Goal: Task Accomplishment & Management: Complete application form

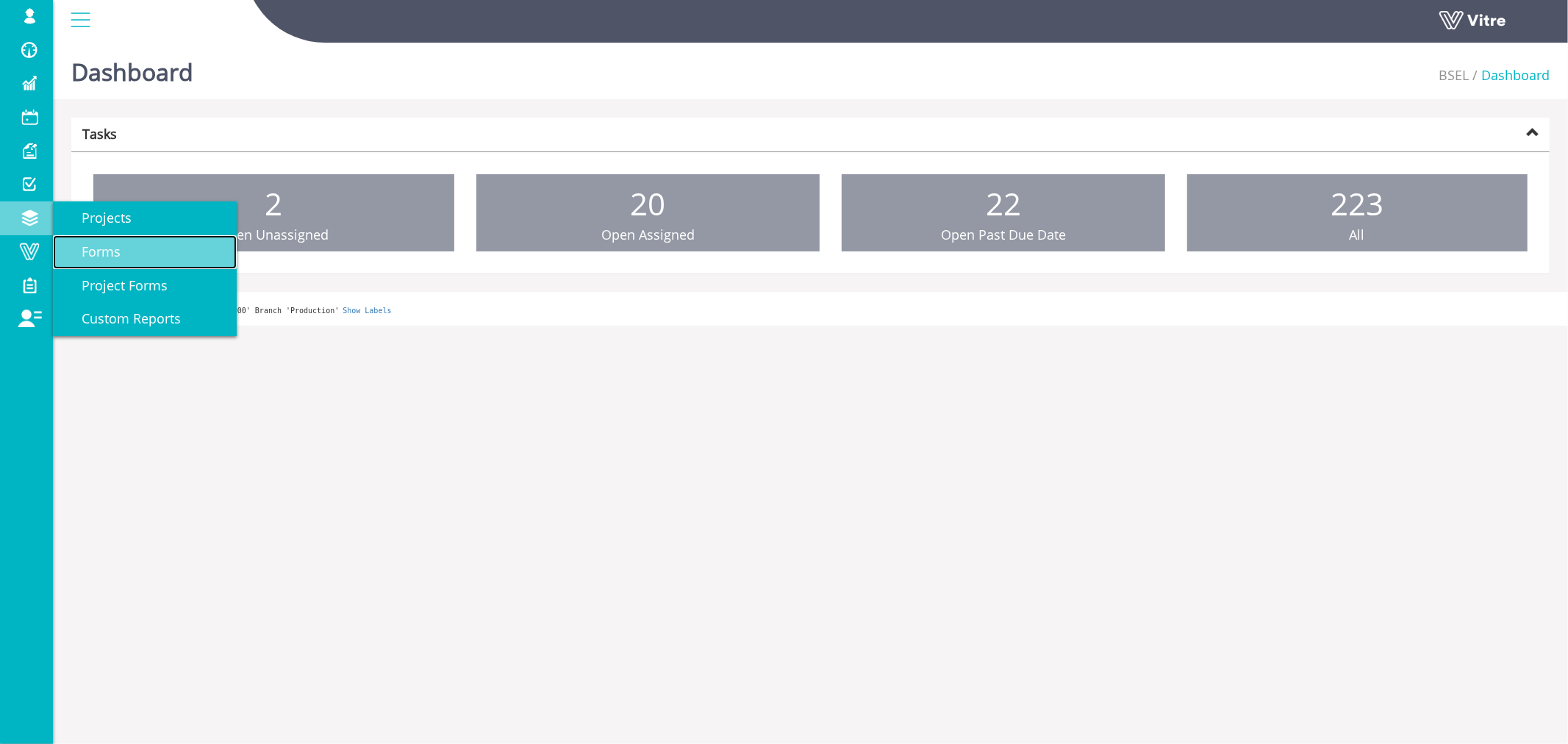
click at [84, 246] on span "Forms" at bounding box center [92, 251] width 57 height 17
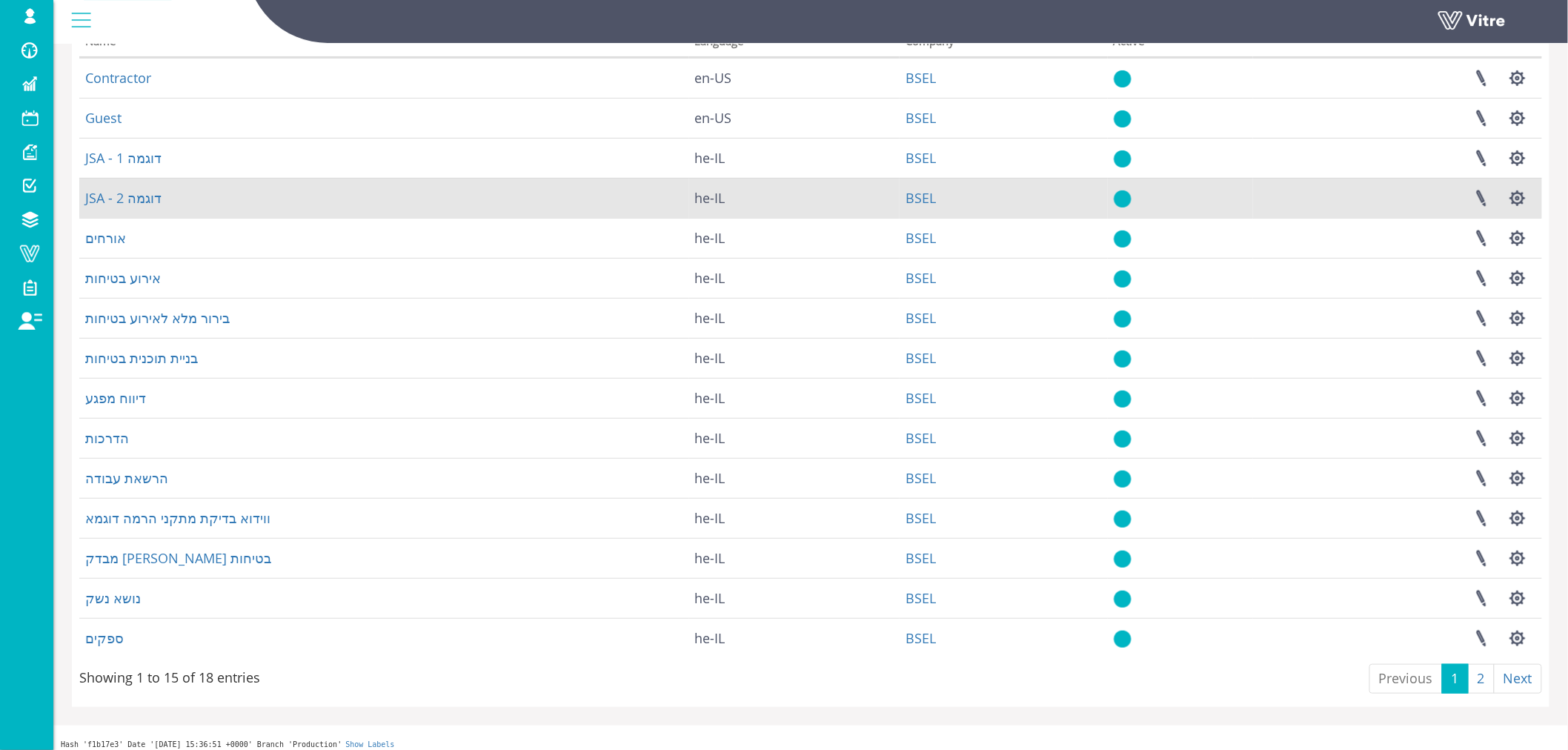
scroll to position [138, 0]
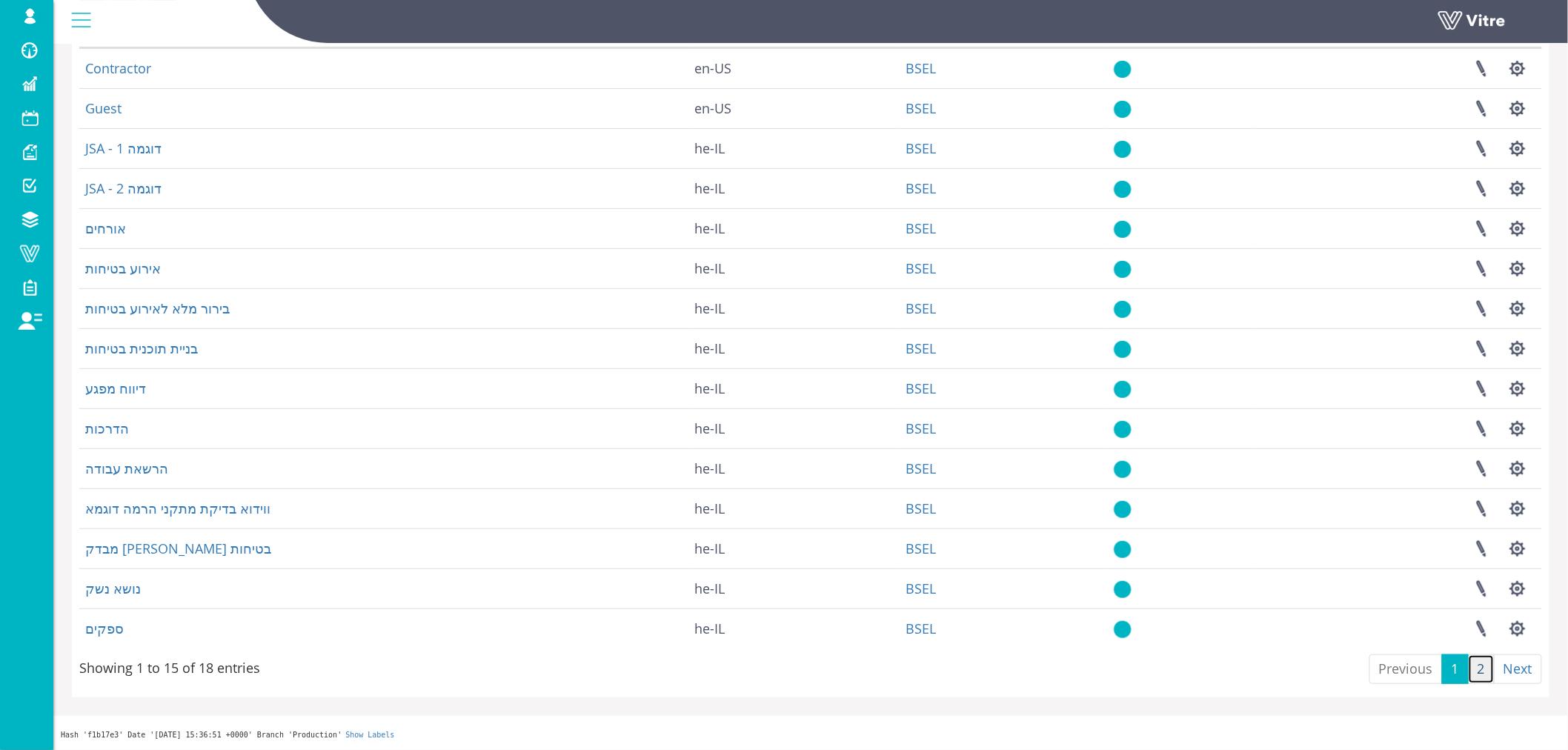
click at [1484, 672] on link "2" at bounding box center [1481, 669] width 27 height 30
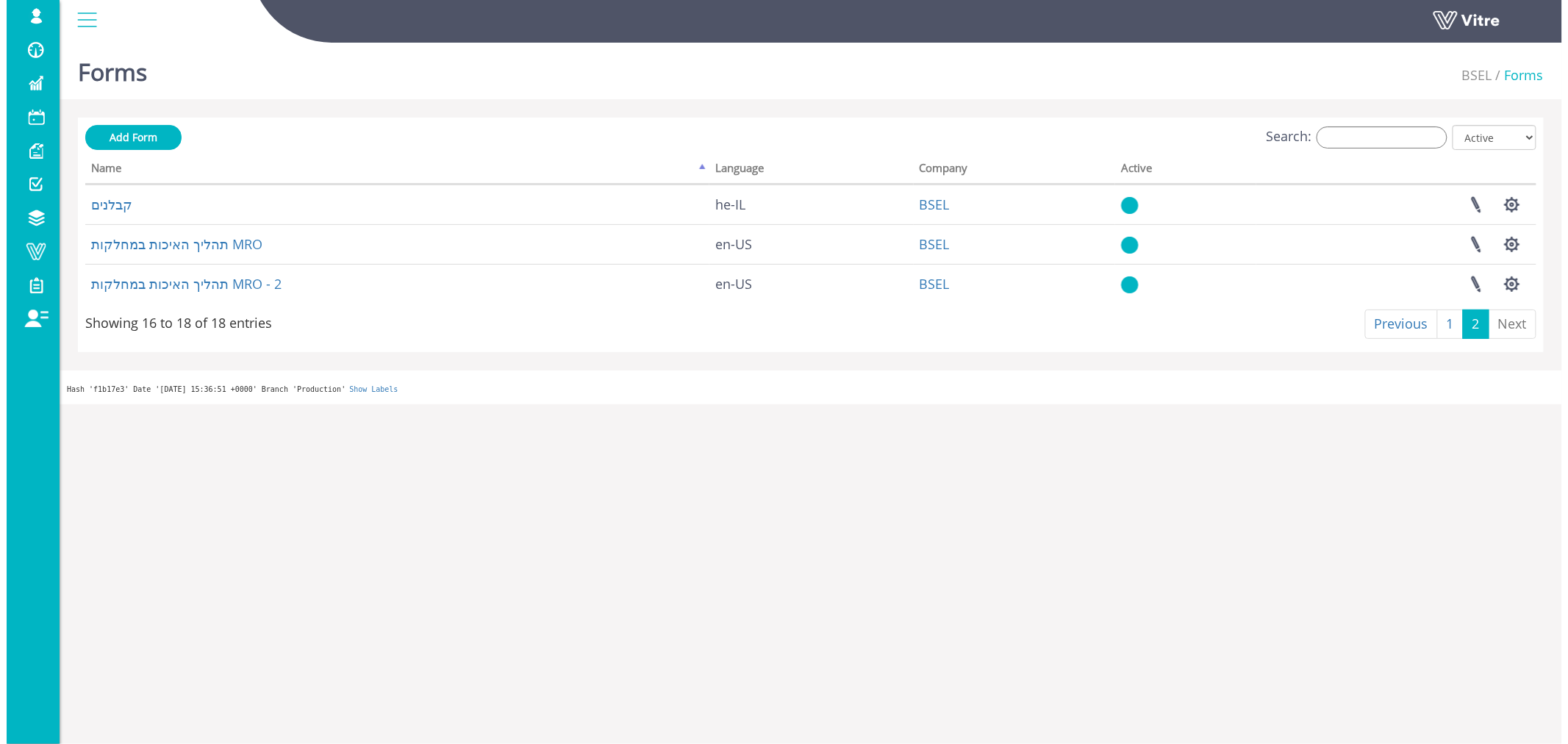
scroll to position [0, 0]
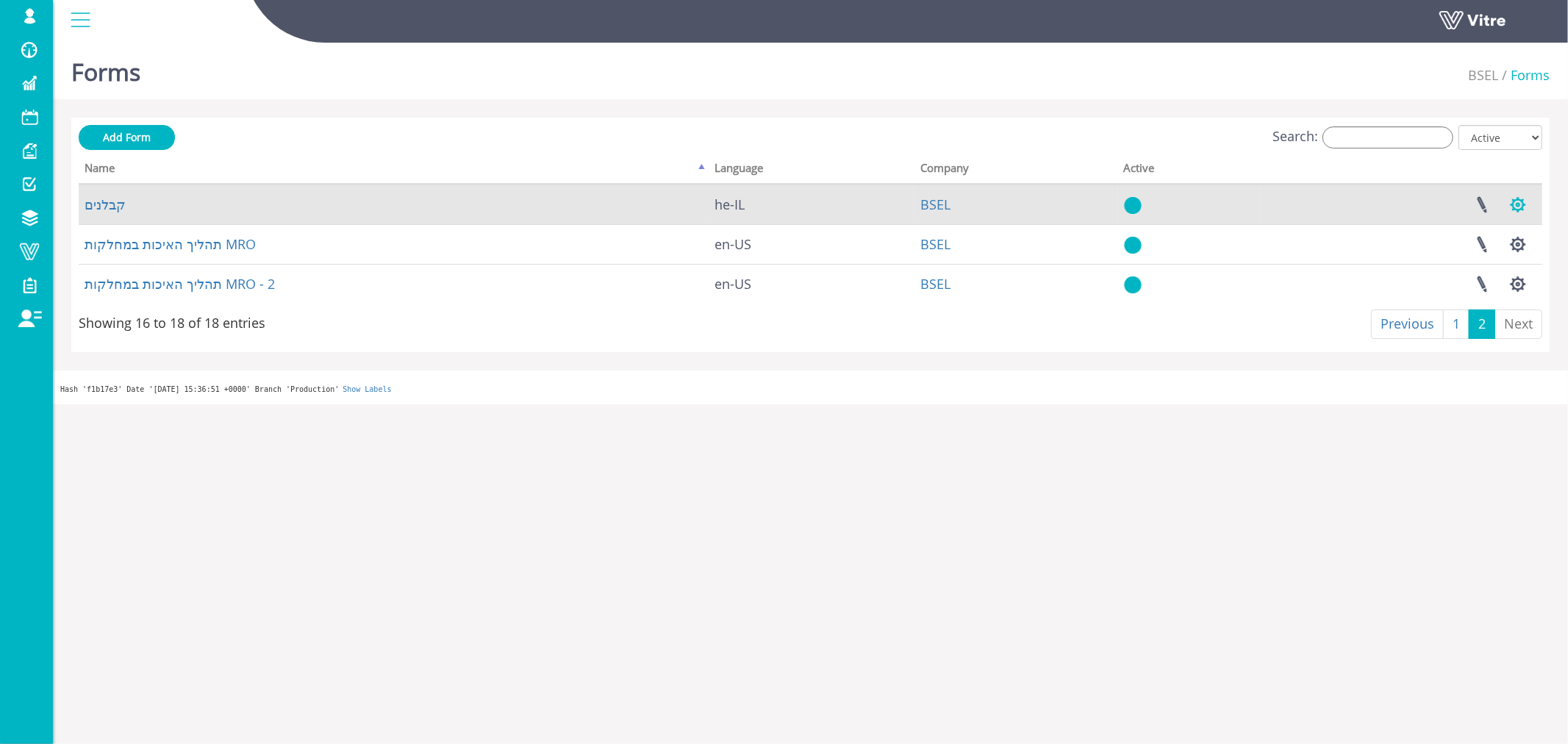
click at [1521, 201] on button "button" at bounding box center [1518, 205] width 37 height 39
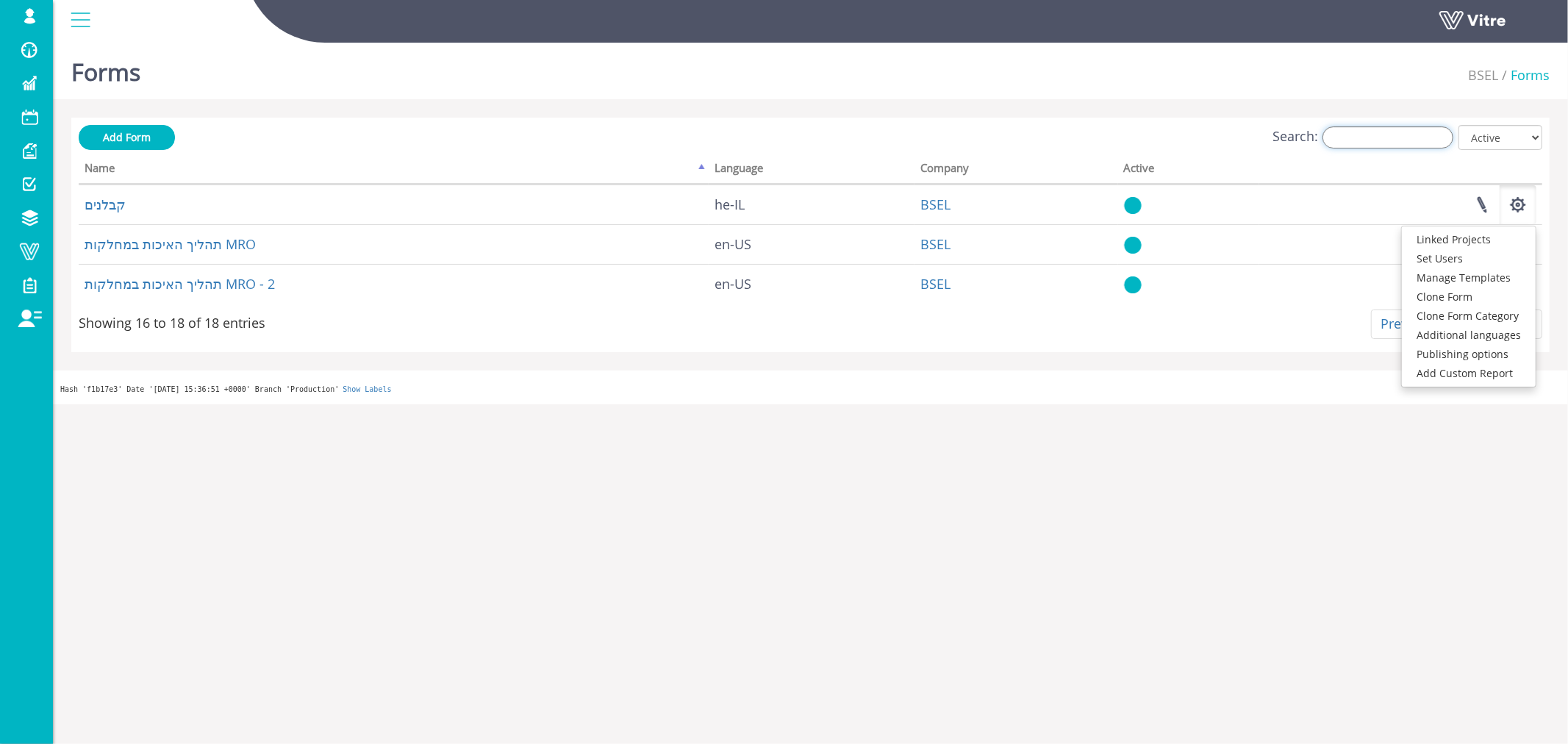
click at [1366, 138] on input "Search:" at bounding box center [1387, 137] width 131 height 22
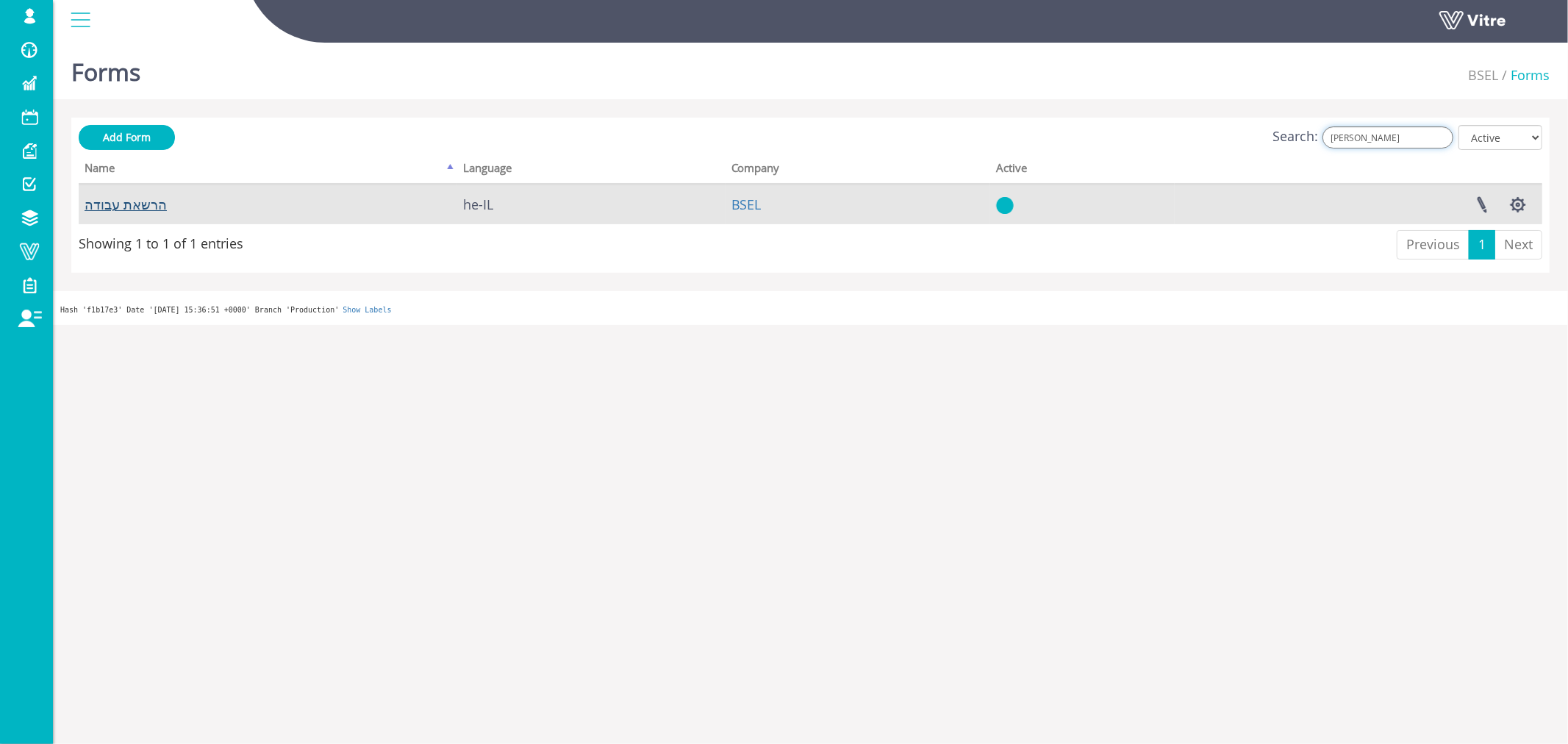
type input "הרשא"
click at [155, 204] on link "הרשאת עבודה" at bounding box center [125, 204] width 82 height 17
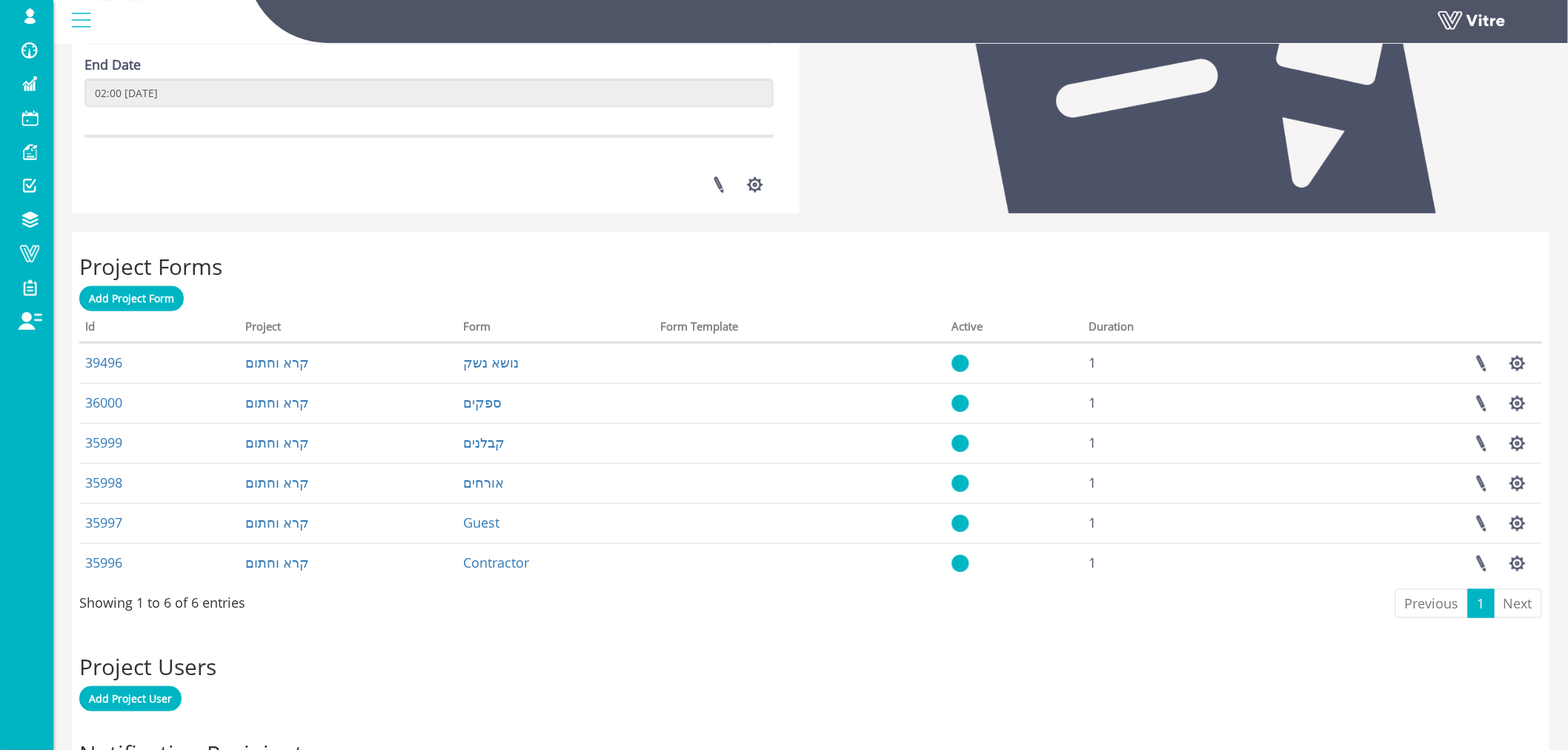
scroll to position [493, 0]
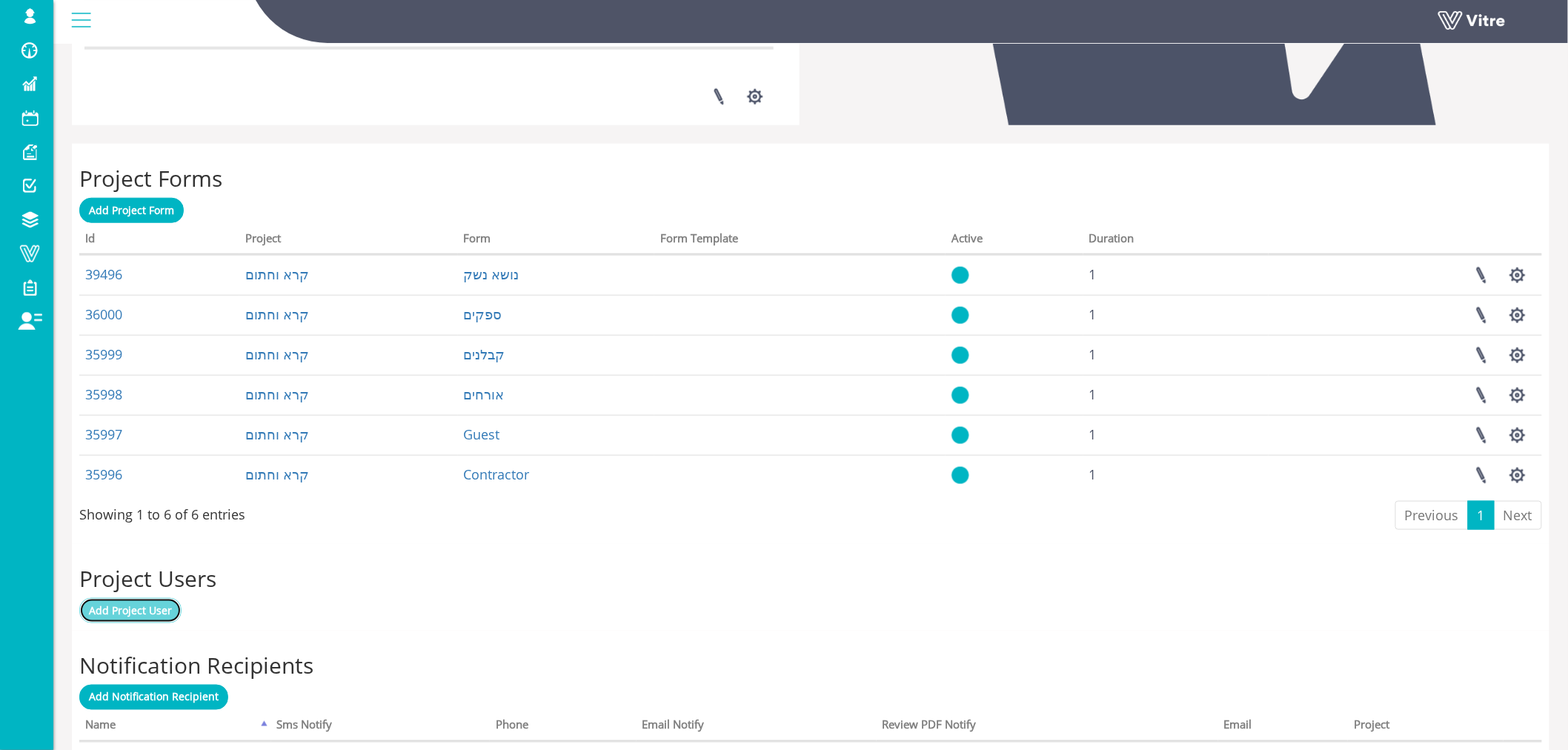
click at [146, 611] on span "Add Project User" at bounding box center [131, 609] width 83 height 14
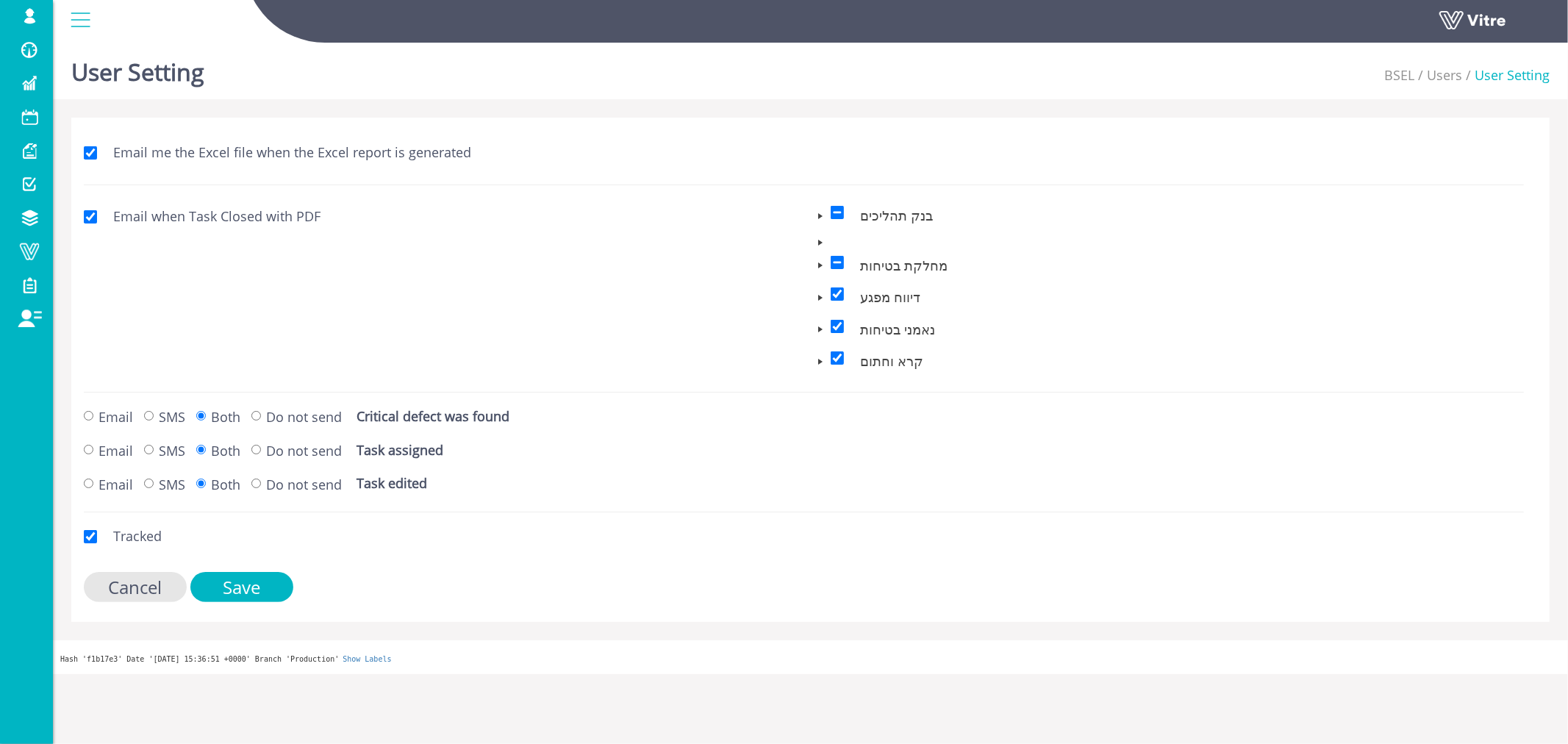
click at [820, 362] on span at bounding box center [821, 361] width 12 height 12
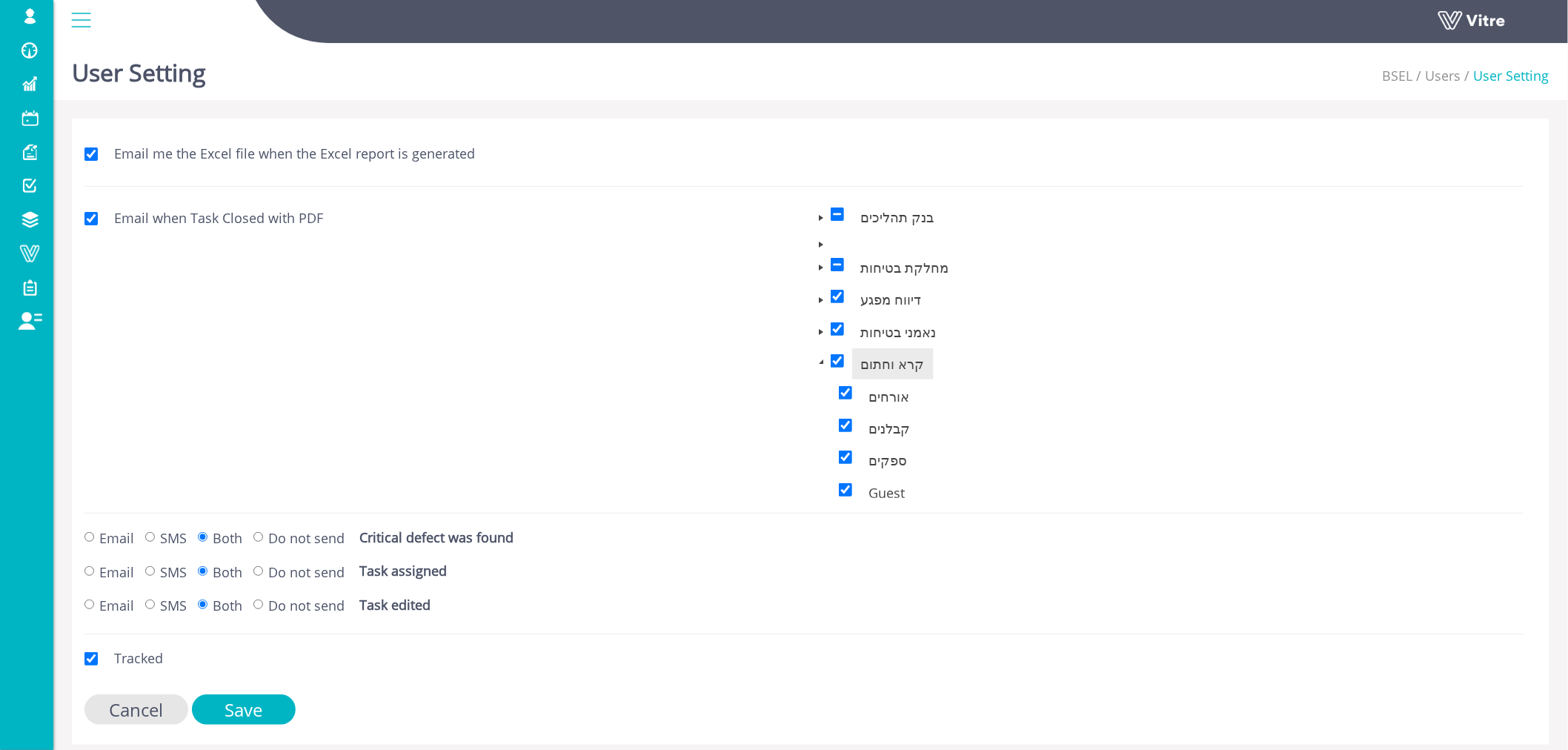
click at [823, 364] on span at bounding box center [821, 362] width 12 height 12
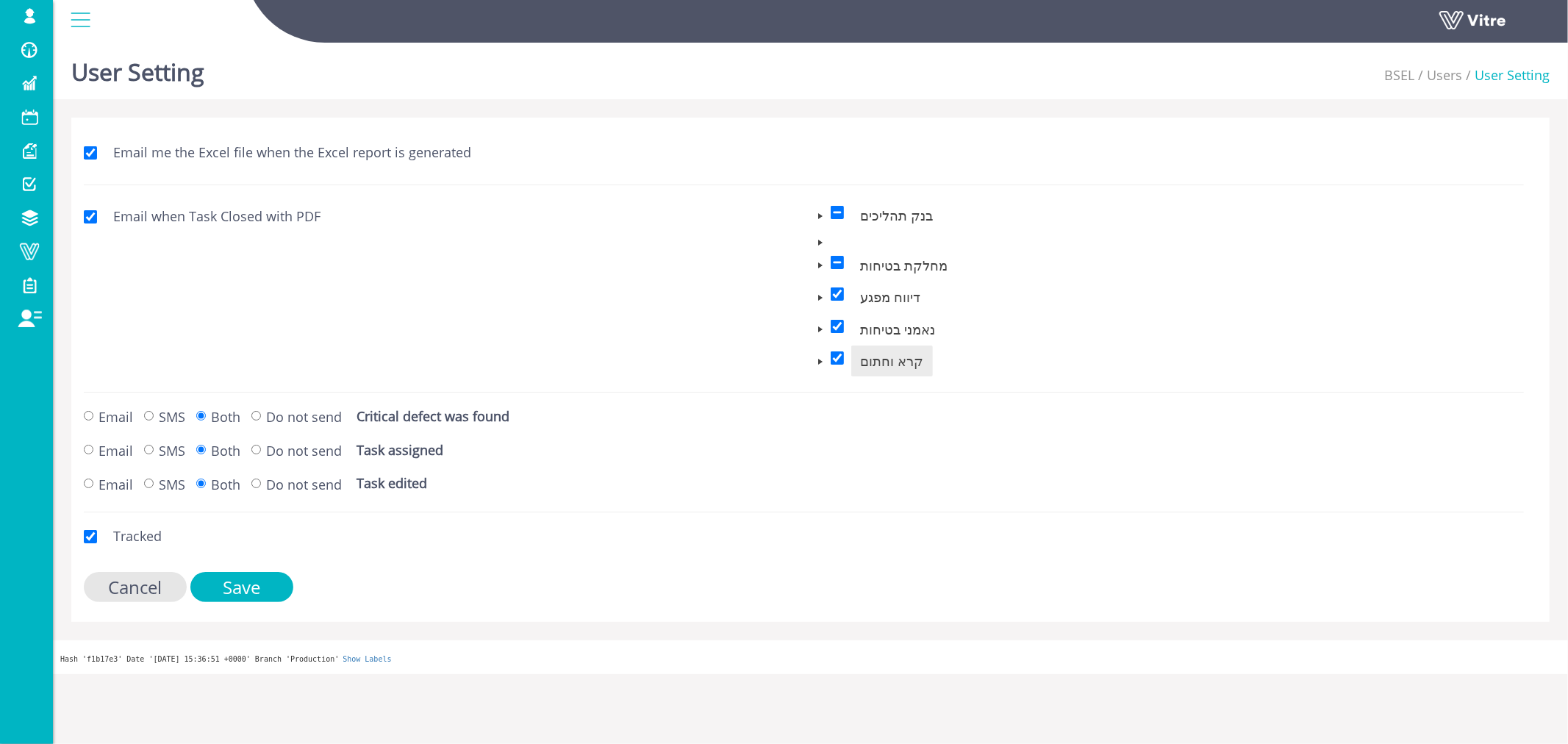
click at [819, 244] on span at bounding box center [821, 243] width 12 height 12
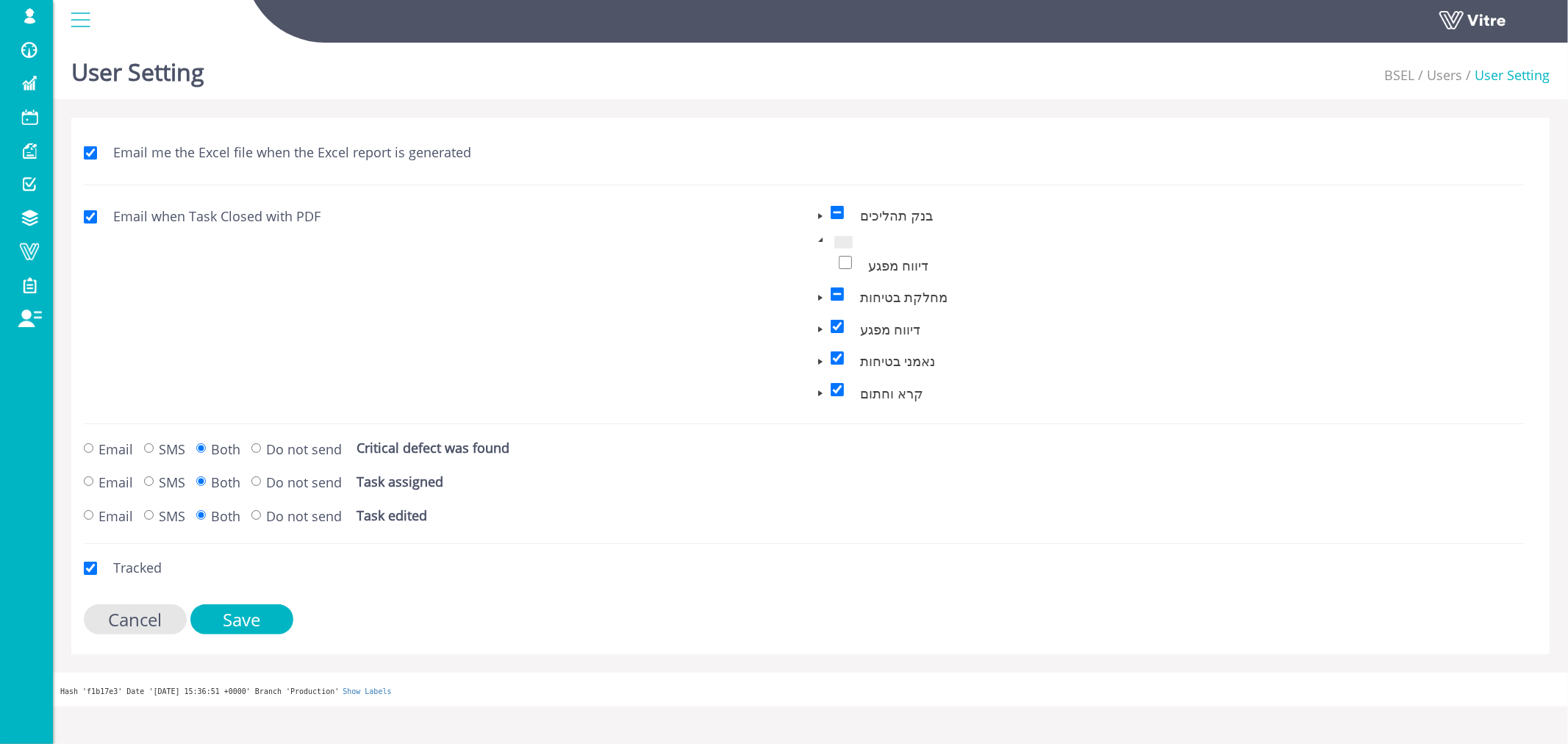
click at [819, 244] on span at bounding box center [821, 239] width 12 height 12
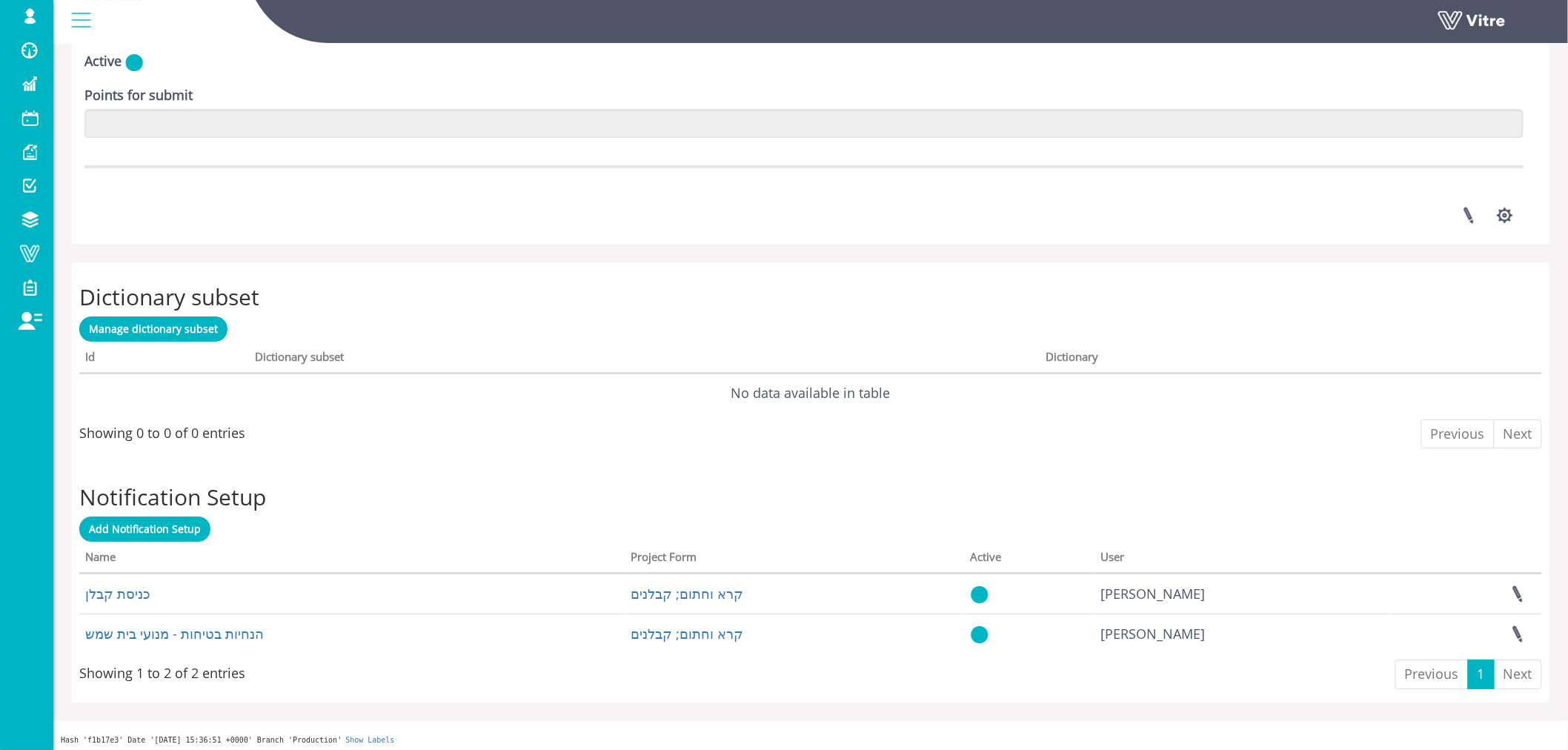
scroll to position [2003, 0]
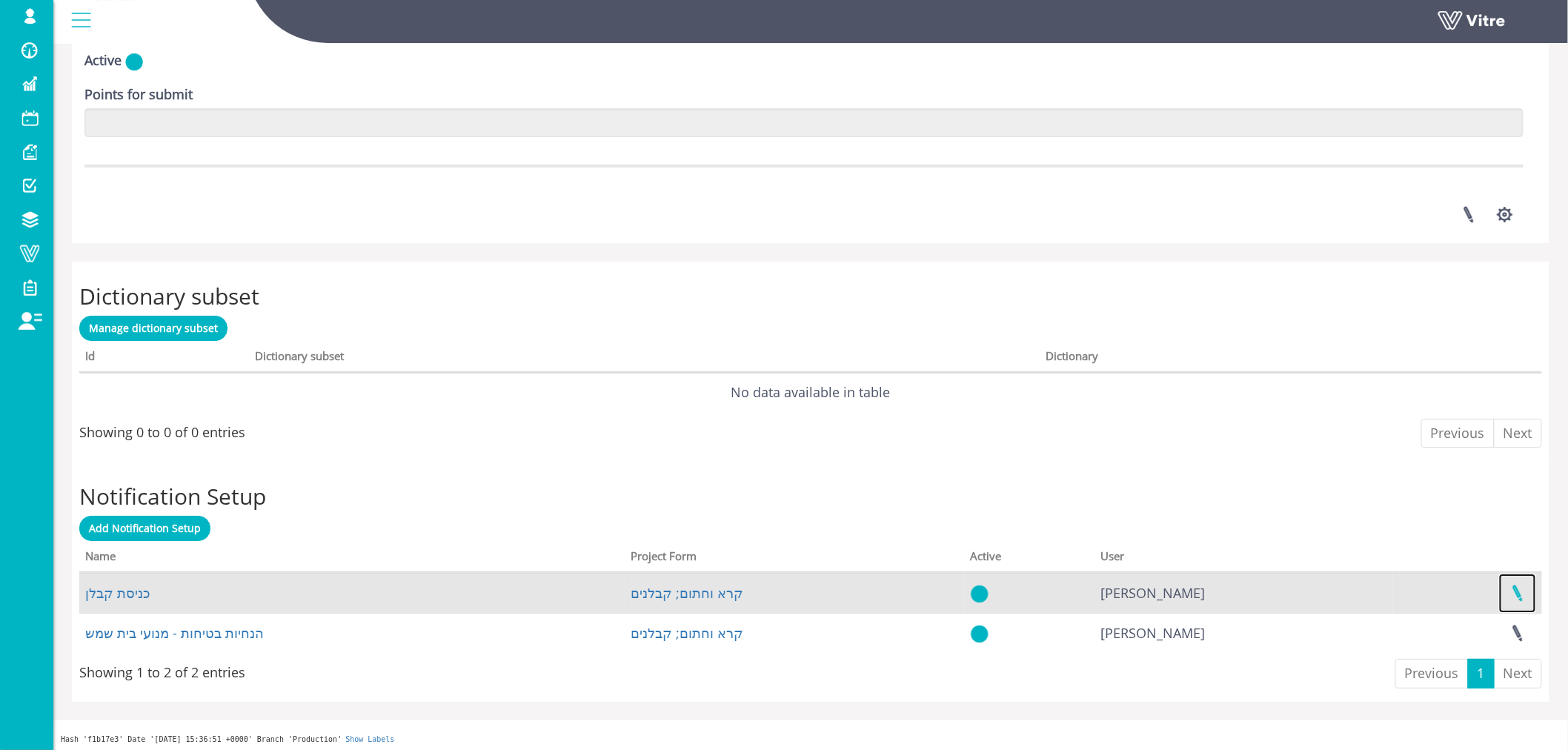
click at [1516, 588] on link at bounding box center [1518, 593] width 37 height 39
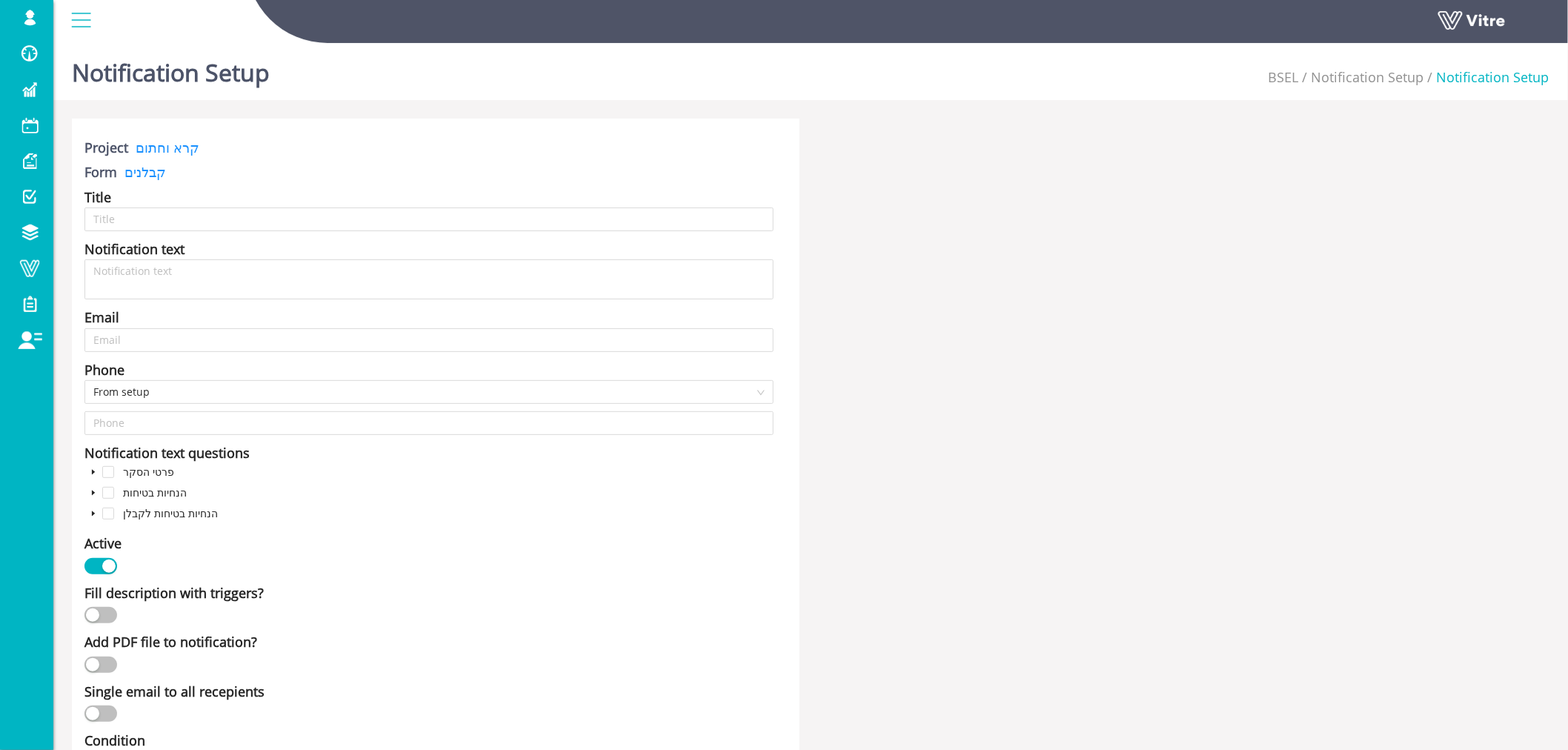
type input "כניסת קבלן"
type textarea "כניסת קבלן לאתר מנועי בית שמש"
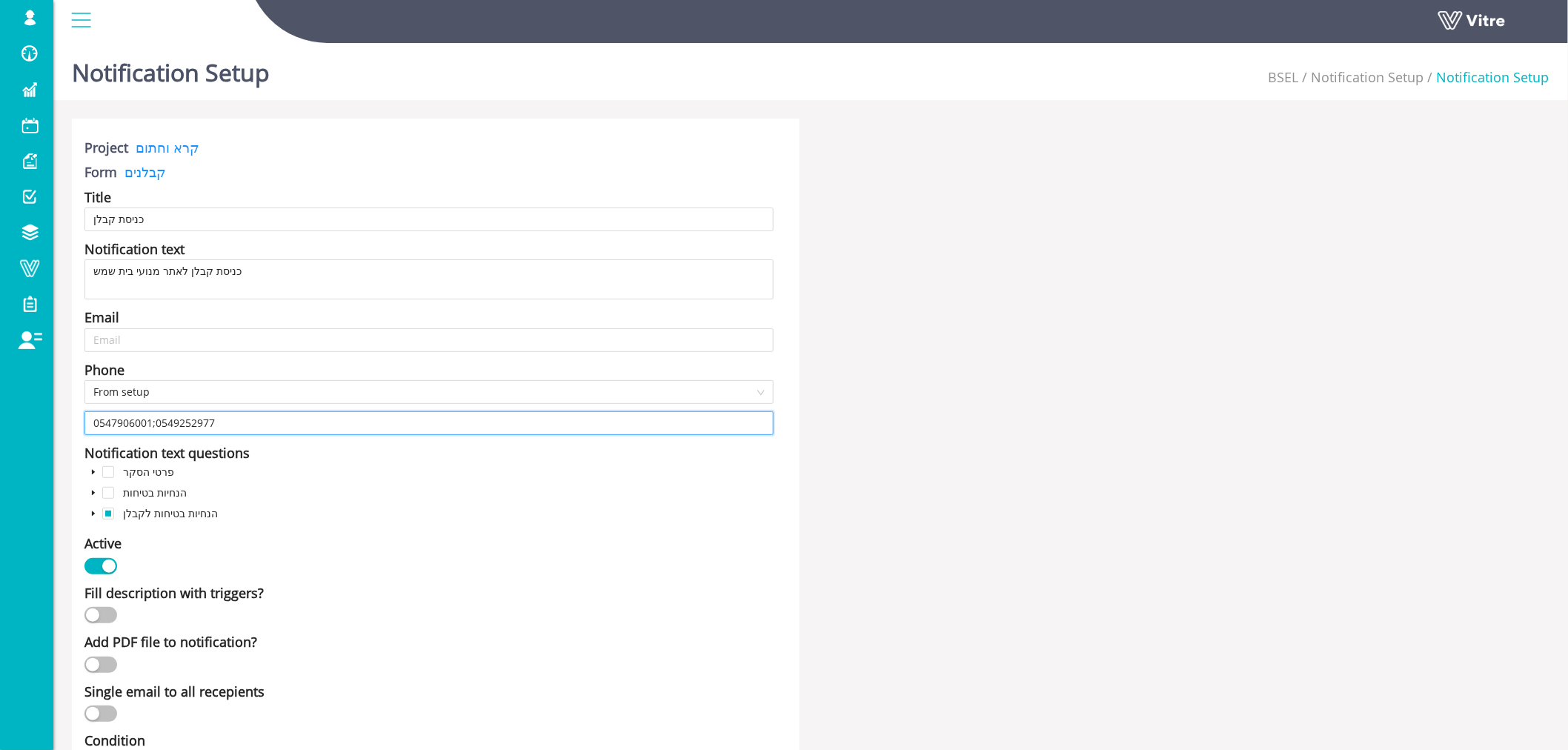
click at [265, 421] on input "0547906001;0549252977" at bounding box center [429, 423] width 690 height 24
paste input "0544294009"
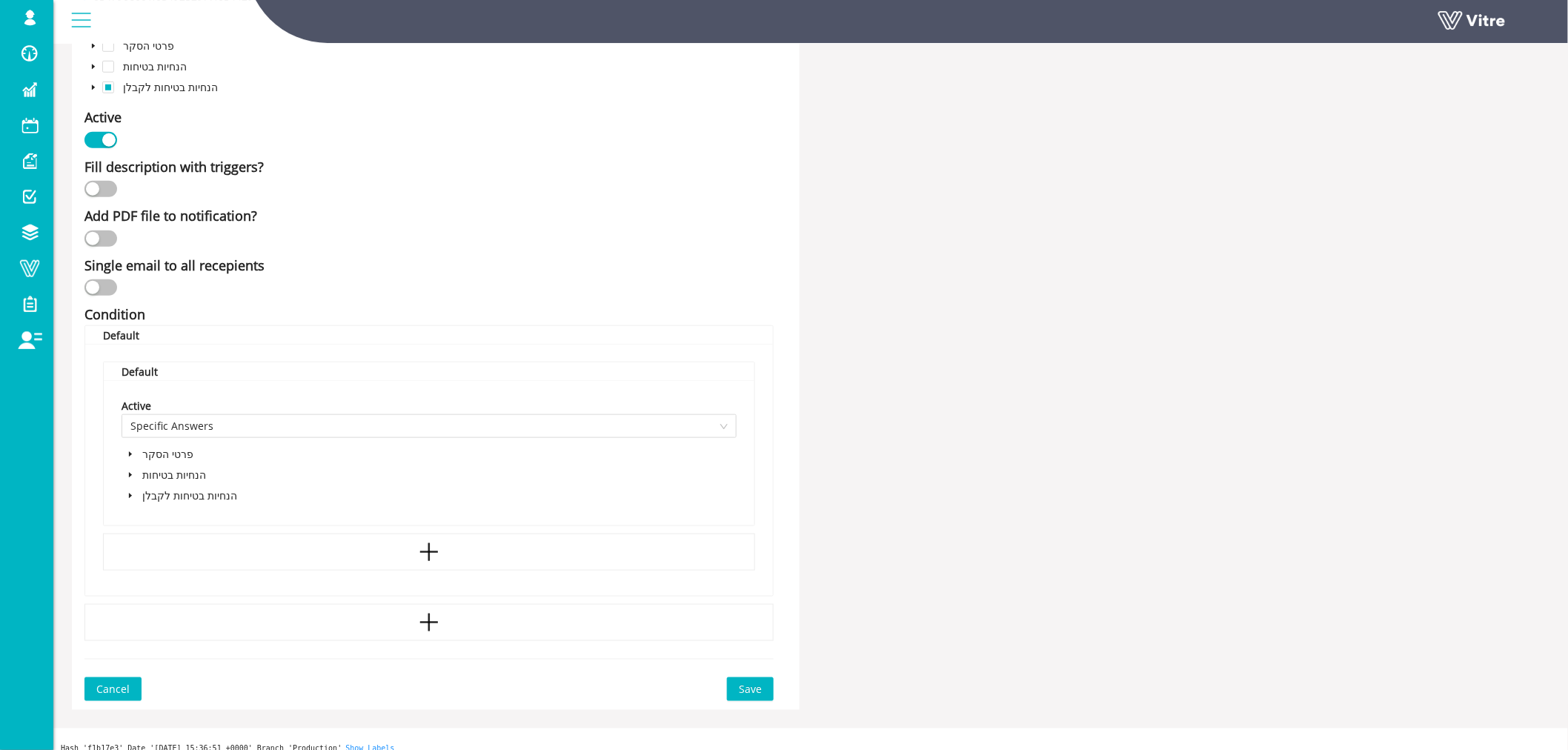
scroll to position [440, 0]
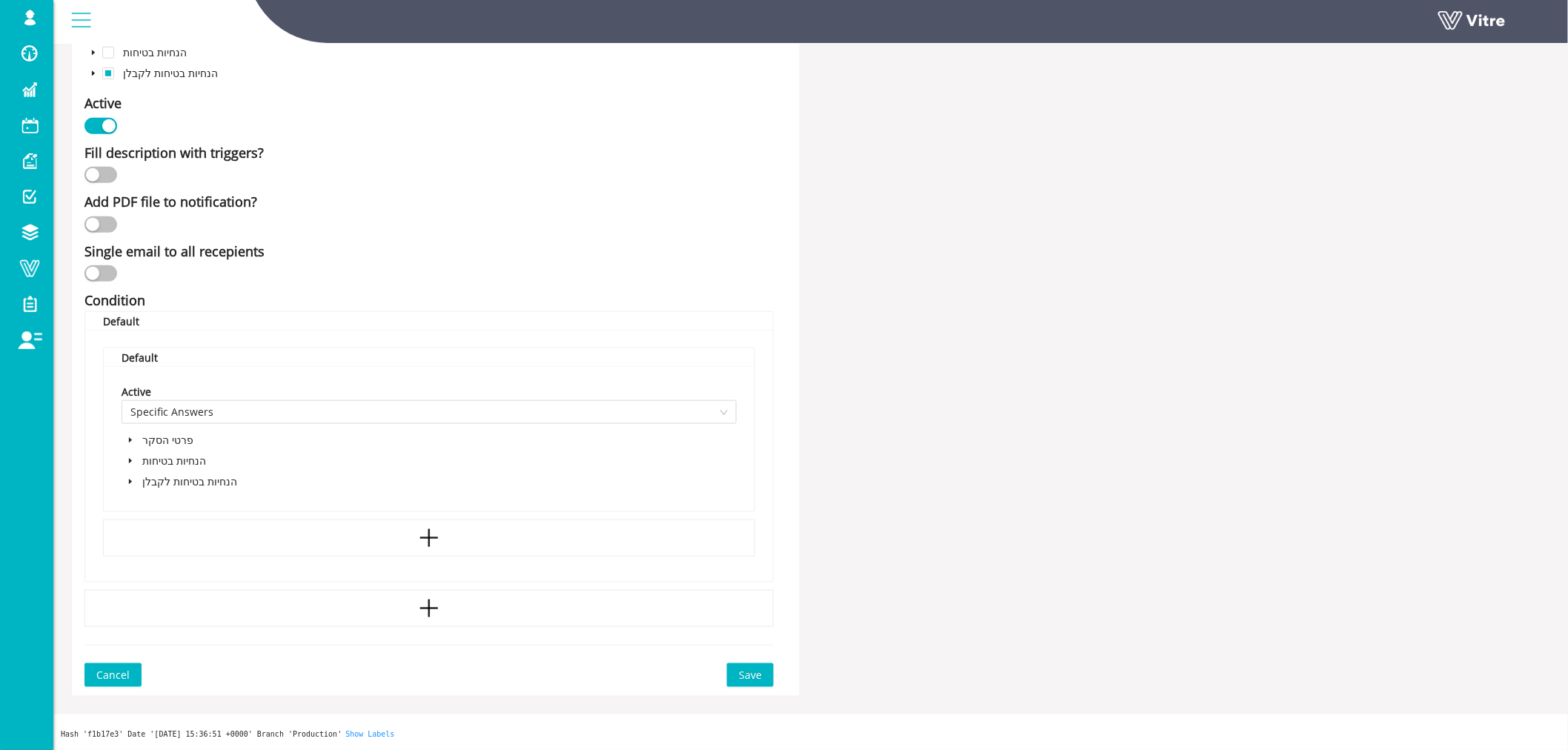
type input "0547906001;0549252977;0544294009"
click at [746, 675] on span "Save" at bounding box center [750, 675] width 23 height 17
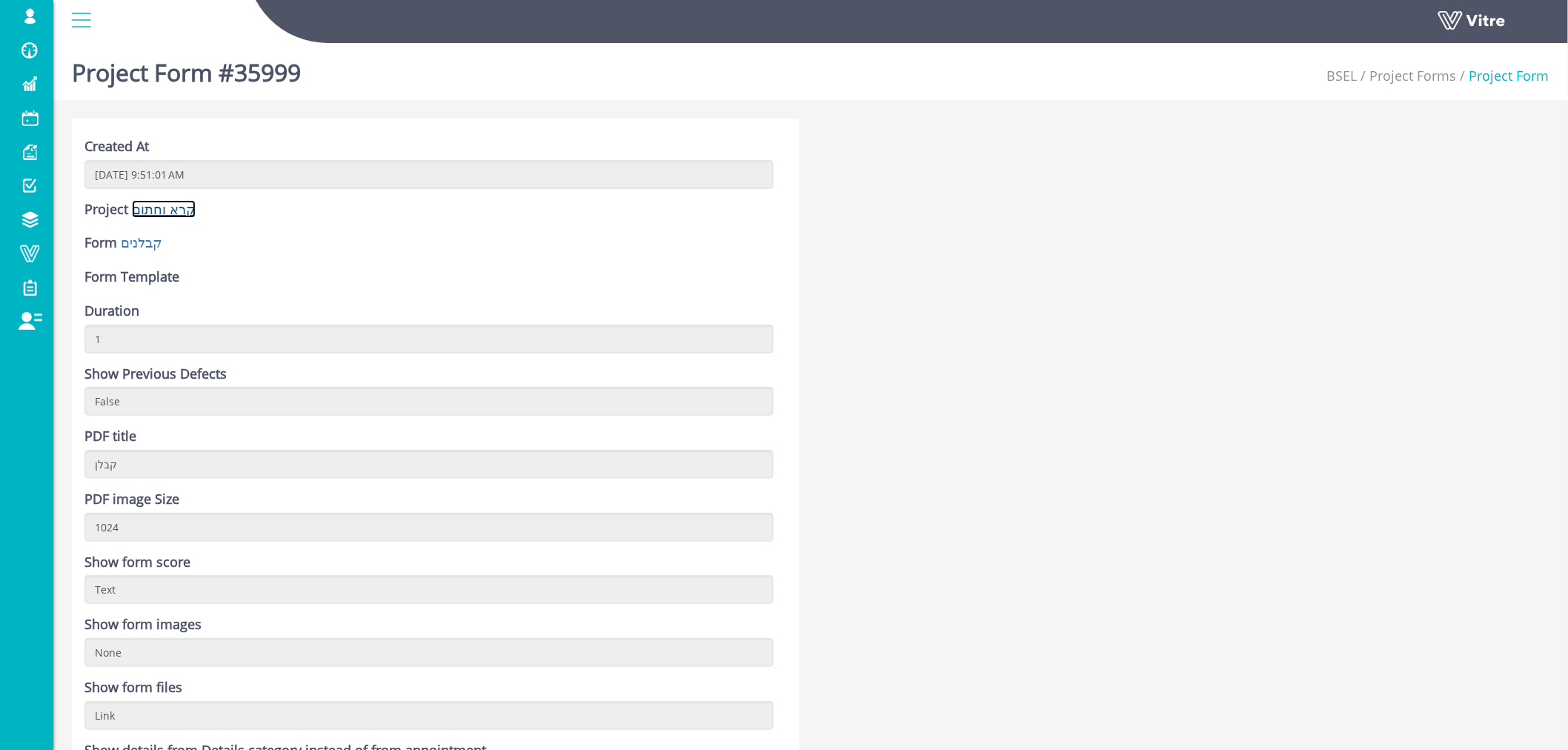
click at [152, 211] on link "קרא וחתום" at bounding box center [164, 209] width 64 height 17
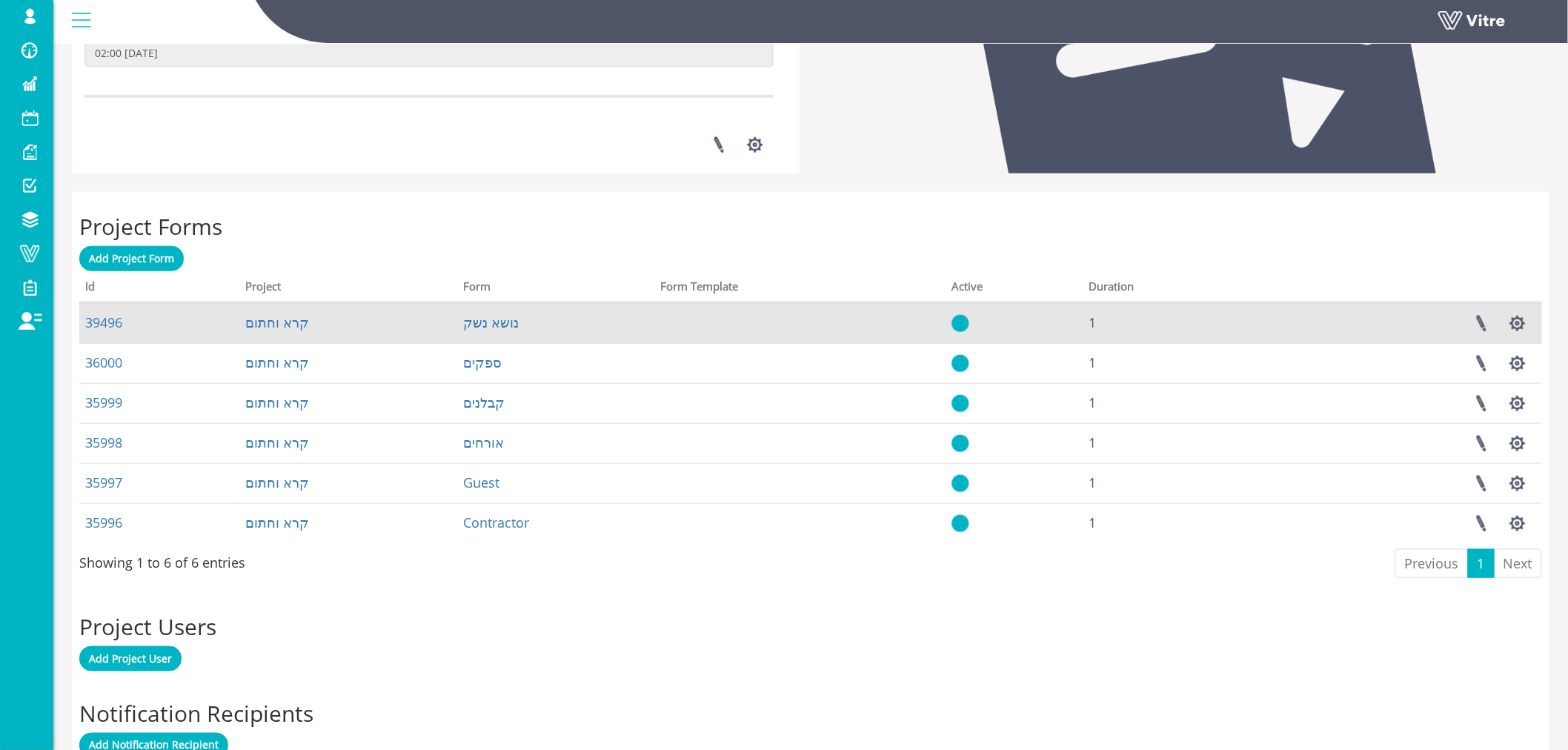
scroll to position [446, 0]
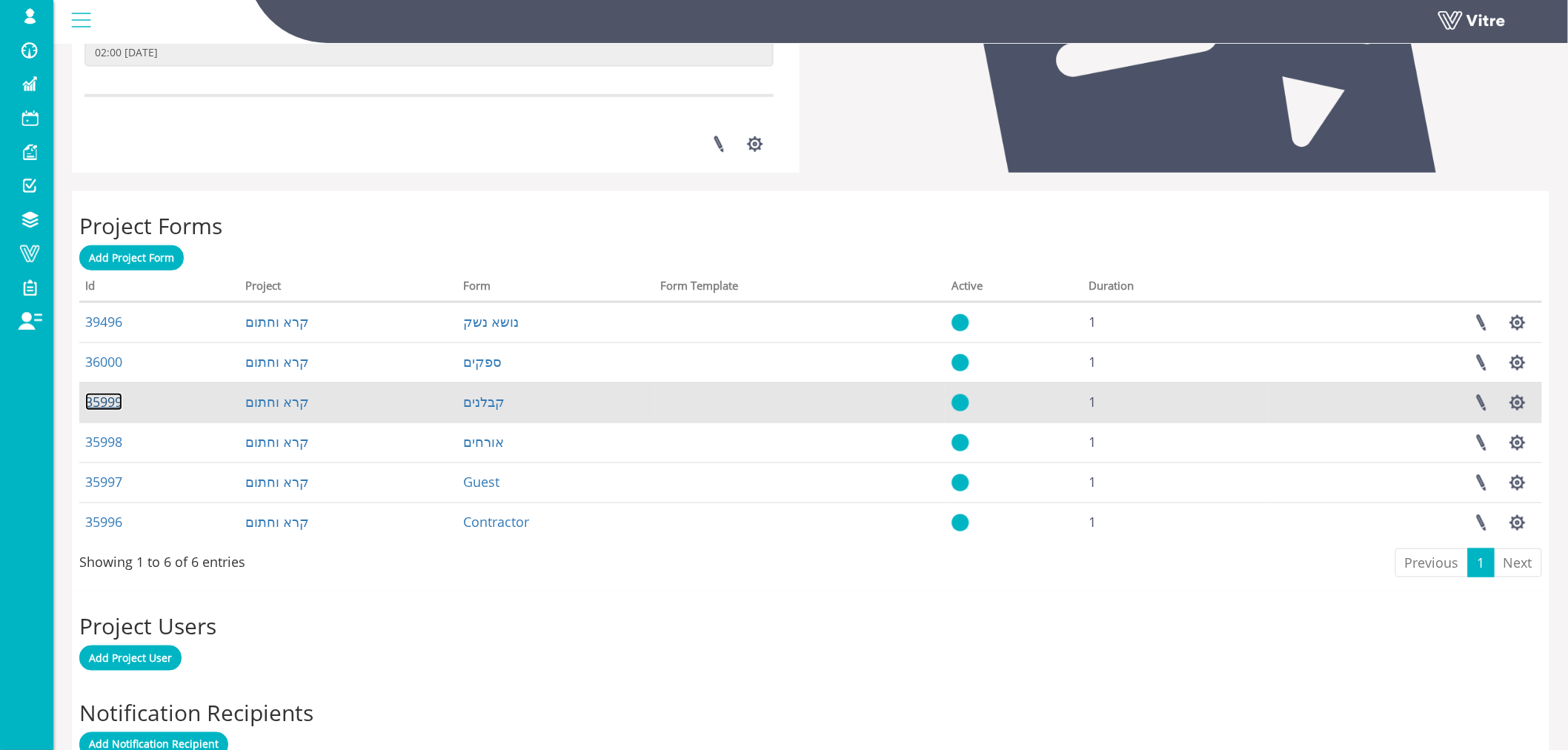
click at [99, 402] on link "35999" at bounding box center [103, 401] width 37 height 17
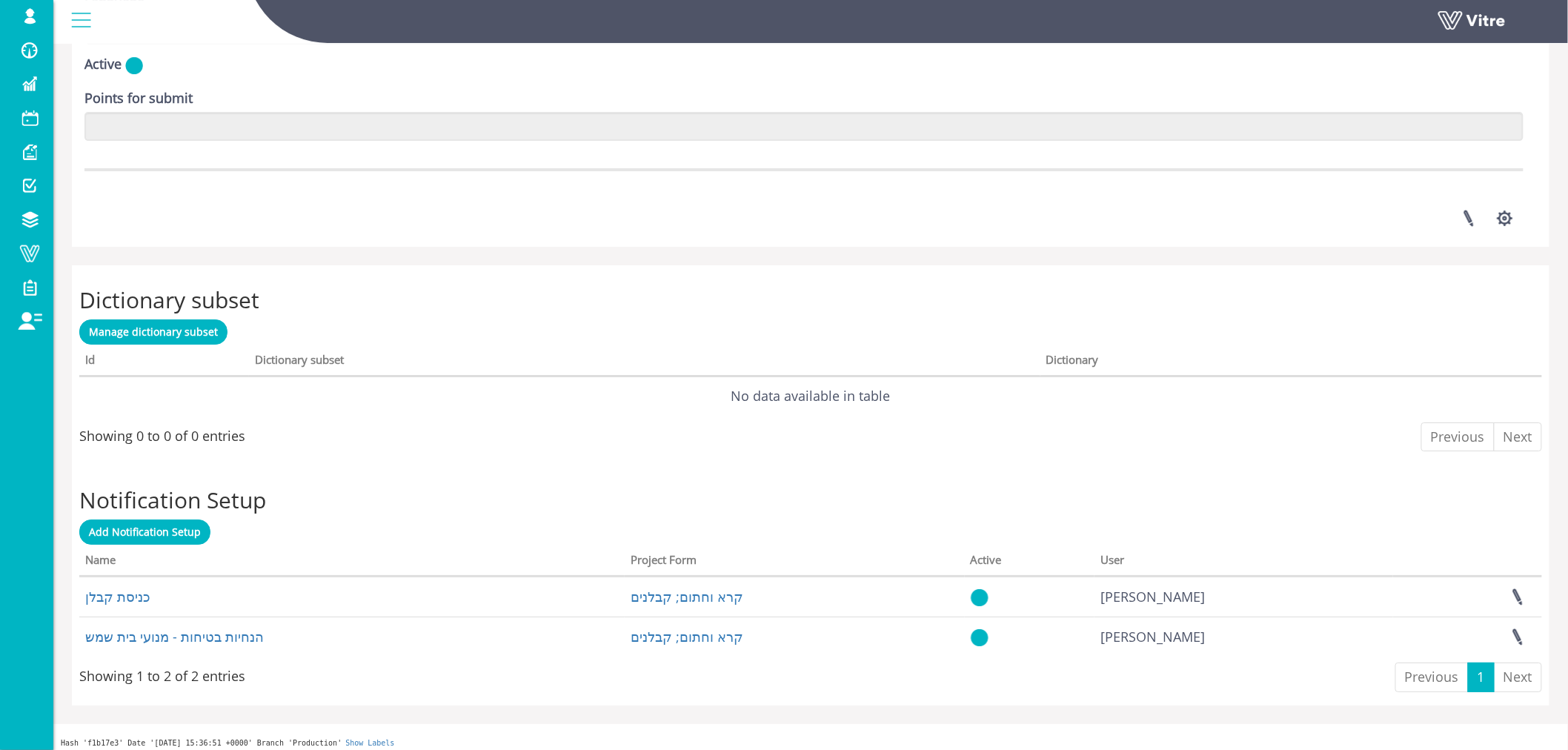
scroll to position [2003, 0]
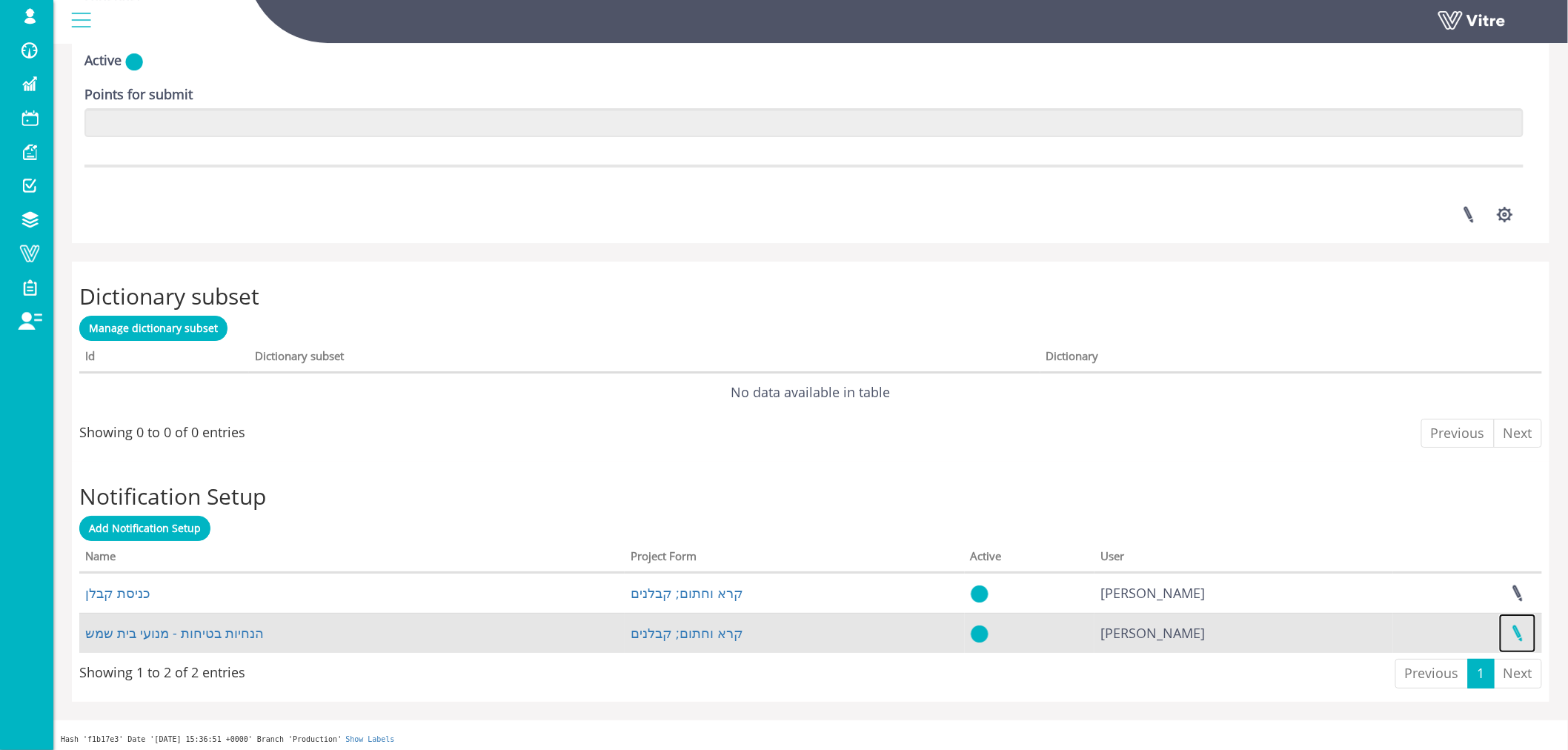
click at [1518, 629] on link at bounding box center [1518, 633] width 37 height 39
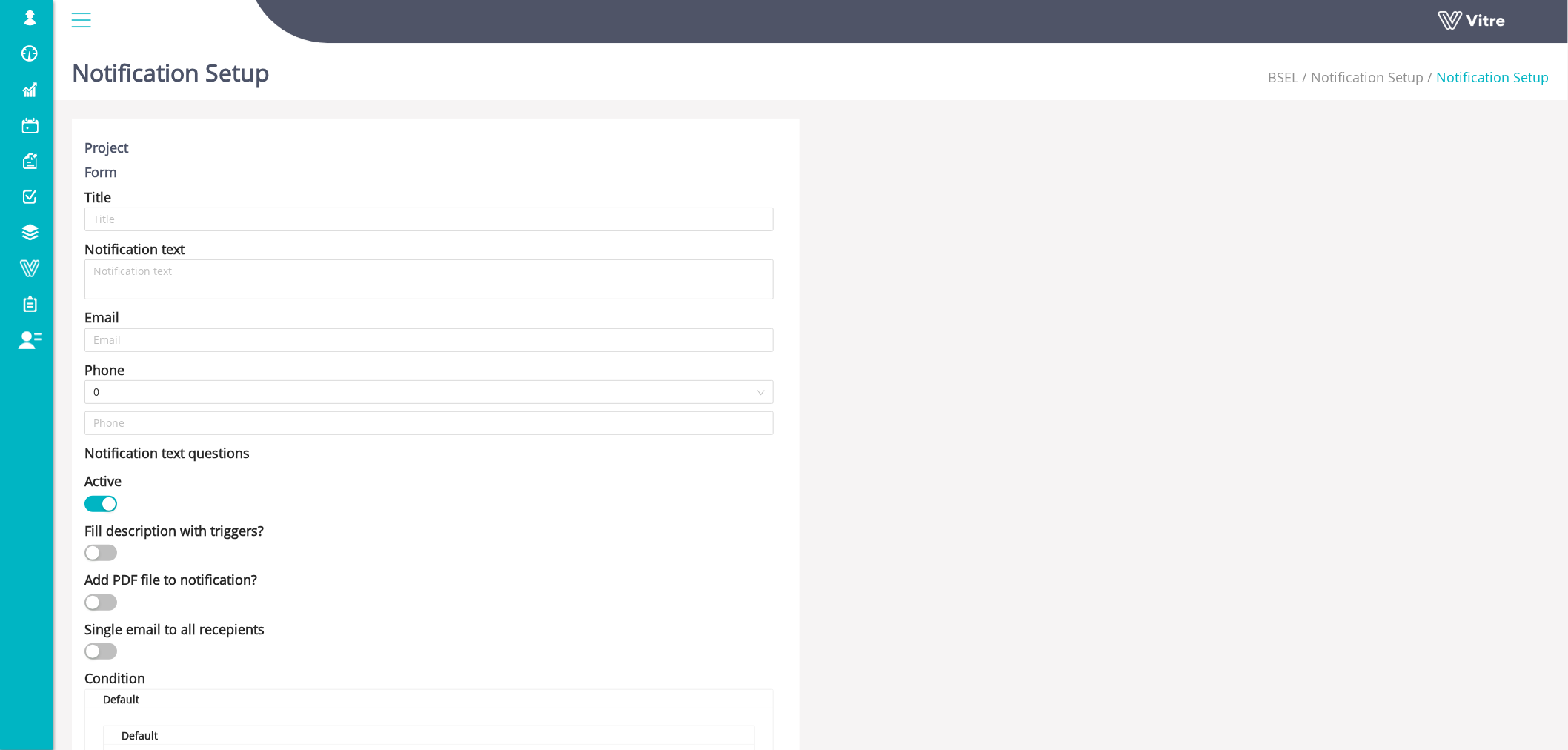
type input "הנחיות בטיחות - מנועי בית שמש"
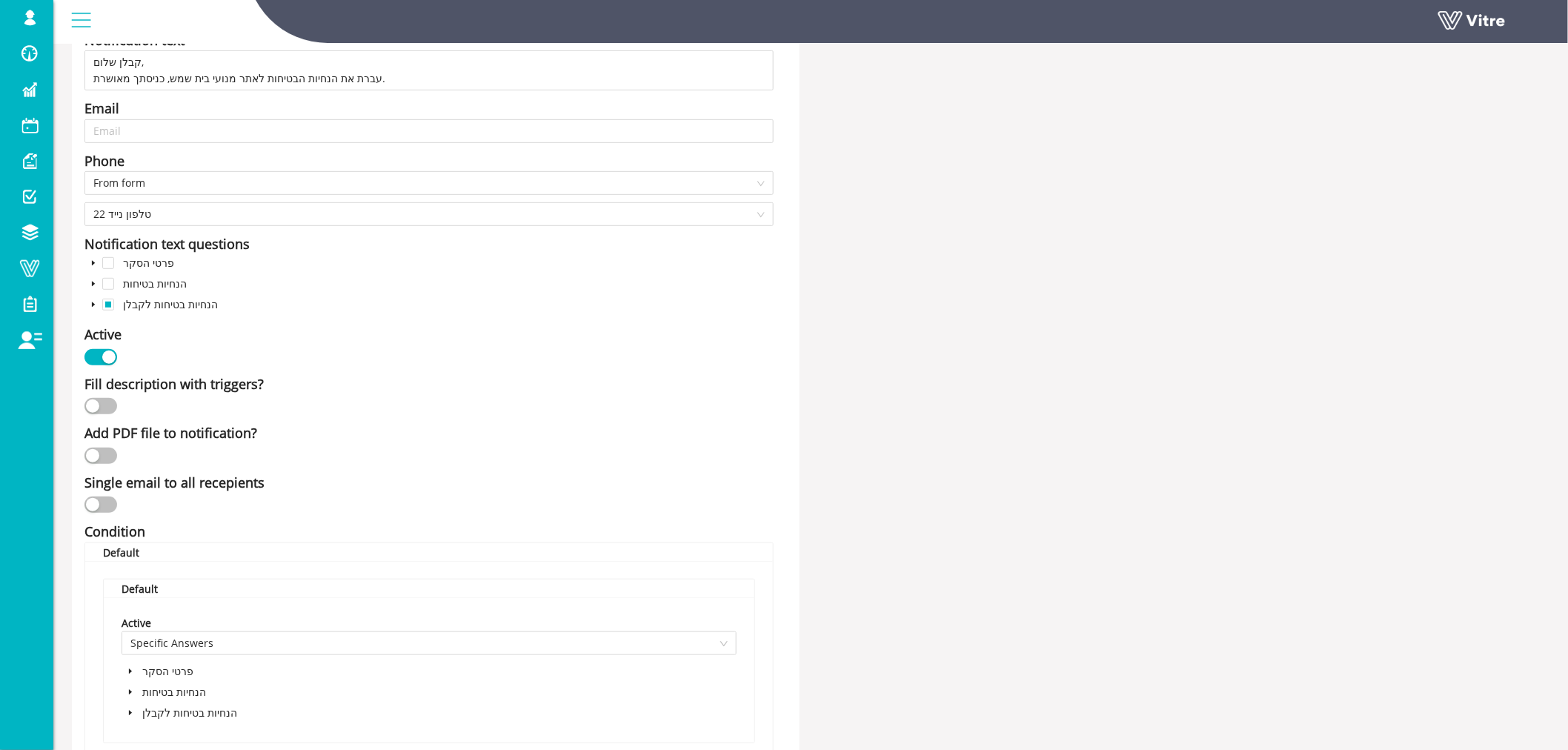
scroll to position [440, 0]
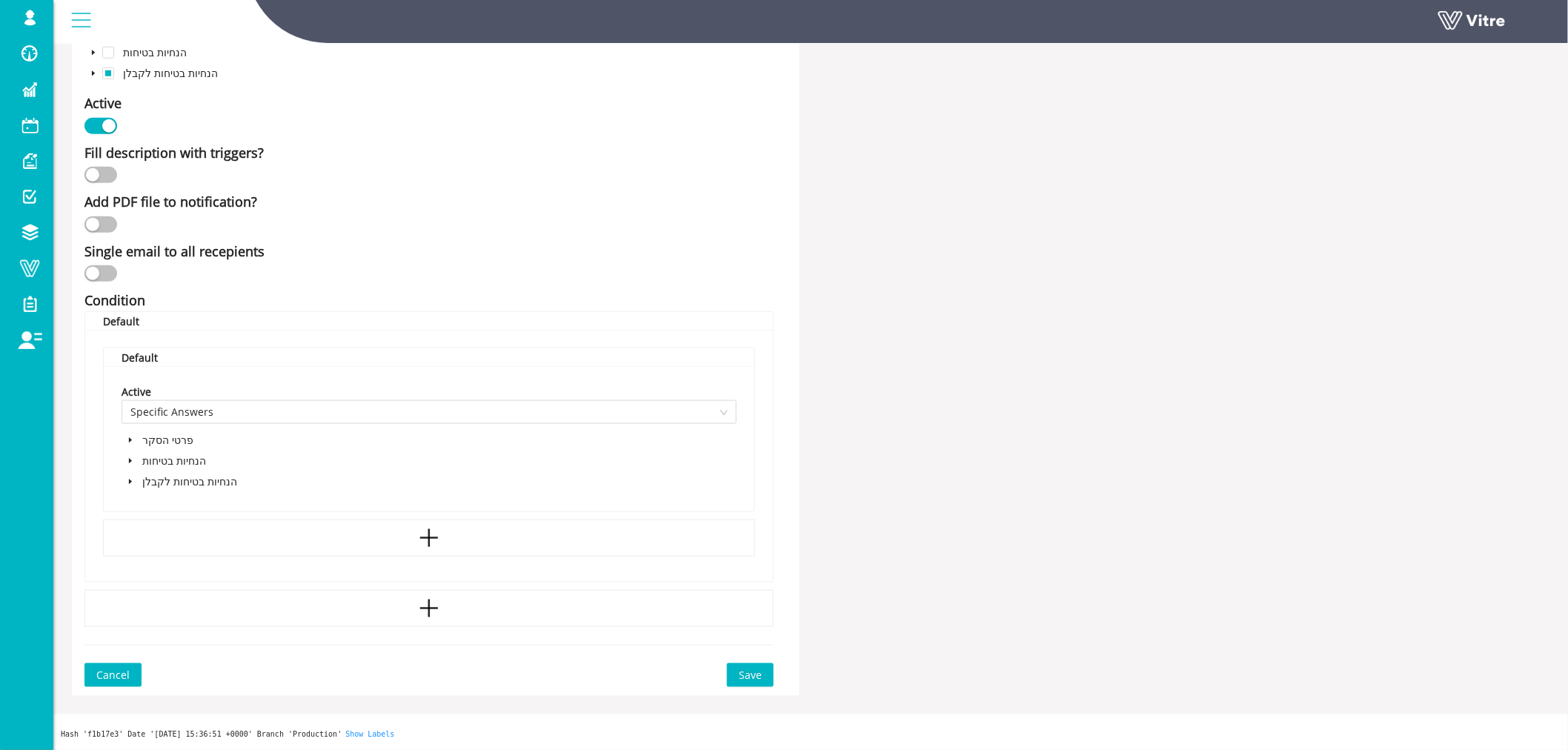
click at [125, 672] on span "Cancel" at bounding box center [113, 675] width 33 height 17
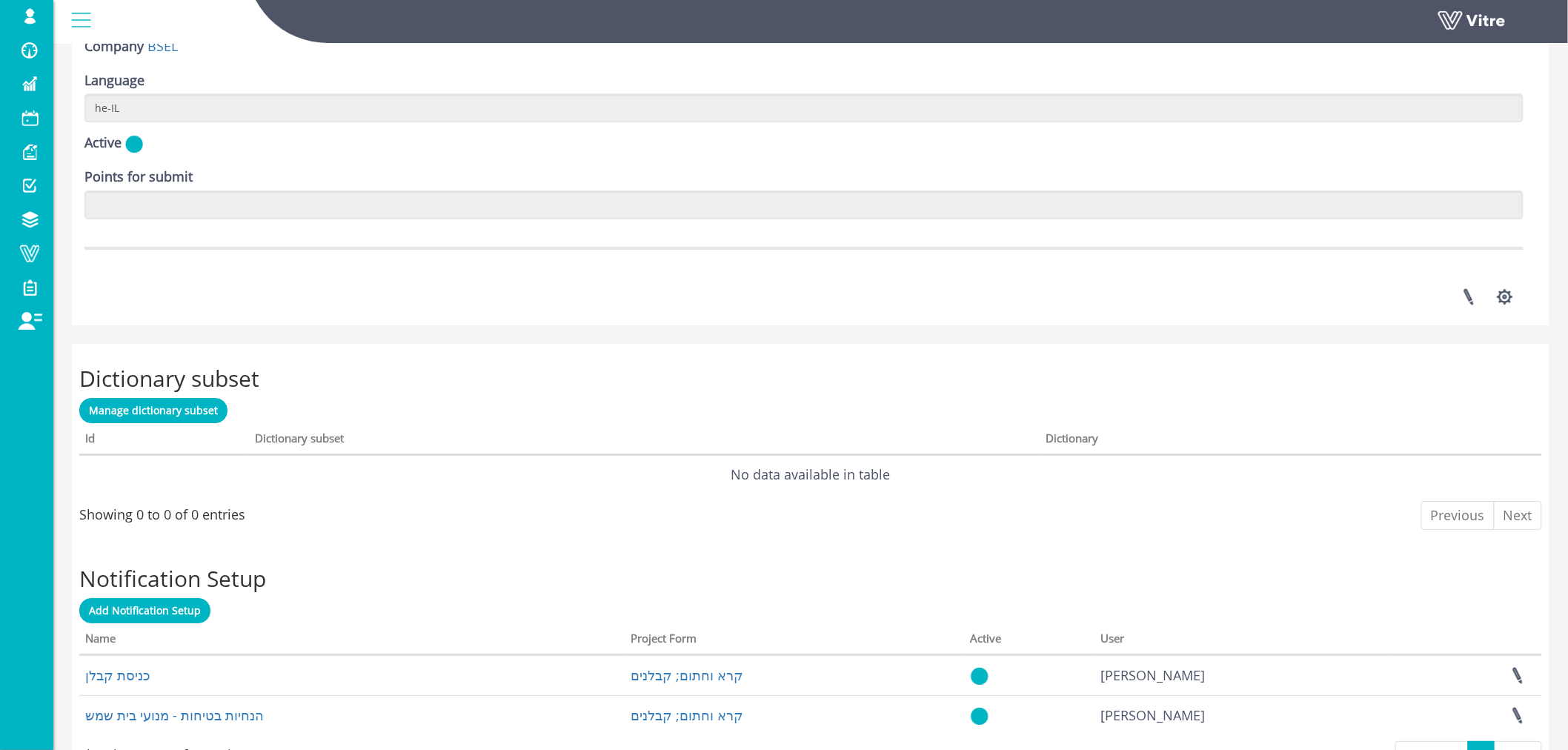
scroll to position [2003, 0]
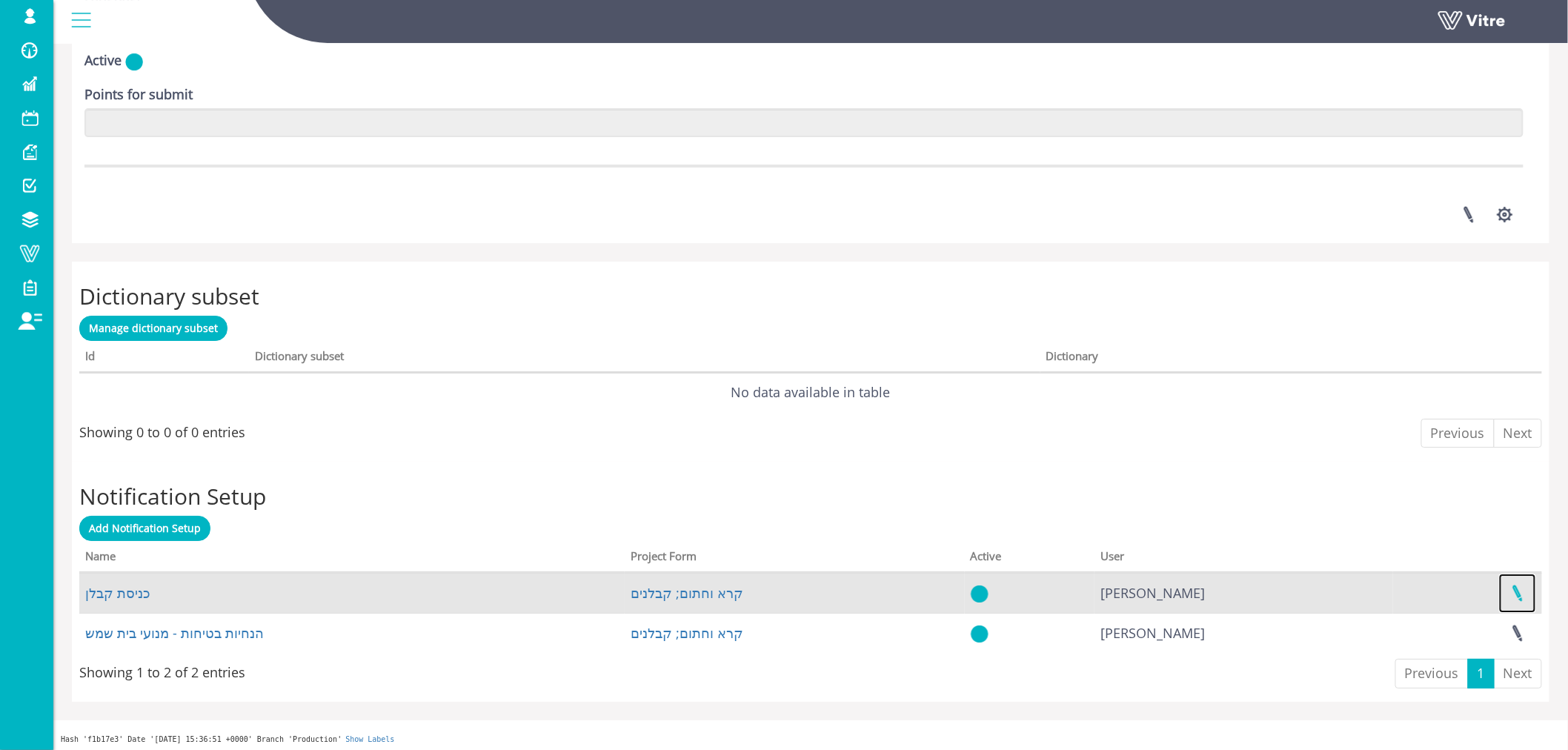
click at [1514, 582] on link at bounding box center [1518, 593] width 37 height 39
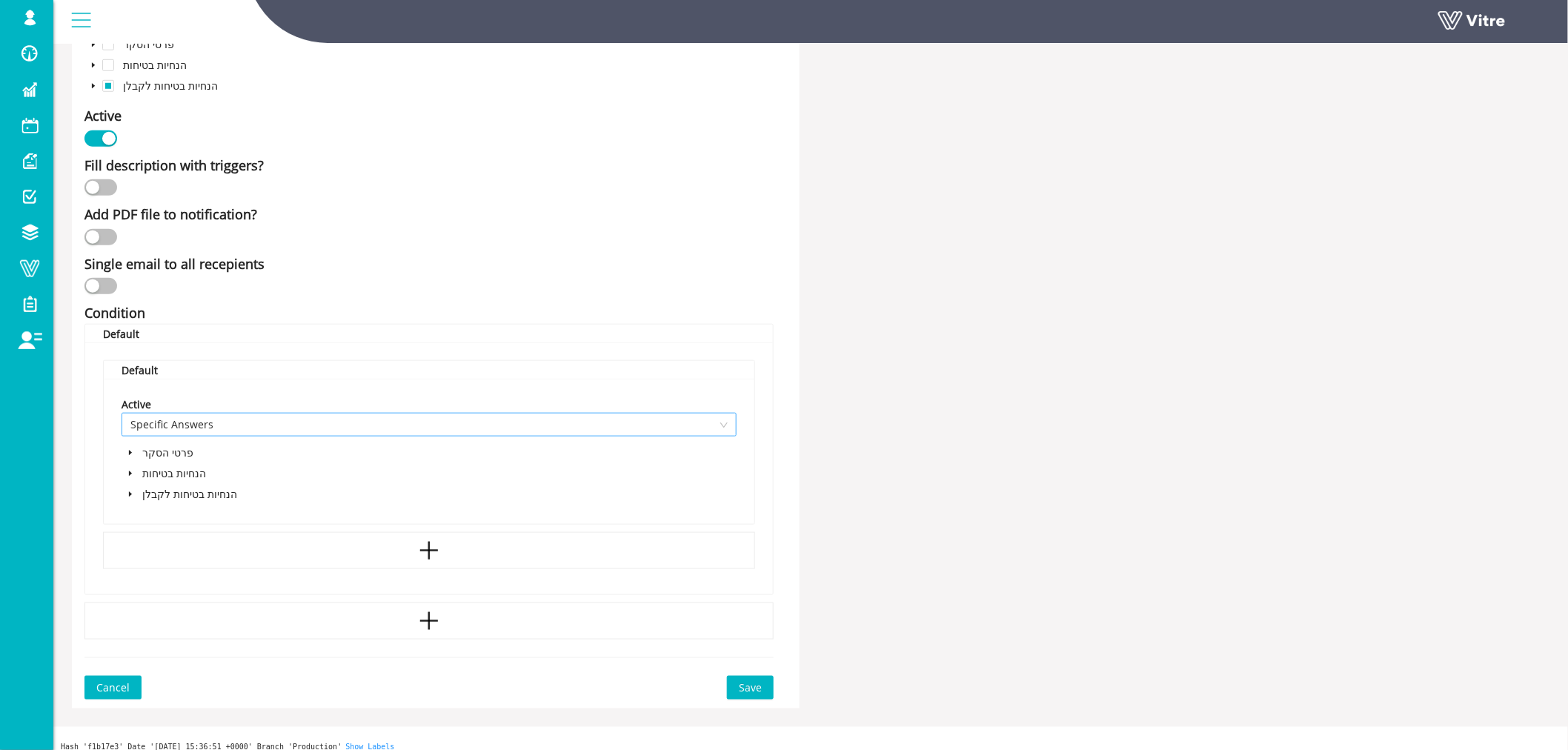
scroll to position [440, 0]
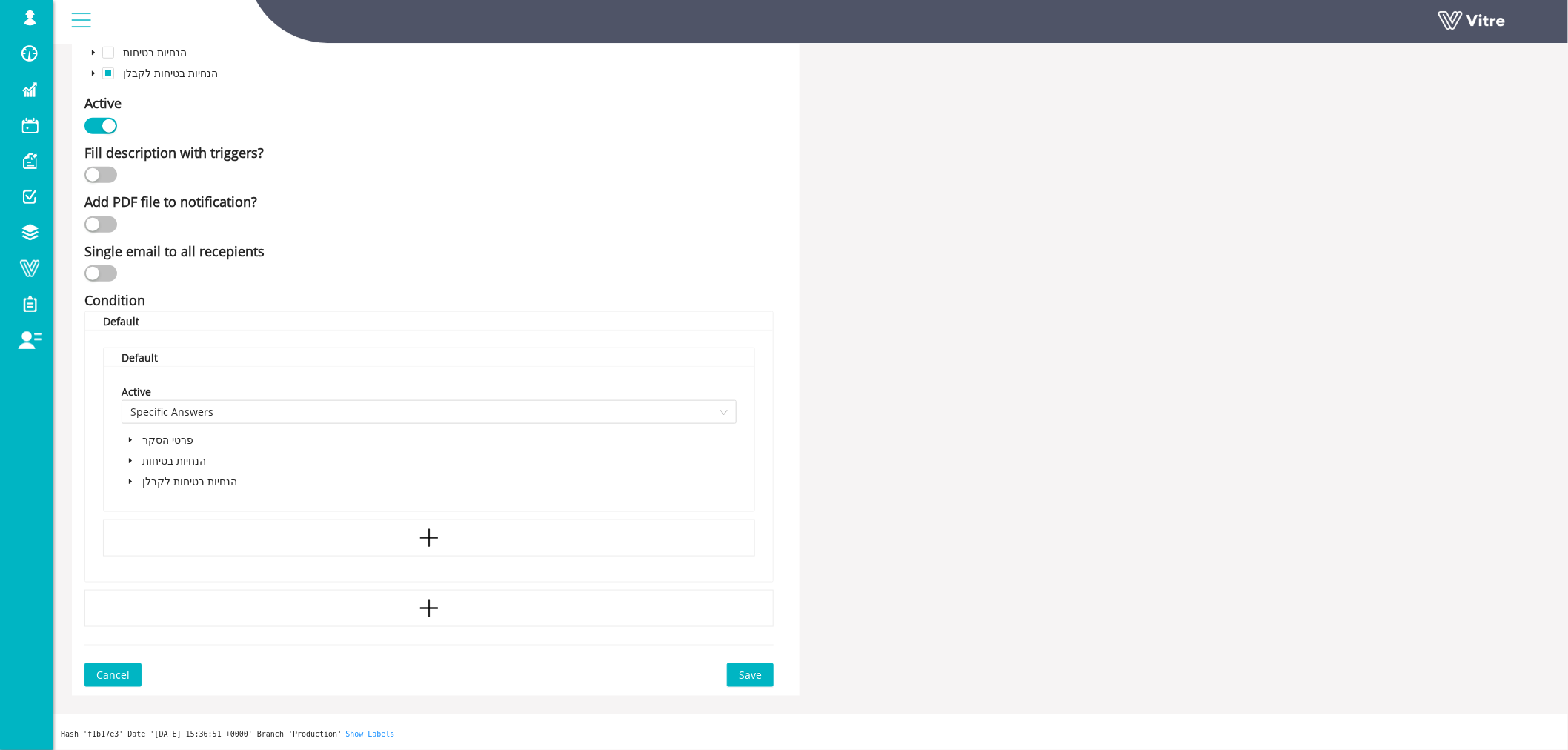
click at [129, 439] on icon "caret-down" at bounding box center [131, 440] width 3 height 5
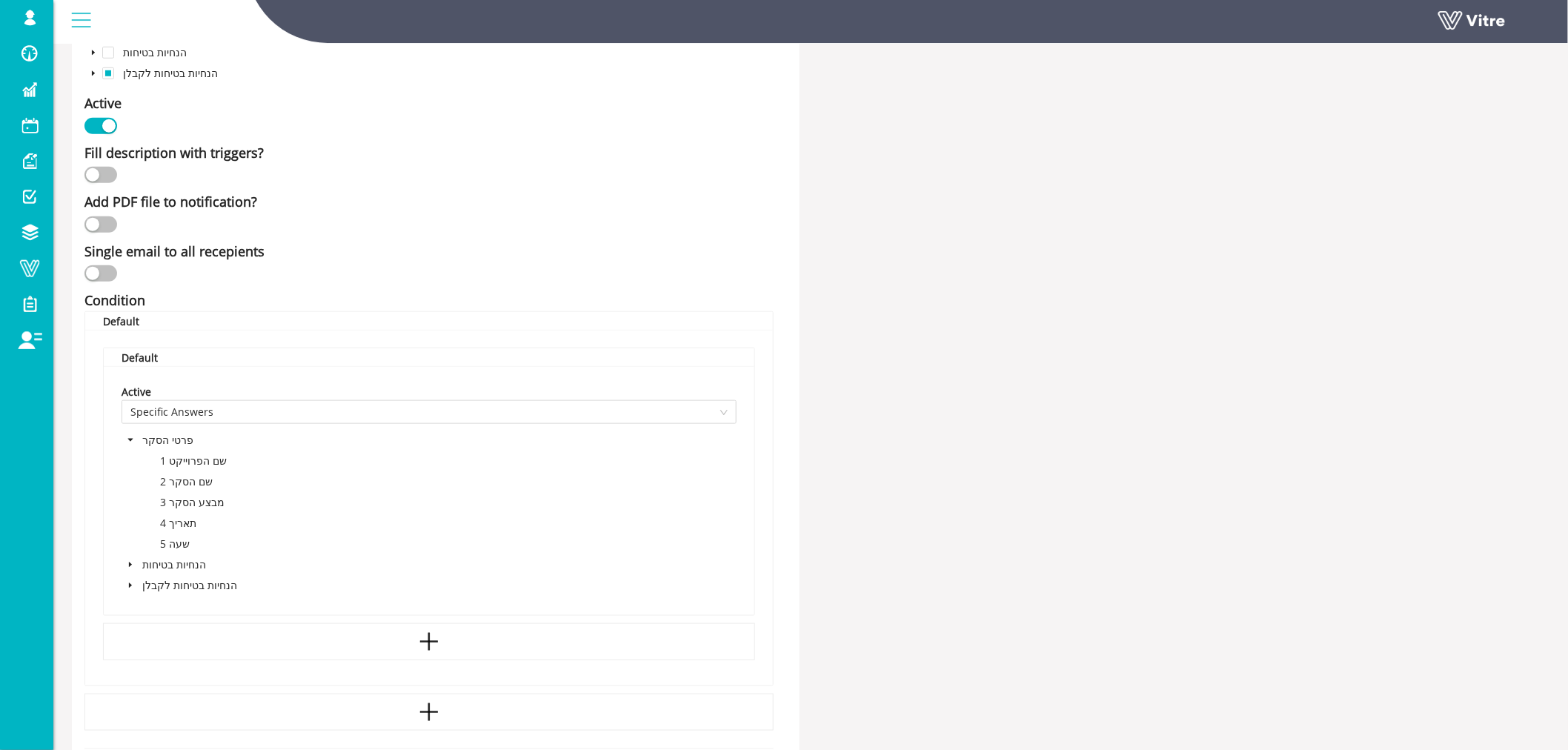
click at [129, 439] on icon "caret-down" at bounding box center [131, 441] width 5 height 3
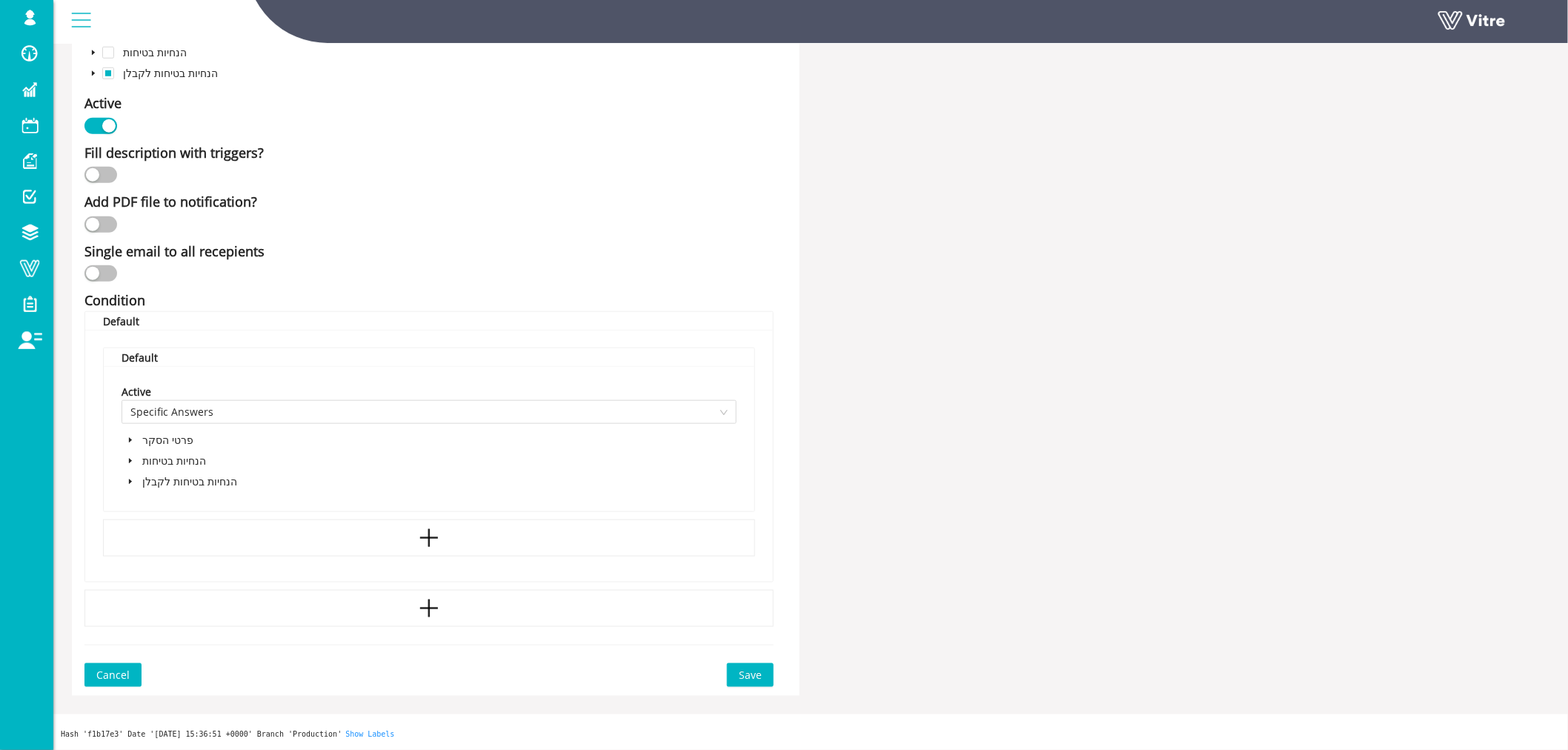
click at [131, 458] on icon "caret-down" at bounding box center [130, 461] width 7 height 7
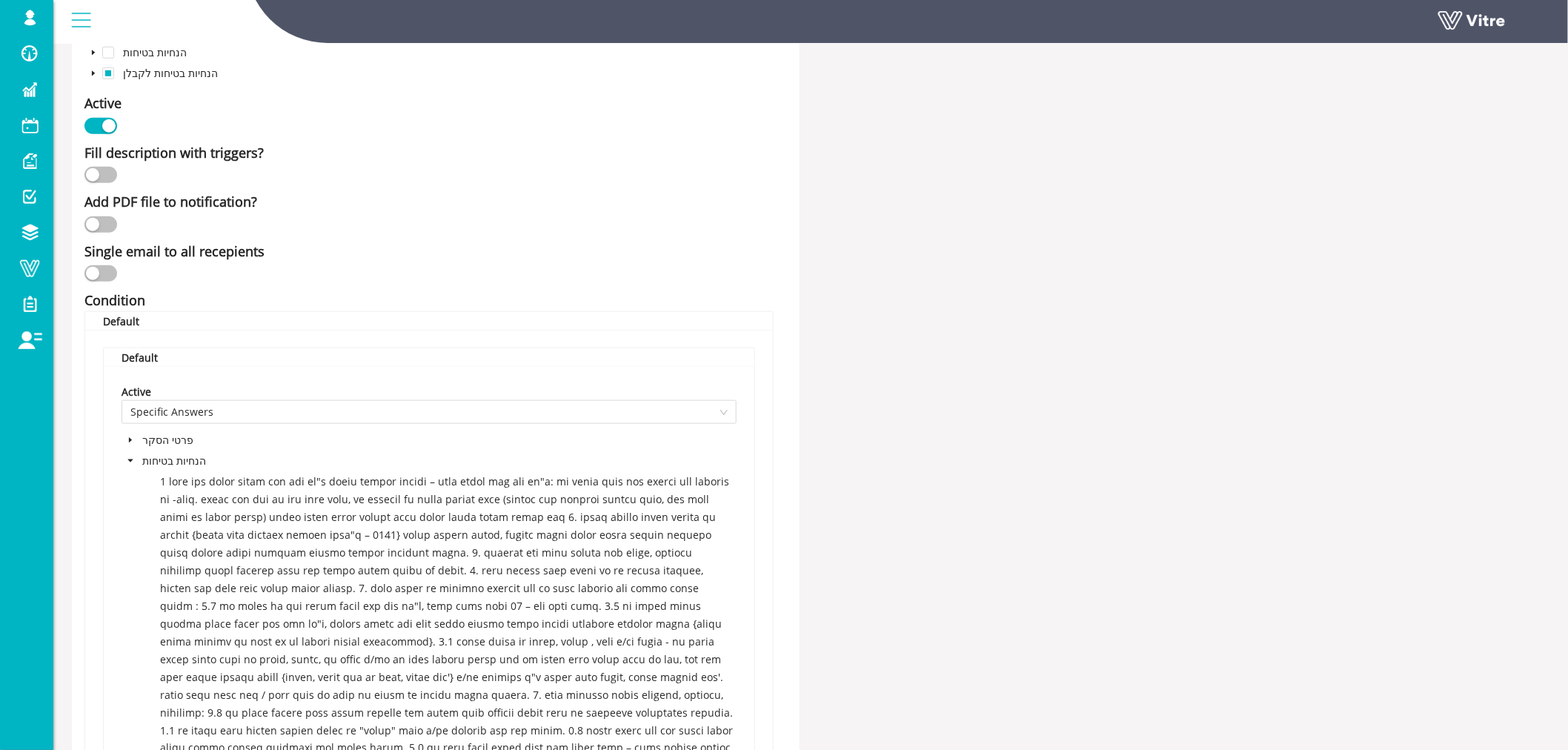
click at [131, 458] on icon "caret-down" at bounding box center [130, 461] width 7 height 7
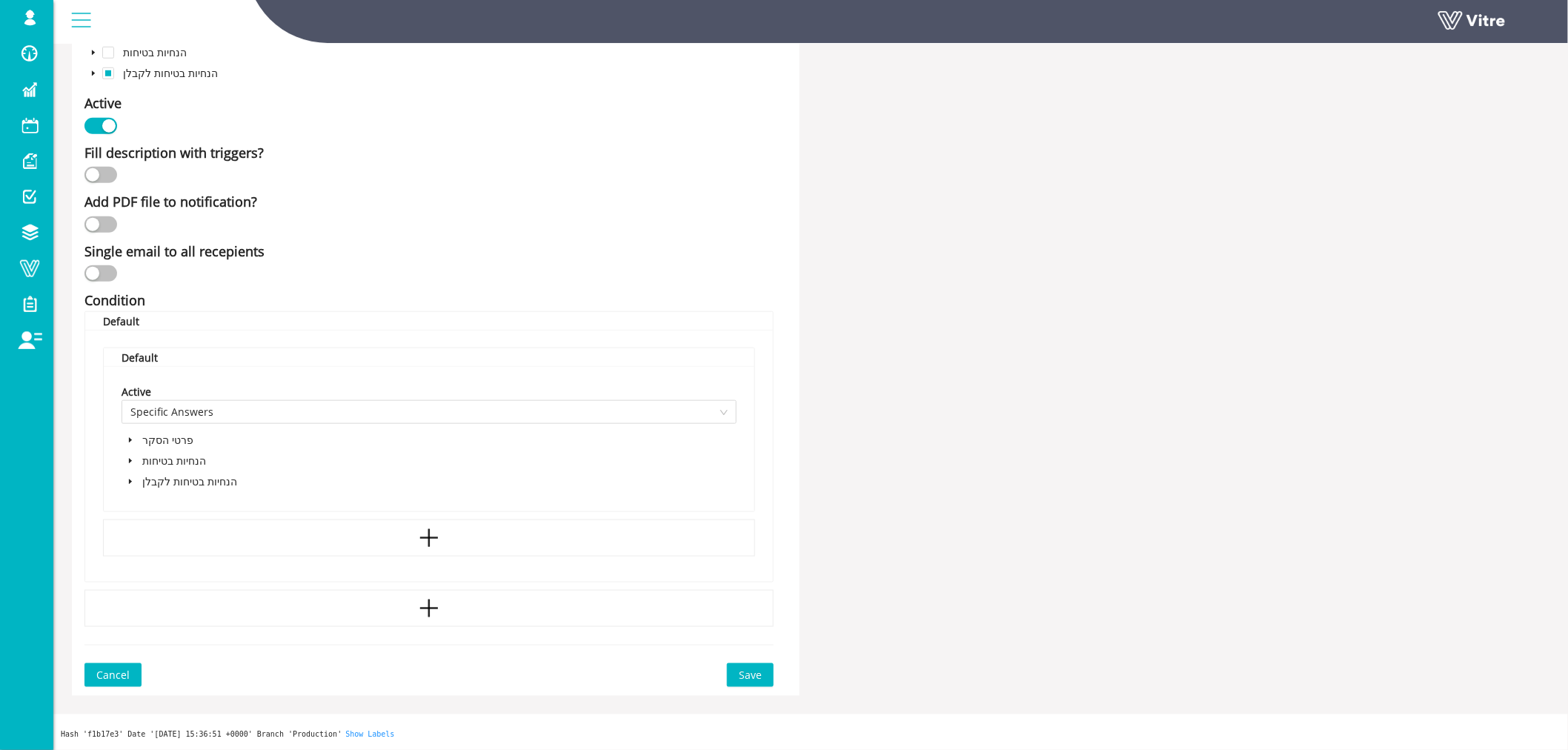
click at [131, 478] on icon "caret-down" at bounding box center [130, 481] width 7 height 7
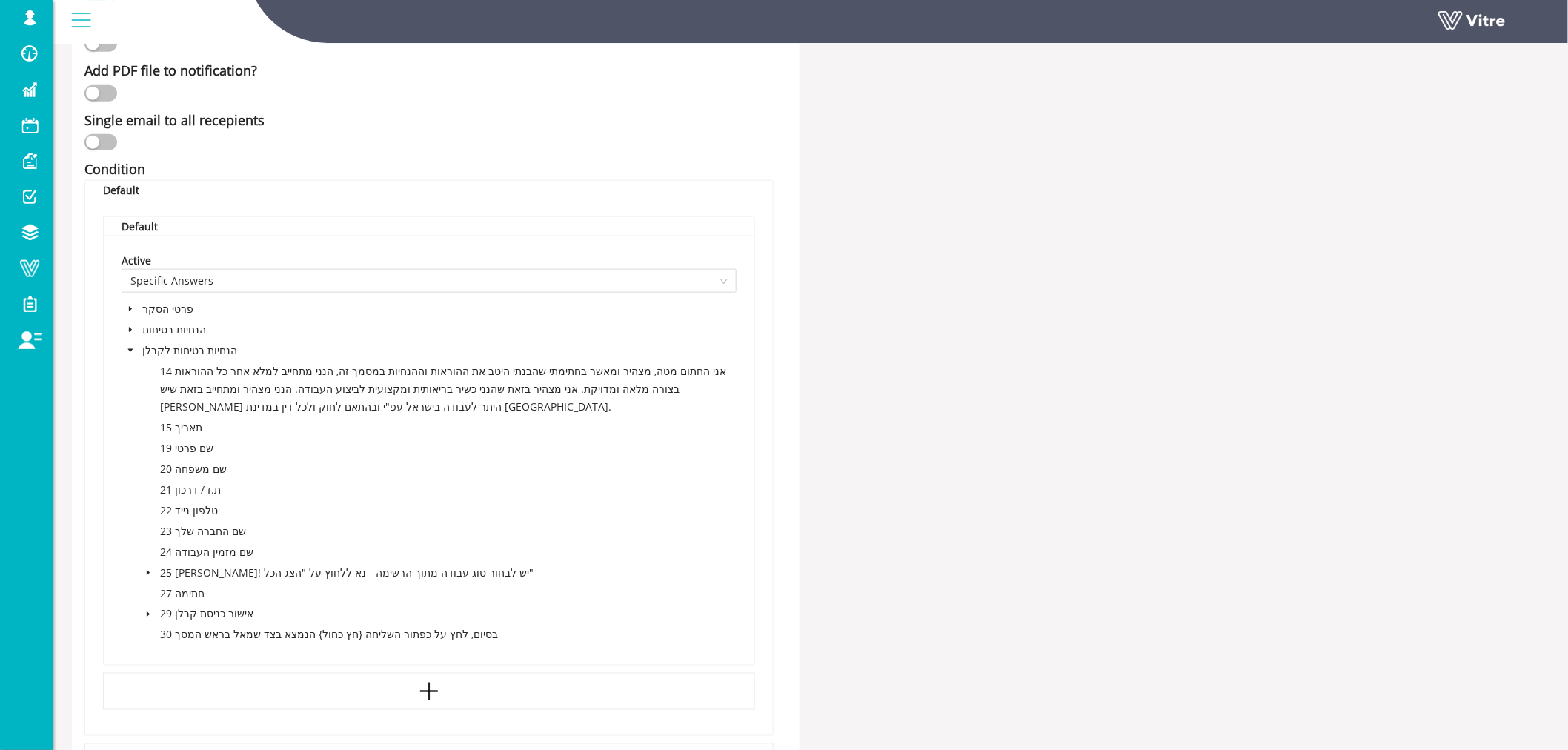
scroll to position [560, 0]
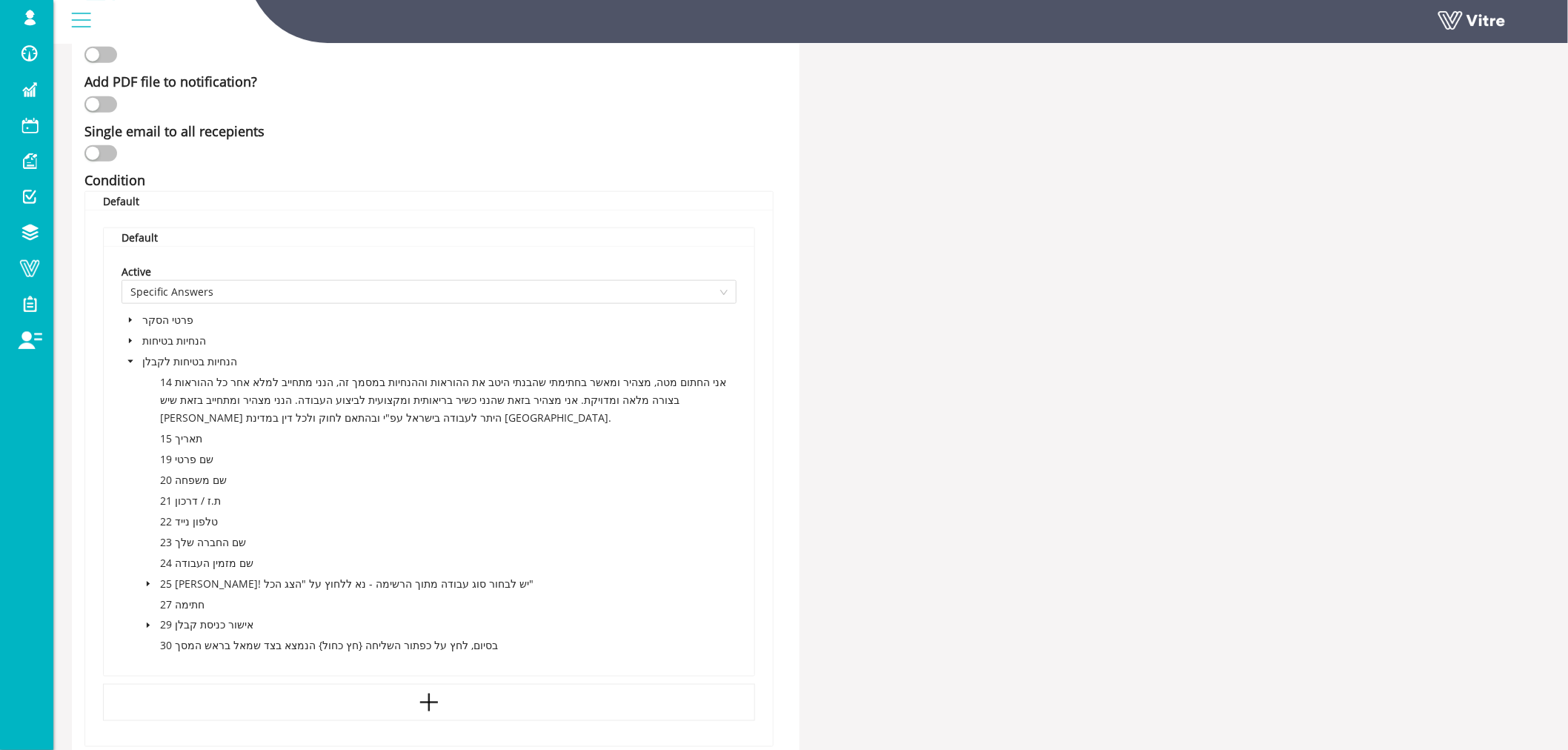
click at [130, 360] on icon "caret-down" at bounding box center [131, 362] width 5 height 3
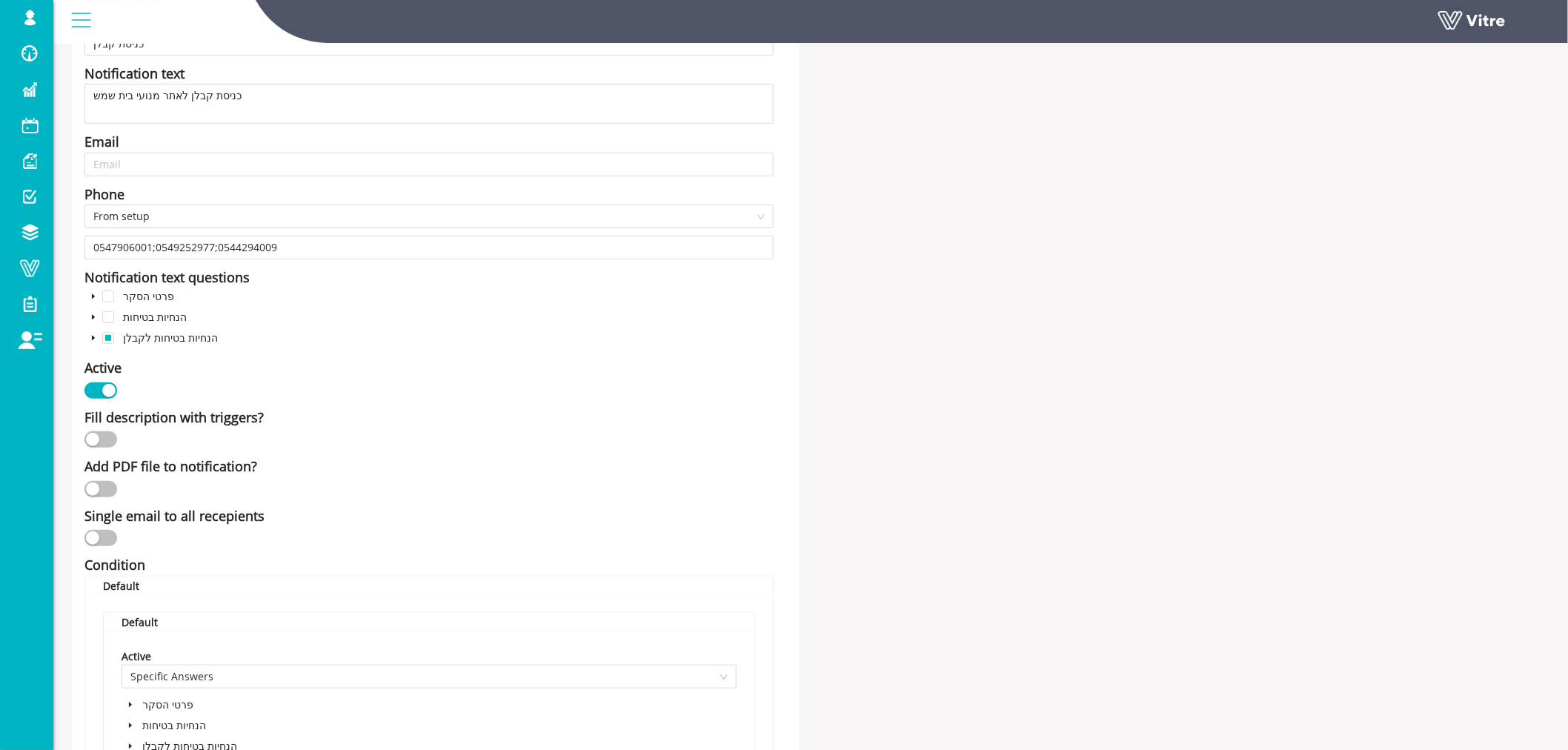
scroll to position [247, 0]
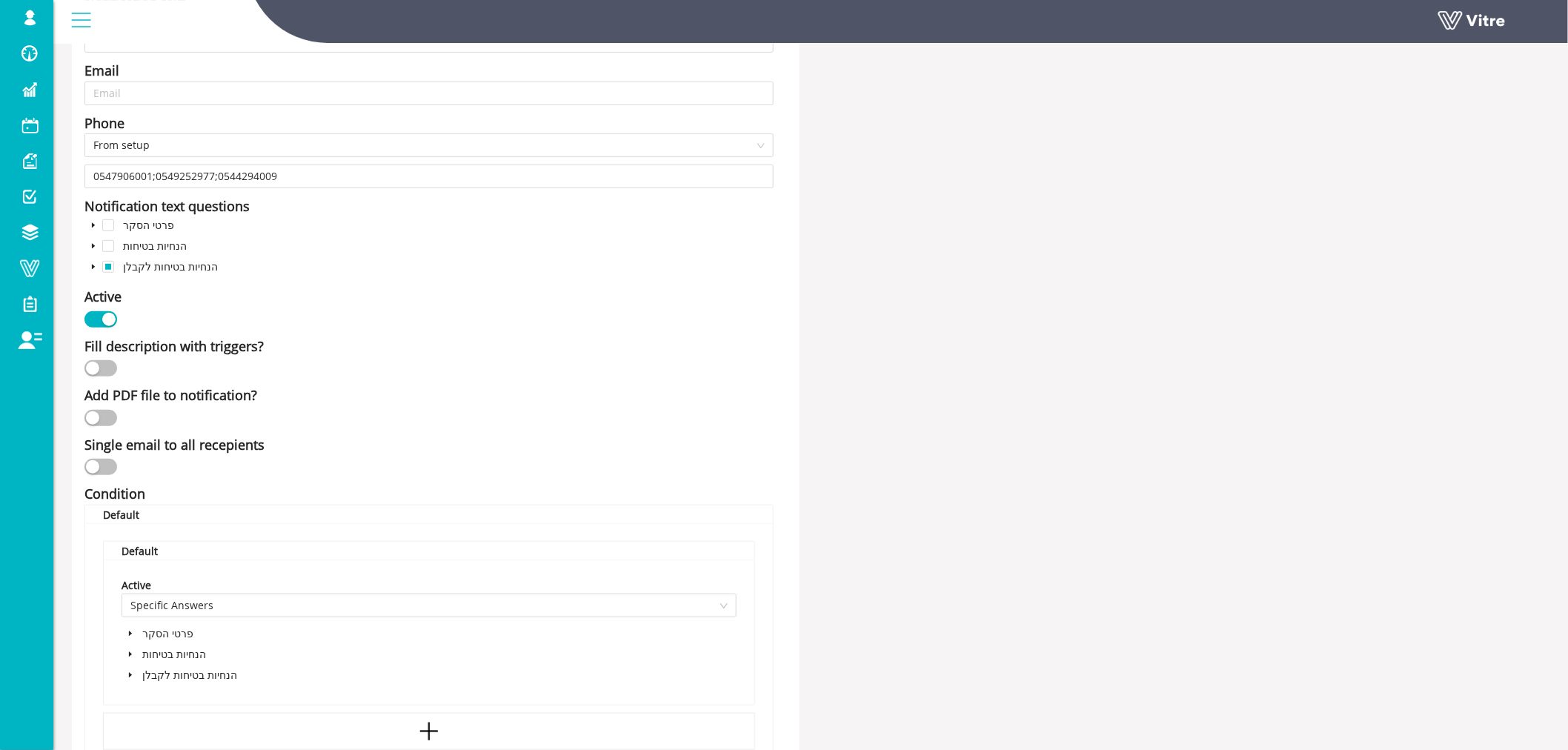
click at [92, 268] on icon "caret-down" at bounding box center [93, 267] width 3 height 5
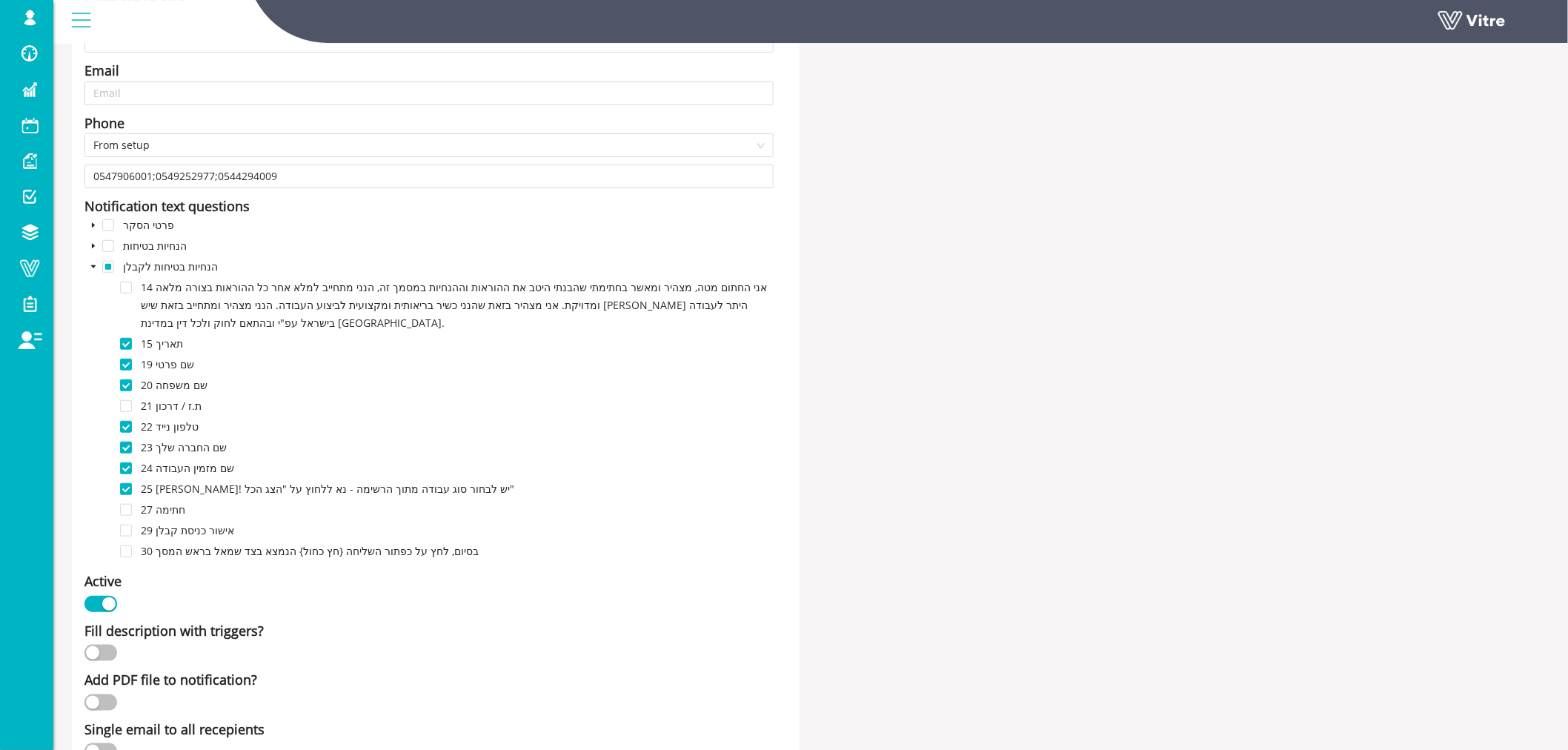
click at [90, 263] on icon "caret-down" at bounding box center [93, 266] width 7 height 7
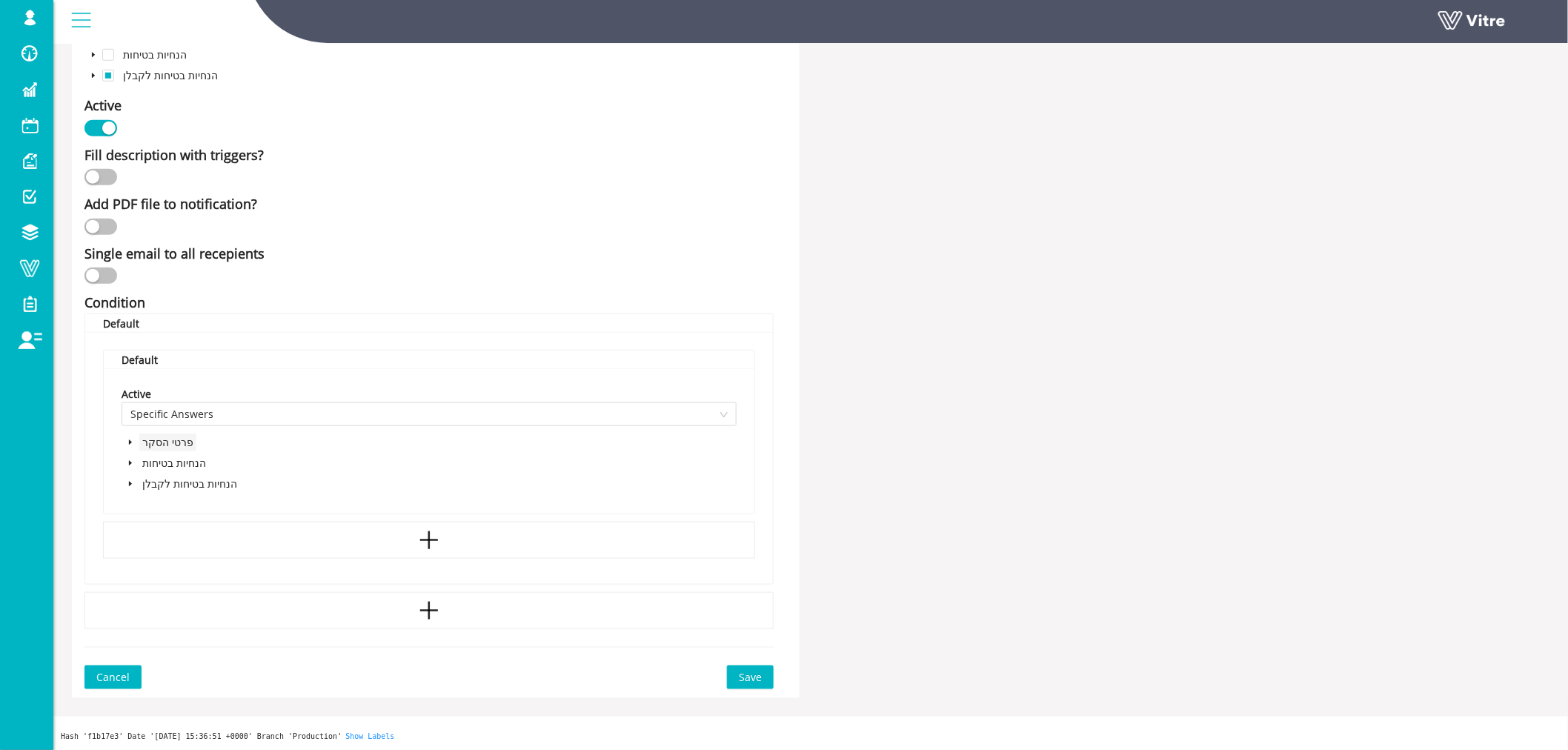
scroll to position [440, 0]
click at [127, 439] on icon "caret-down" at bounding box center [130, 440] width 7 height 7
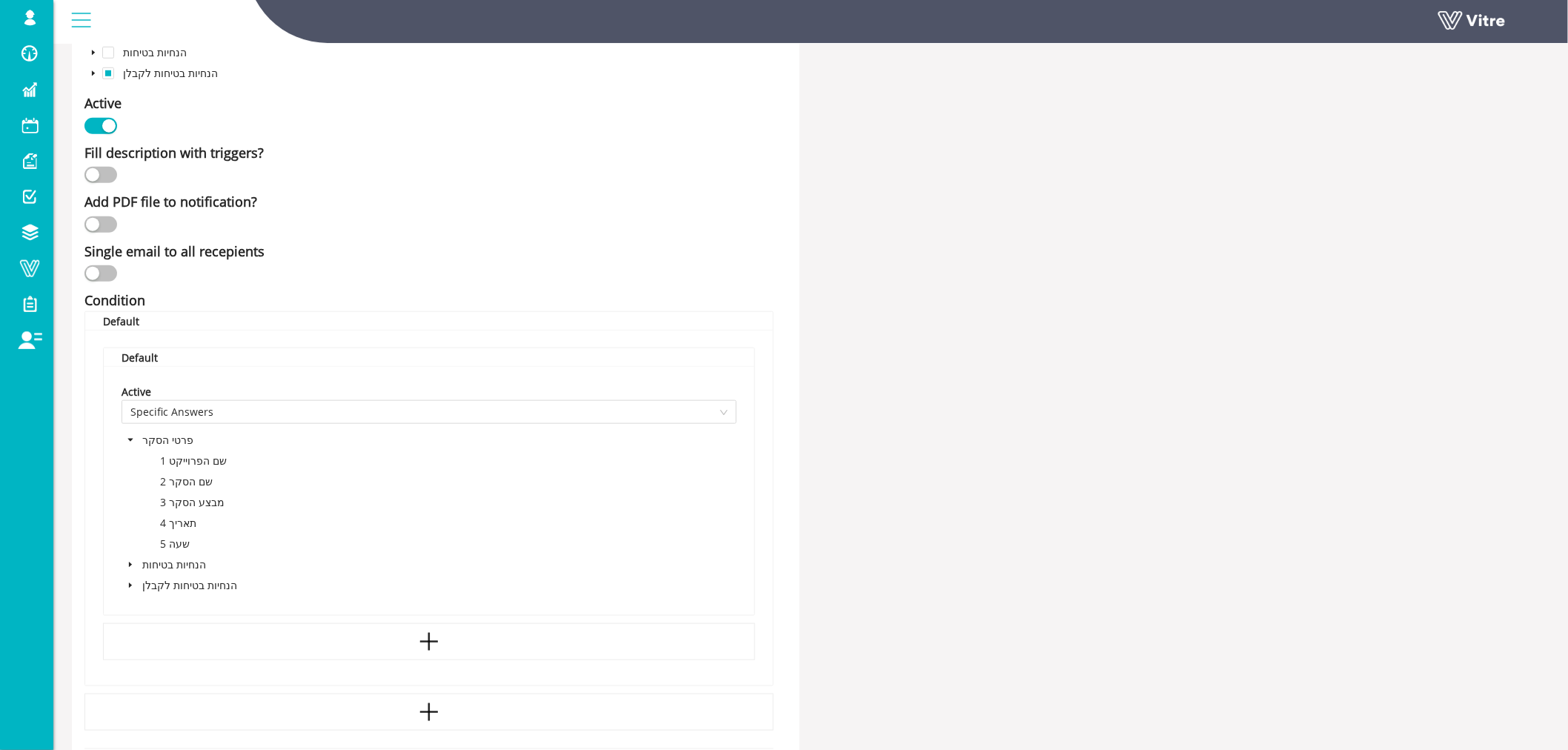
click at [131, 439] on icon "caret-down" at bounding box center [131, 441] width 5 height 3
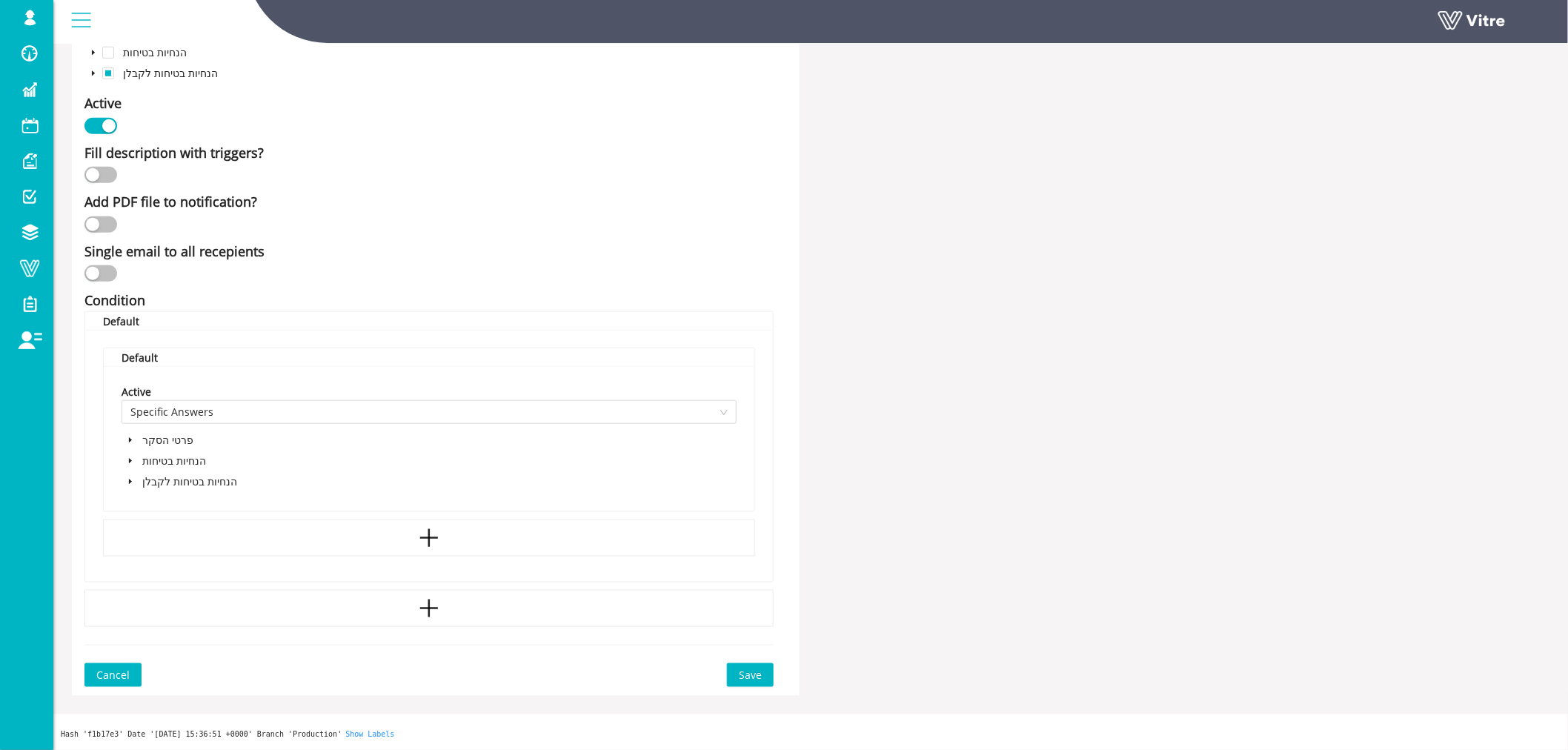
click at [131, 462] on icon "caret-down" at bounding box center [130, 461] width 7 height 7
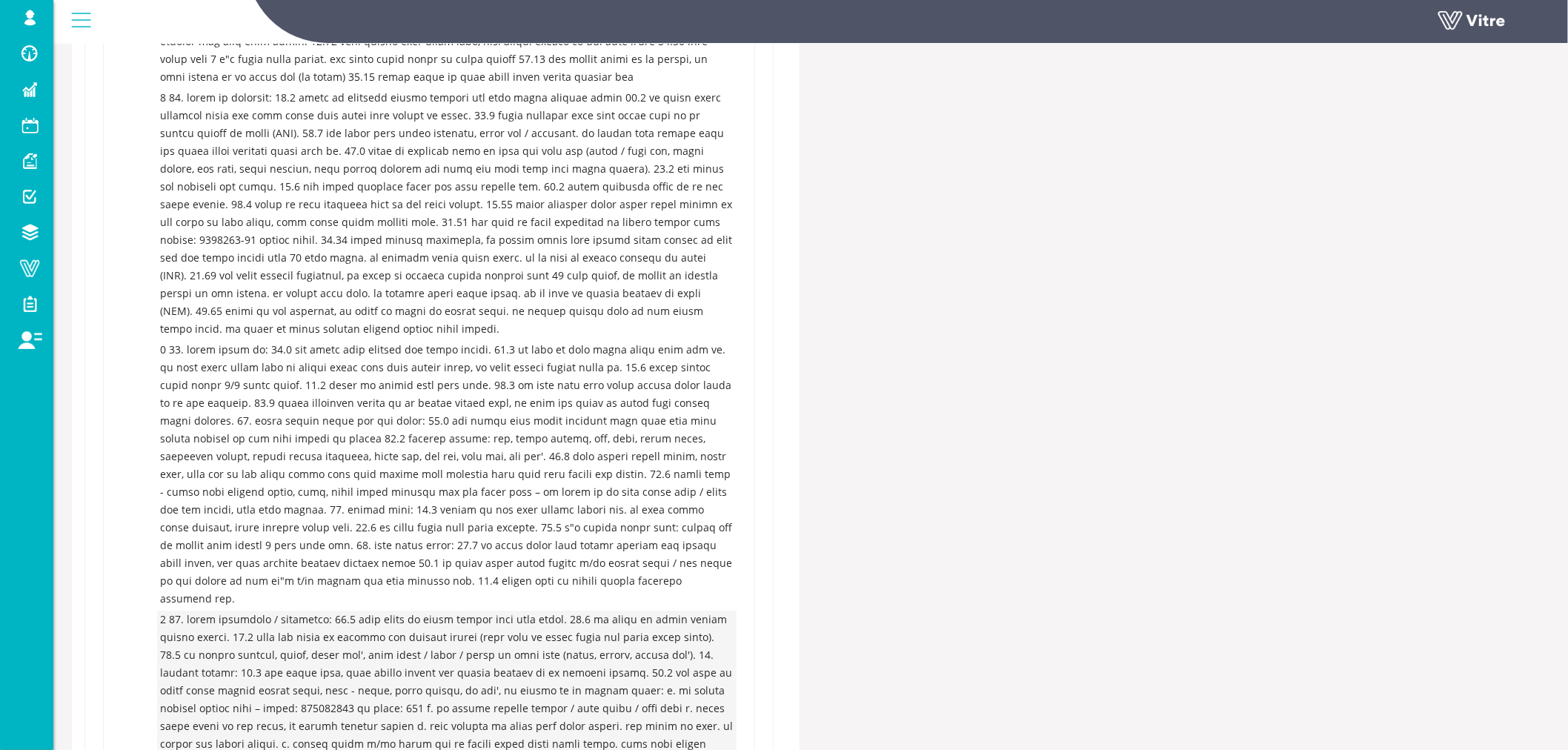
scroll to position [2241, 0]
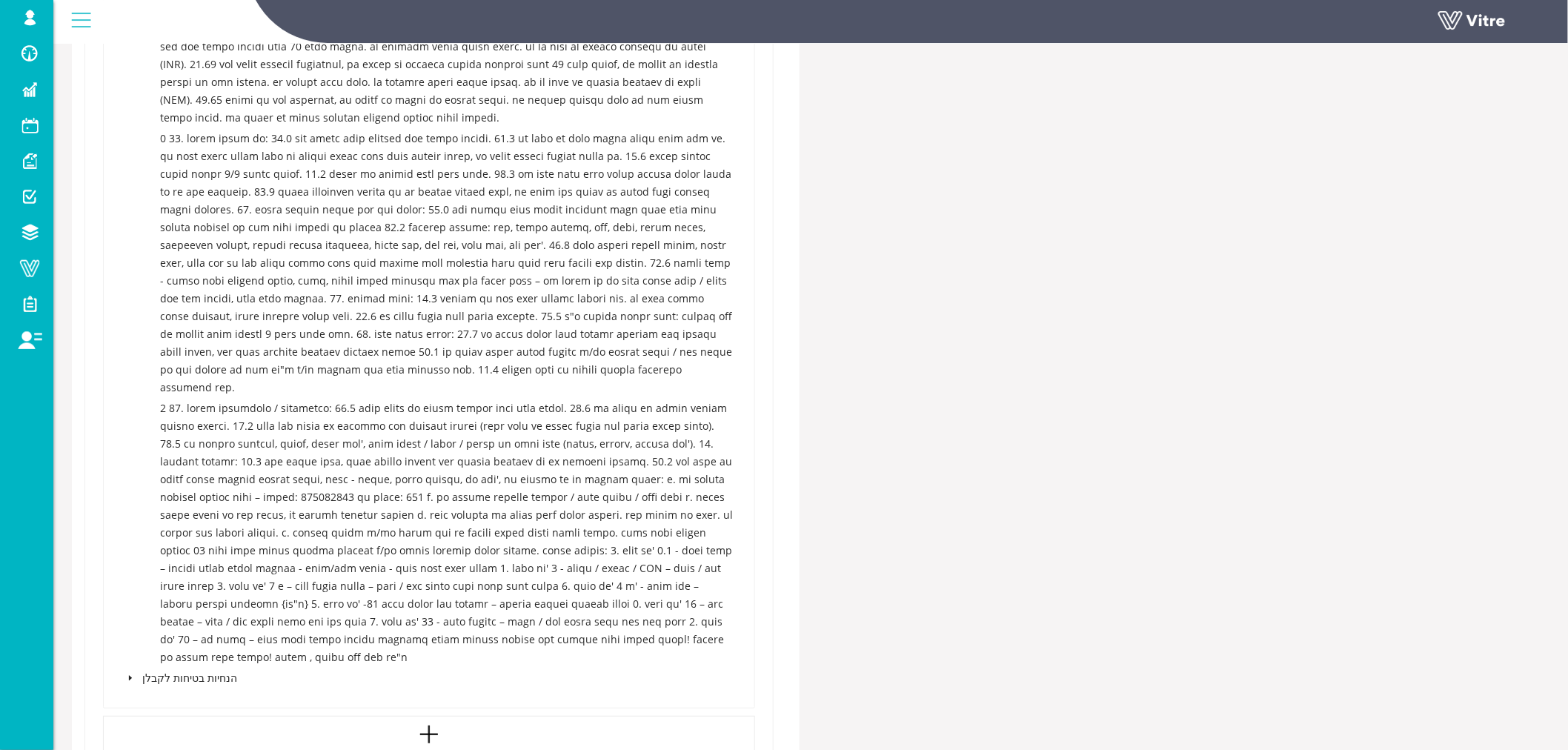
click at [131, 674] on icon "caret-down" at bounding box center [130, 678] width 7 height 7
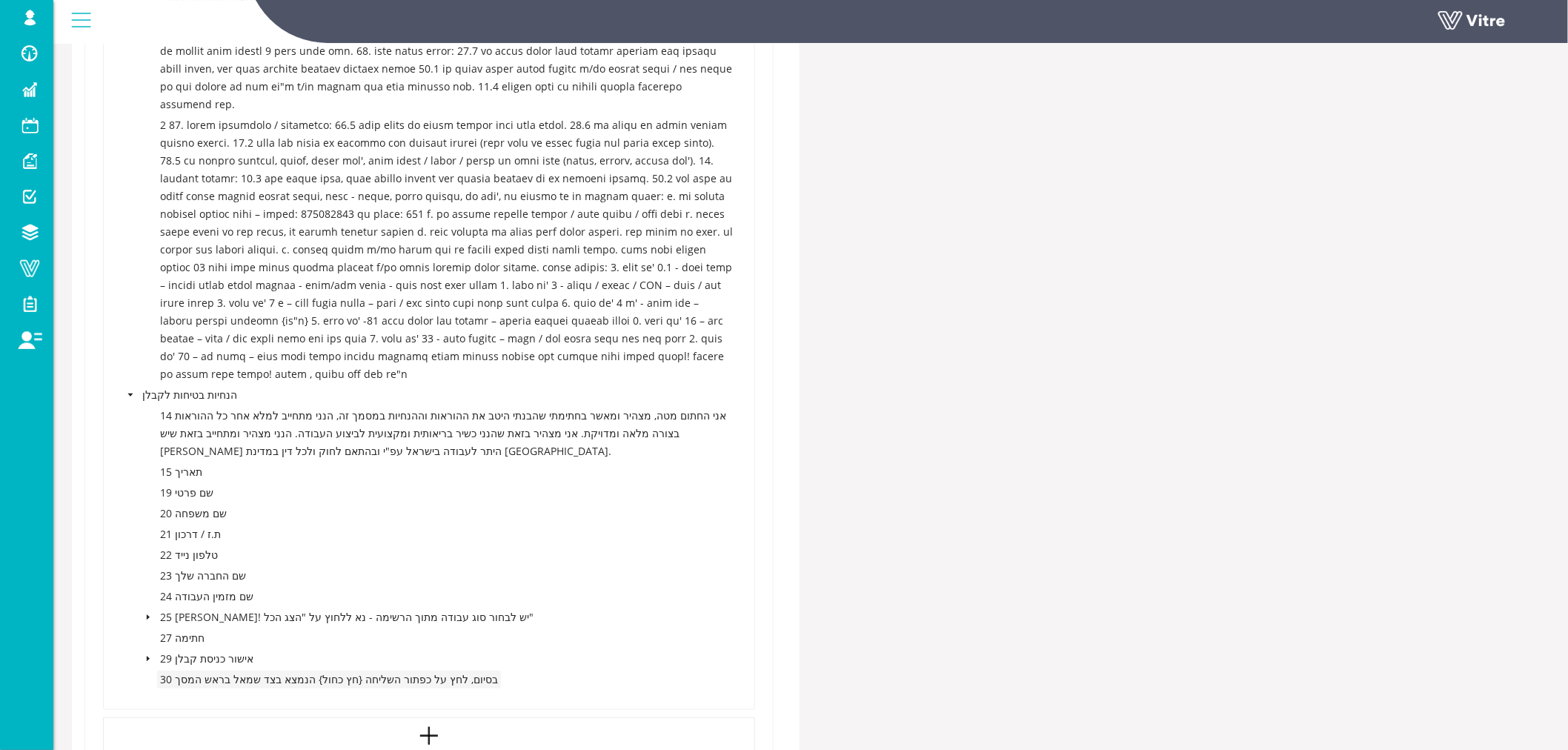
scroll to position [2526, 0]
click at [146, 654] on icon "caret-down" at bounding box center [148, 656] width 3 height 5
click at [146, 655] on icon "caret-down" at bounding box center [149, 657] width 5 height 3
click at [146, 611] on icon "caret-down" at bounding box center [148, 614] width 7 height 7
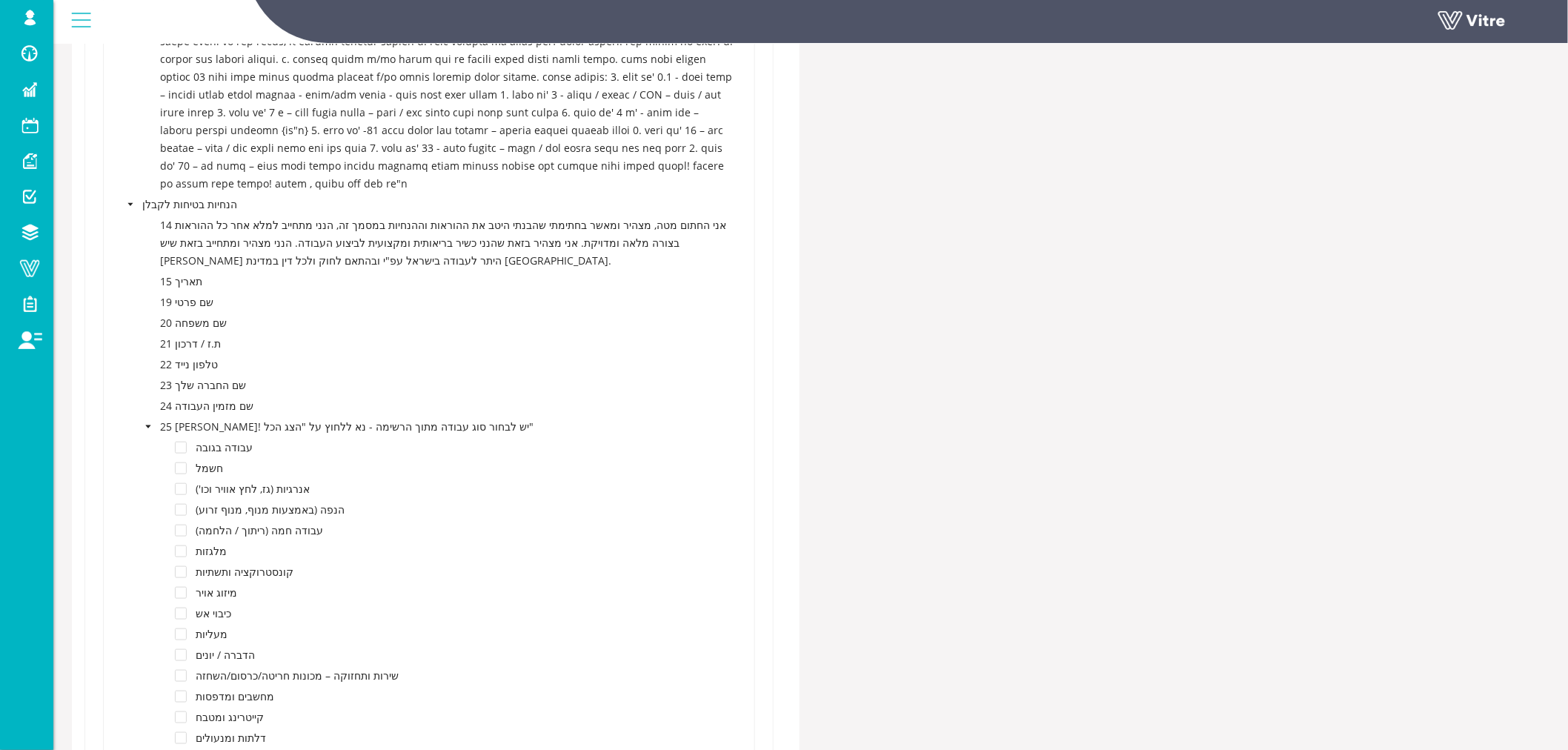
scroll to position [2652, 0]
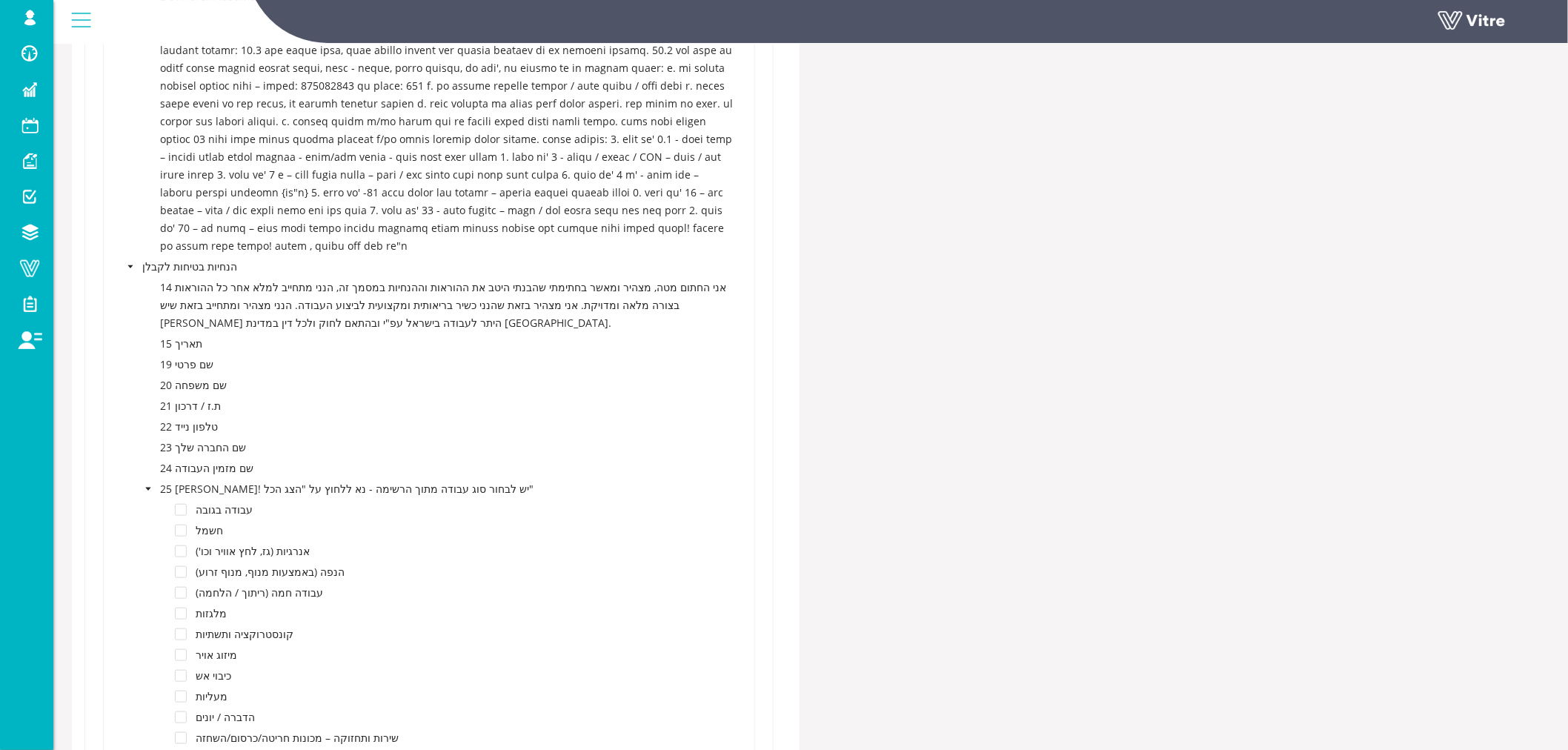
click at [151, 487] on icon "caret-down" at bounding box center [149, 489] width 5 height 3
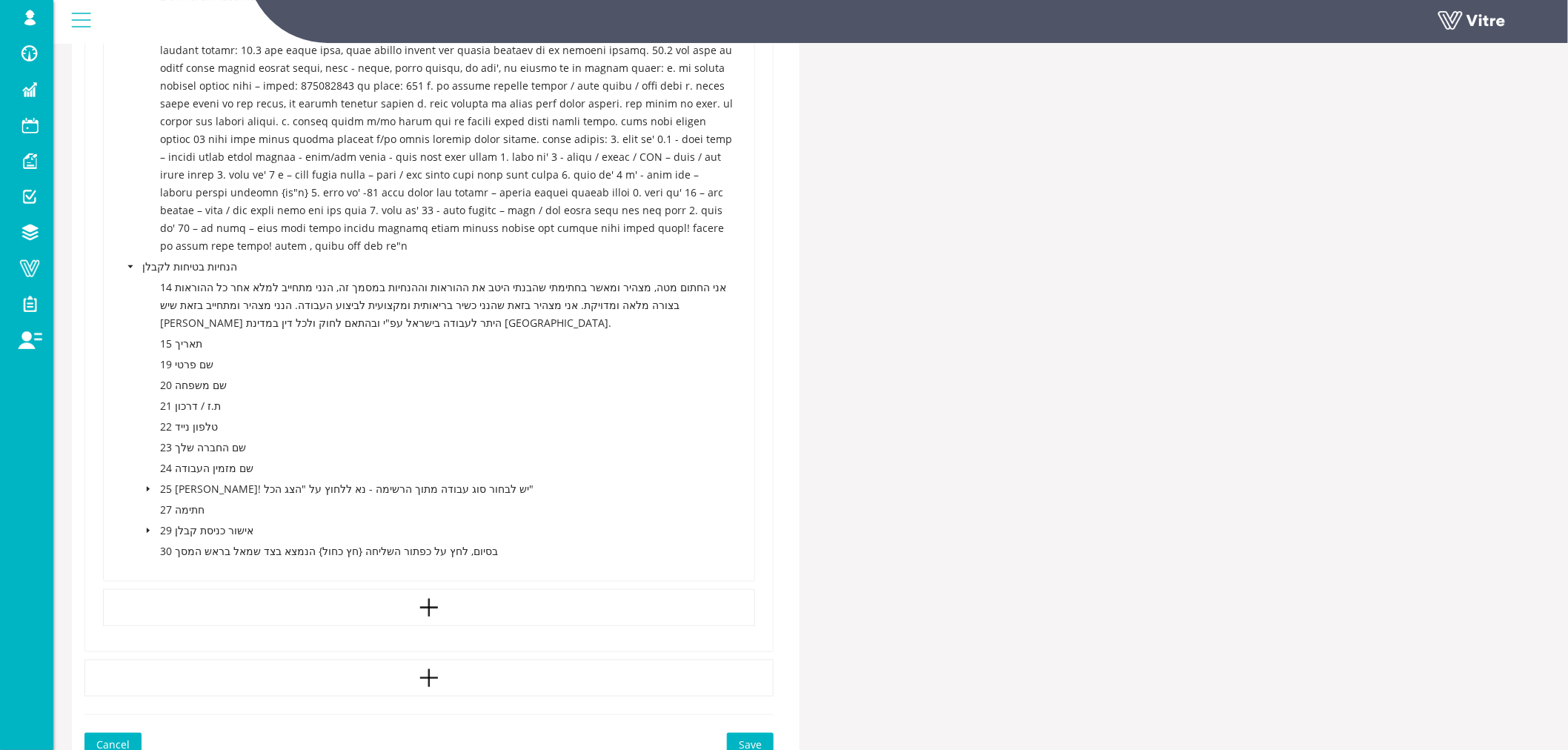
scroll to position [2526, 0]
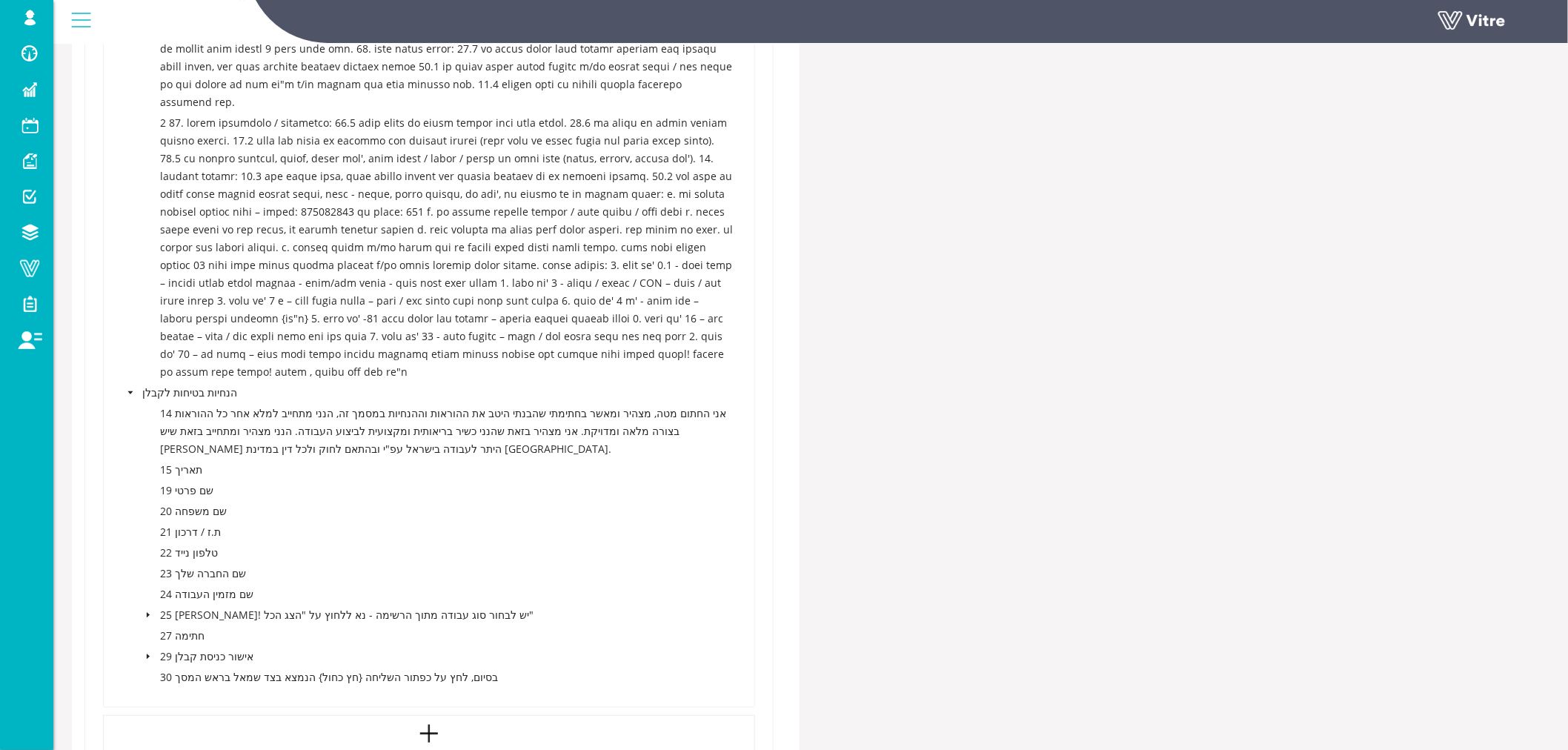
click at [148, 653] on icon "caret-down" at bounding box center [148, 656] width 7 height 7
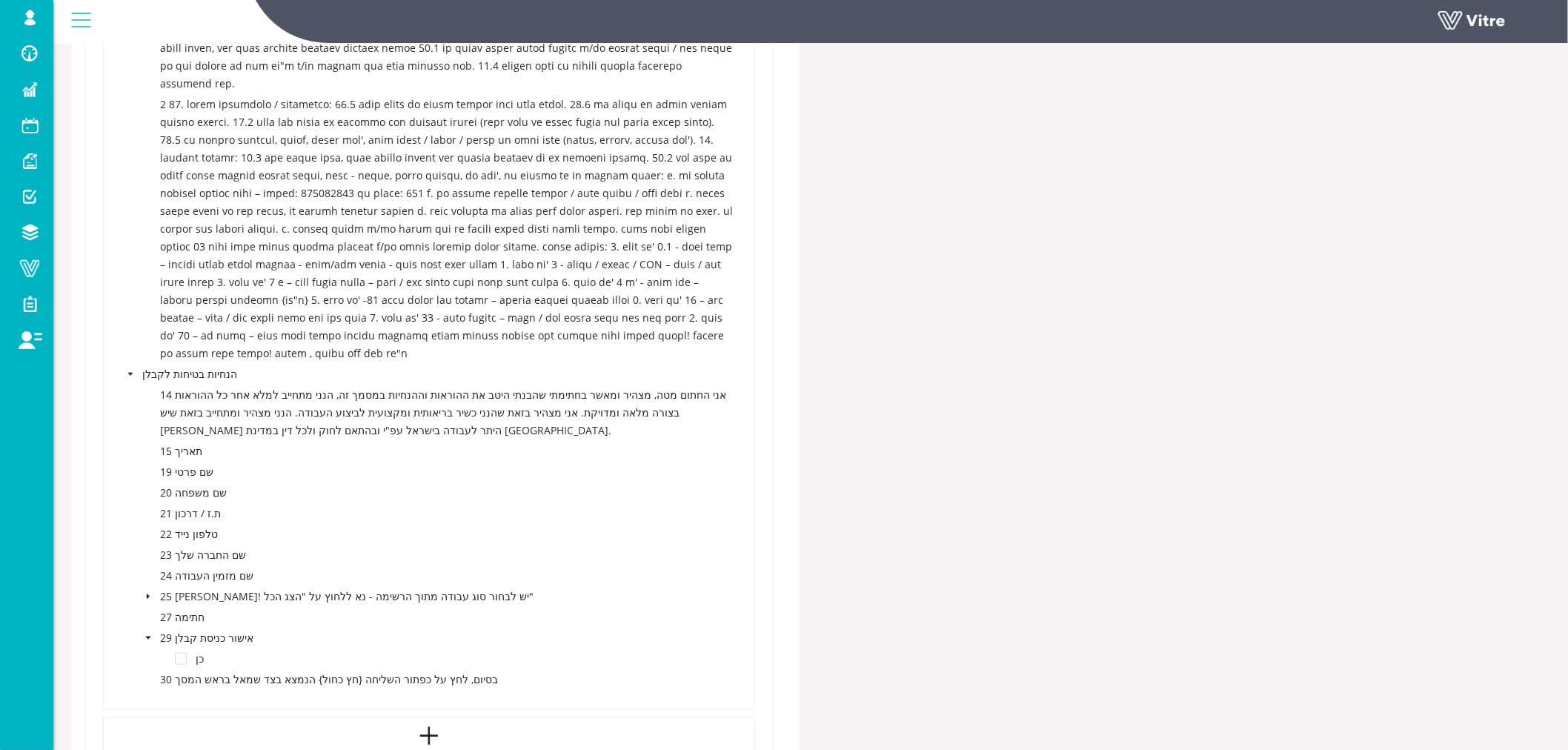
scroll to position [2547, 0]
click at [148, 633] on icon "caret-down" at bounding box center [148, 636] width 7 height 7
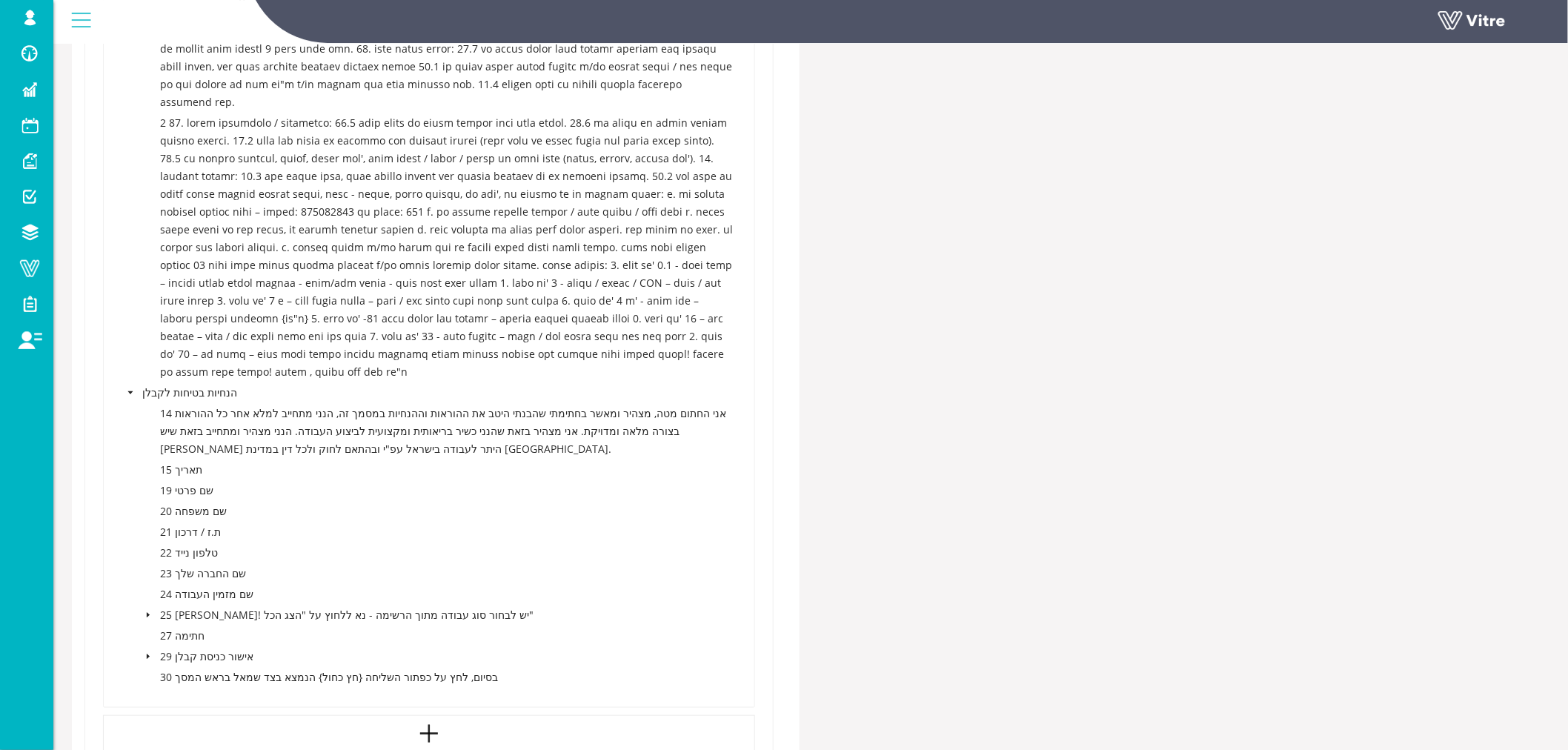
scroll to position [2526, 0]
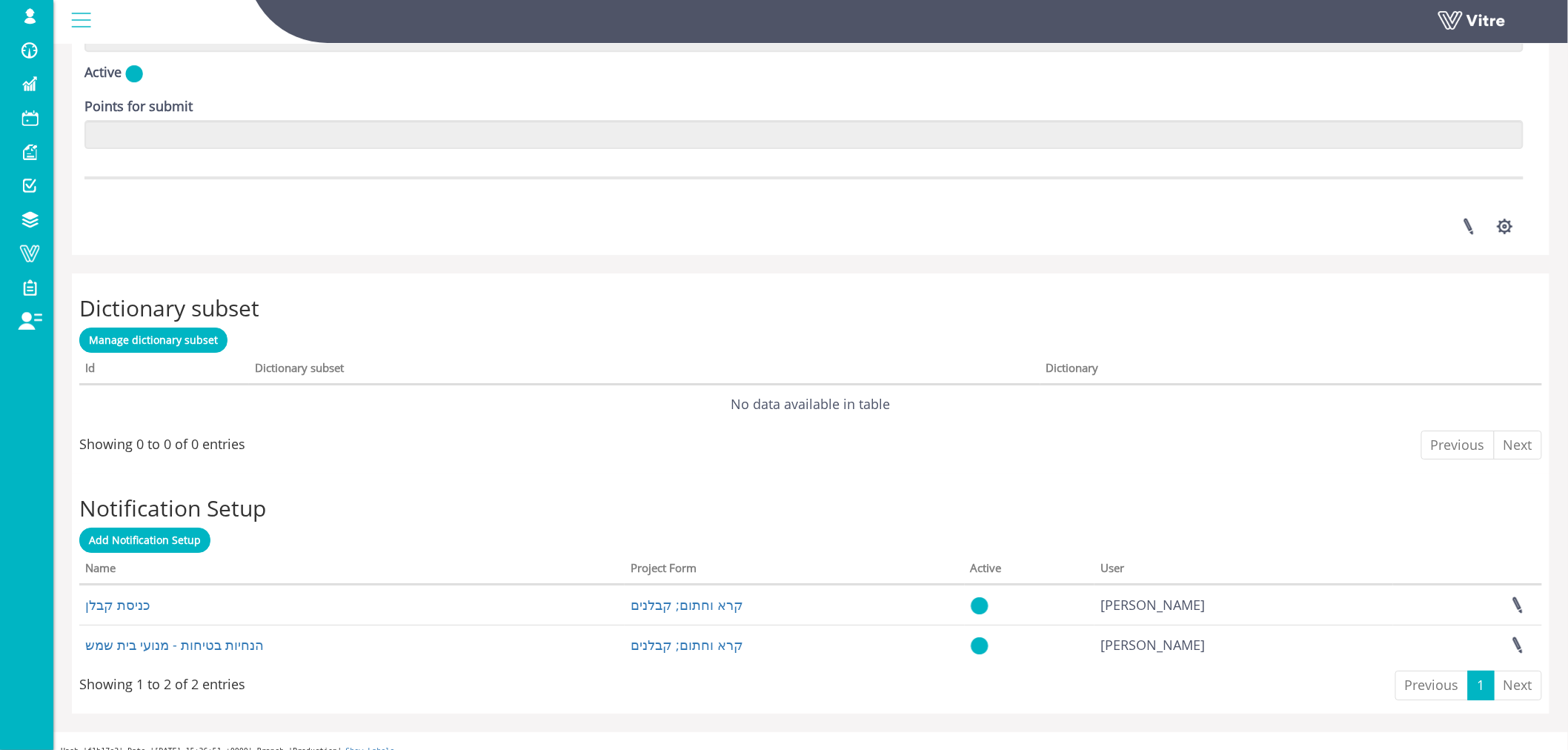
scroll to position [2003, 0]
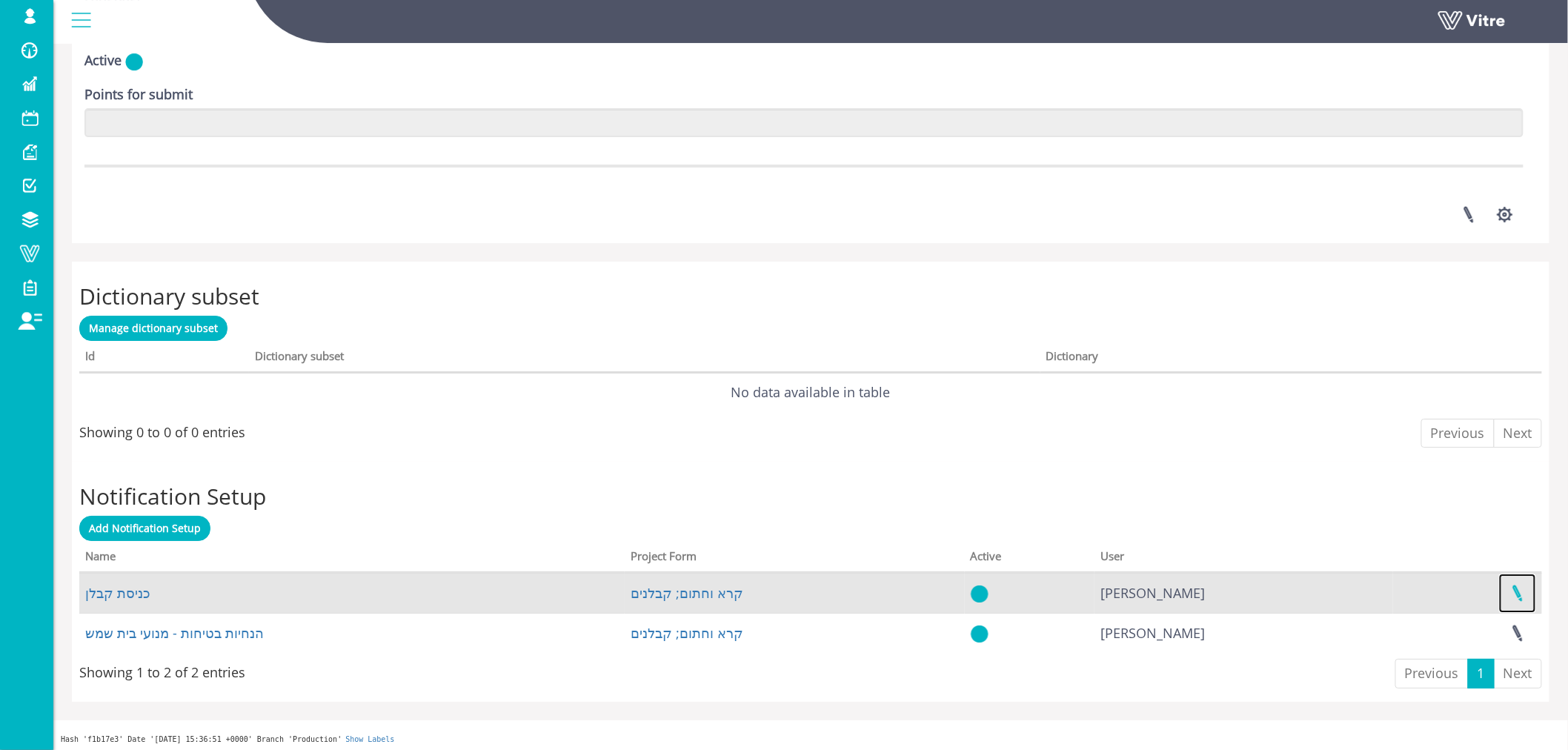
click at [1518, 589] on link at bounding box center [1518, 593] width 37 height 39
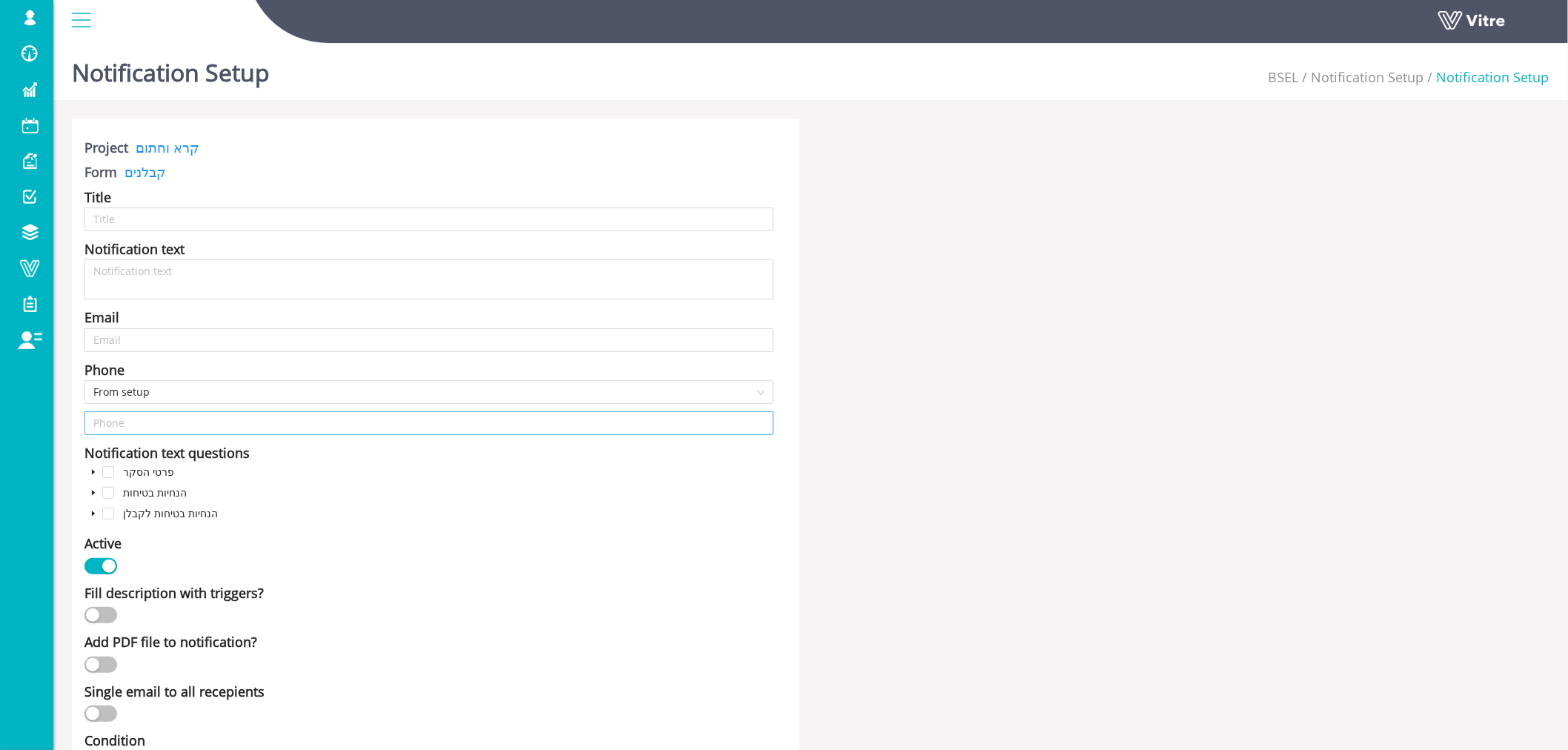
type input "כניסת קבלן"
type input "0547906001;0549252977;0544294009"
drag, startPoint x: 92, startPoint y: 422, endPoint x: 151, endPoint y: 423, distance: 59.0
click at [151, 423] on input "0547906001;0549252977;0544294009" at bounding box center [429, 423] width 690 height 24
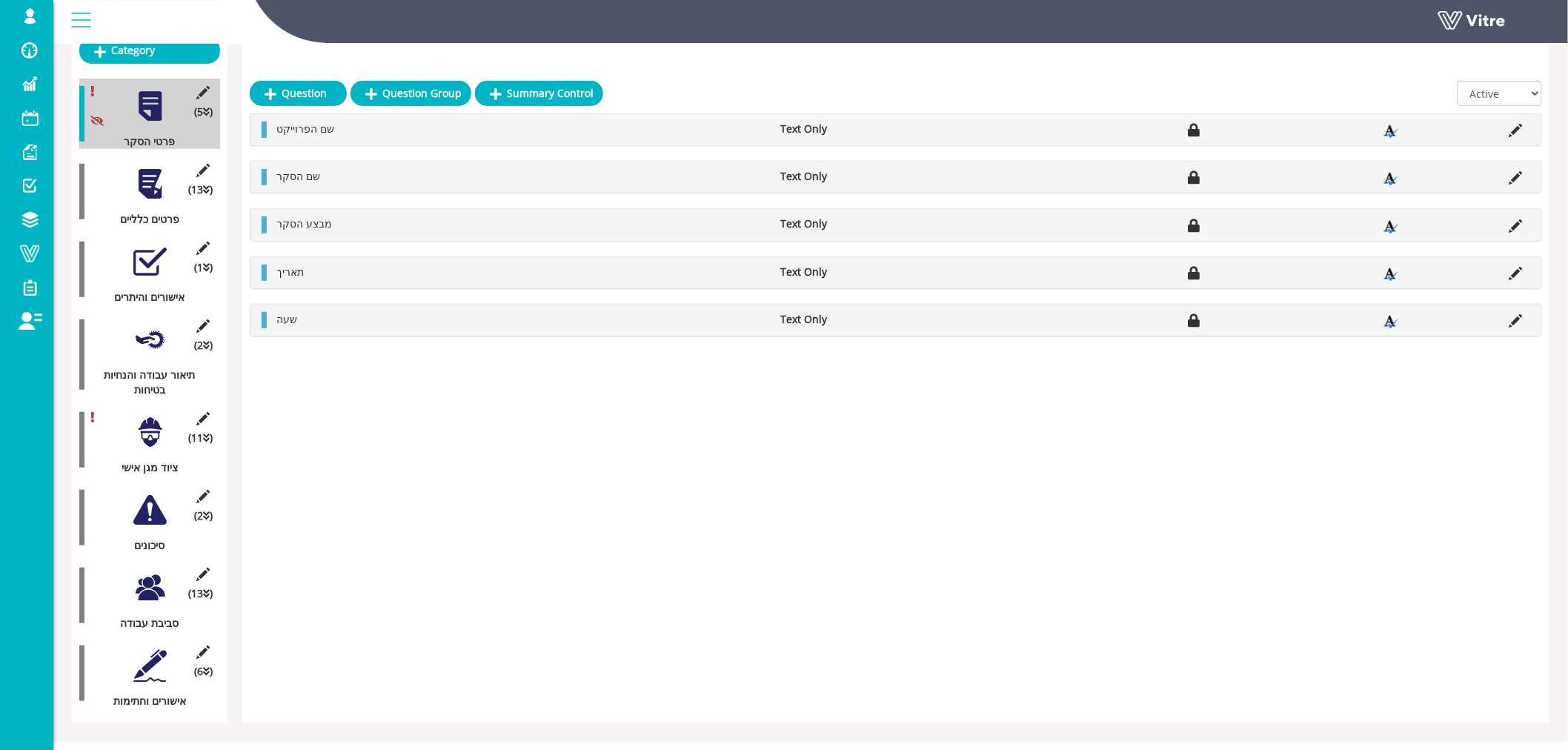
scroll to position [233, 0]
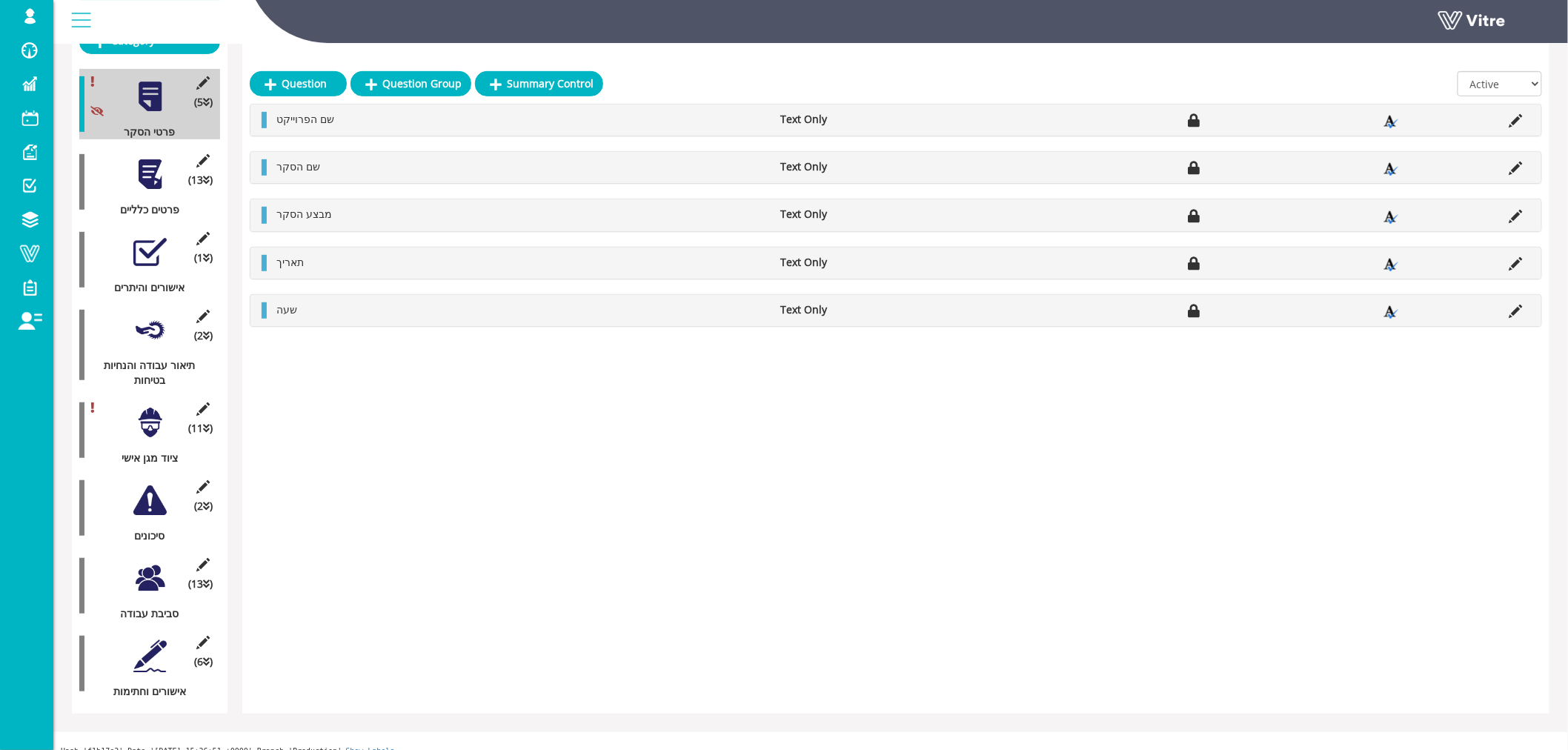
click at [150, 561] on div at bounding box center [150, 578] width 33 height 33
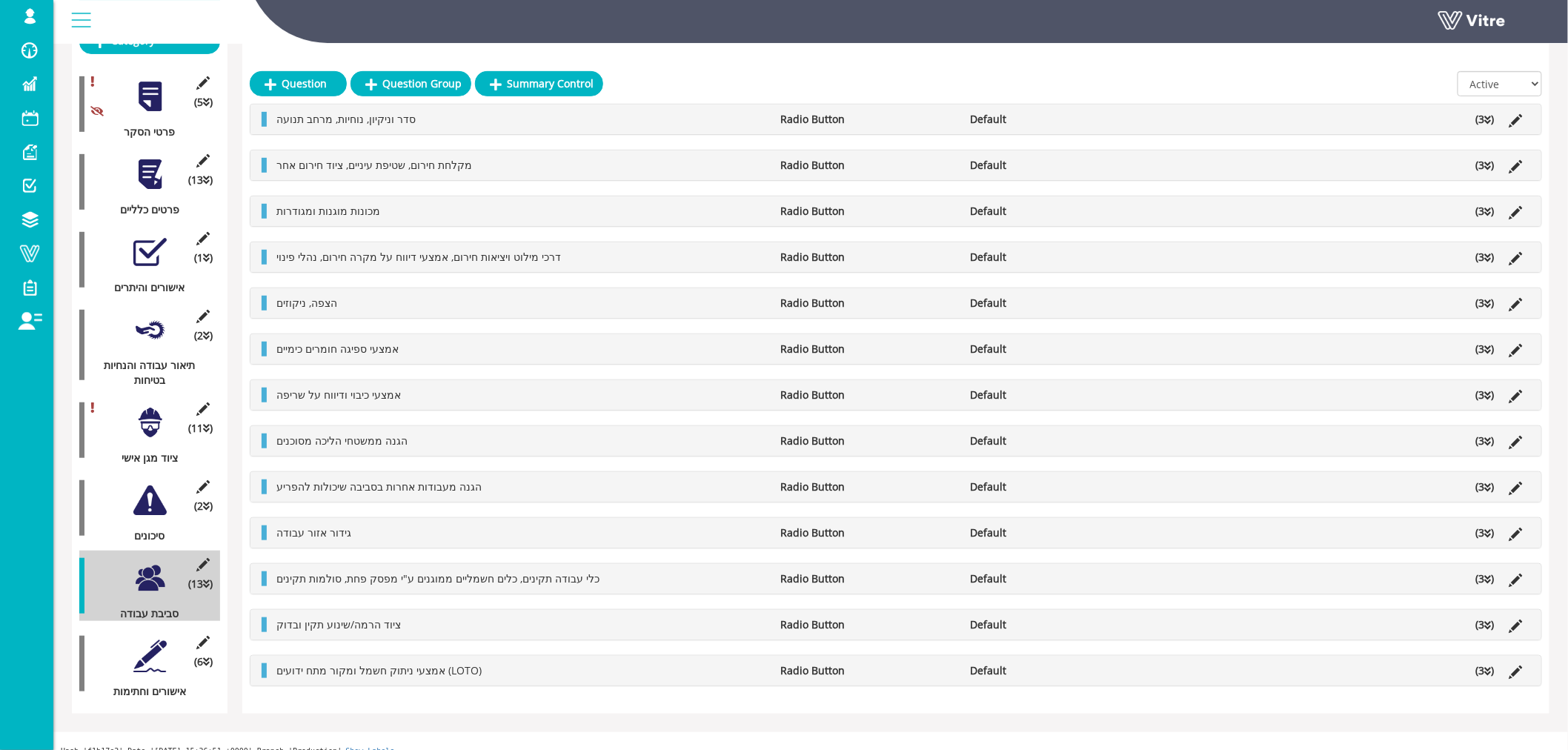
click at [1491, 119] on icon at bounding box center [1489, 120] width 7 height 10
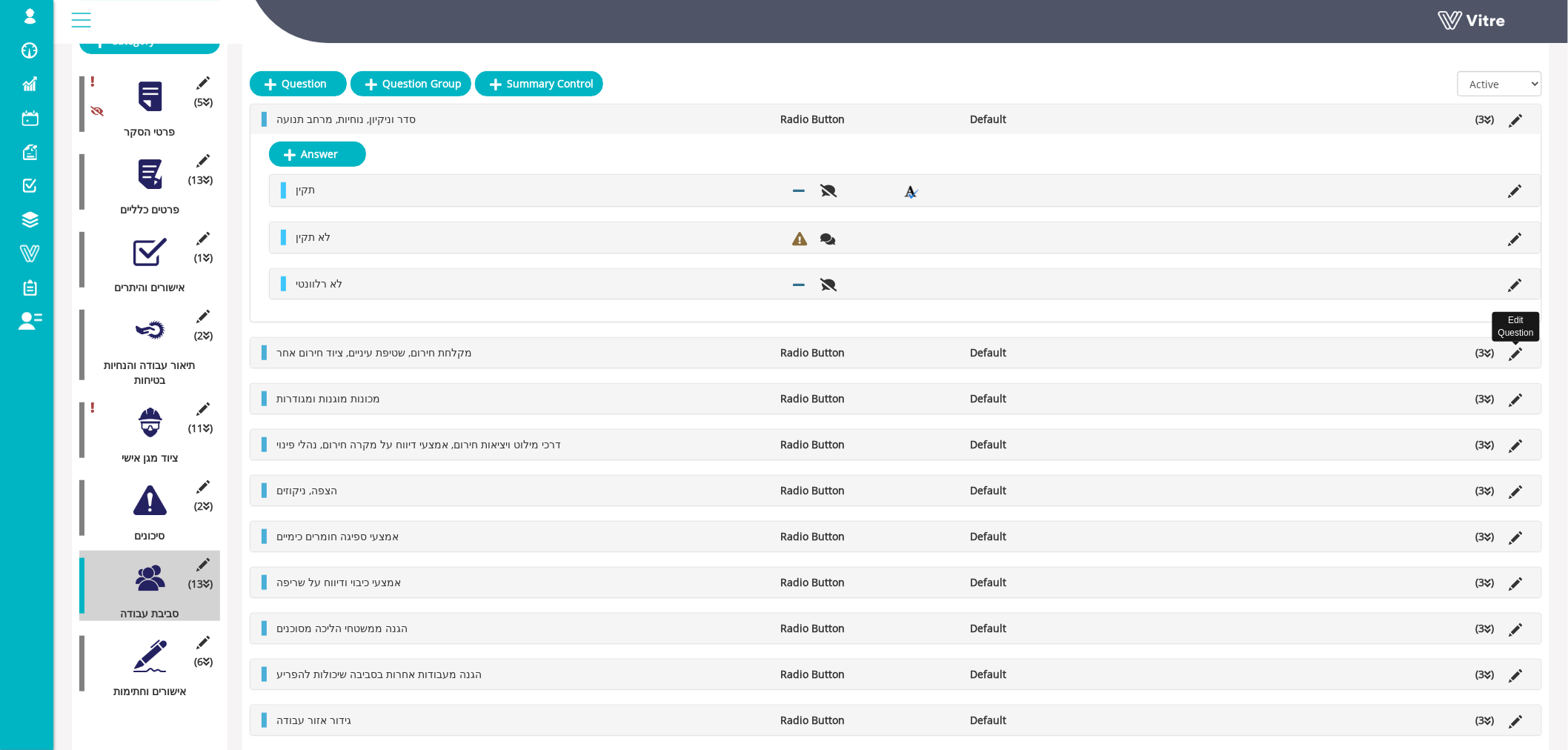
click at [1516, 353] on icon at bounding box center [1516, 354] width 13 height 13
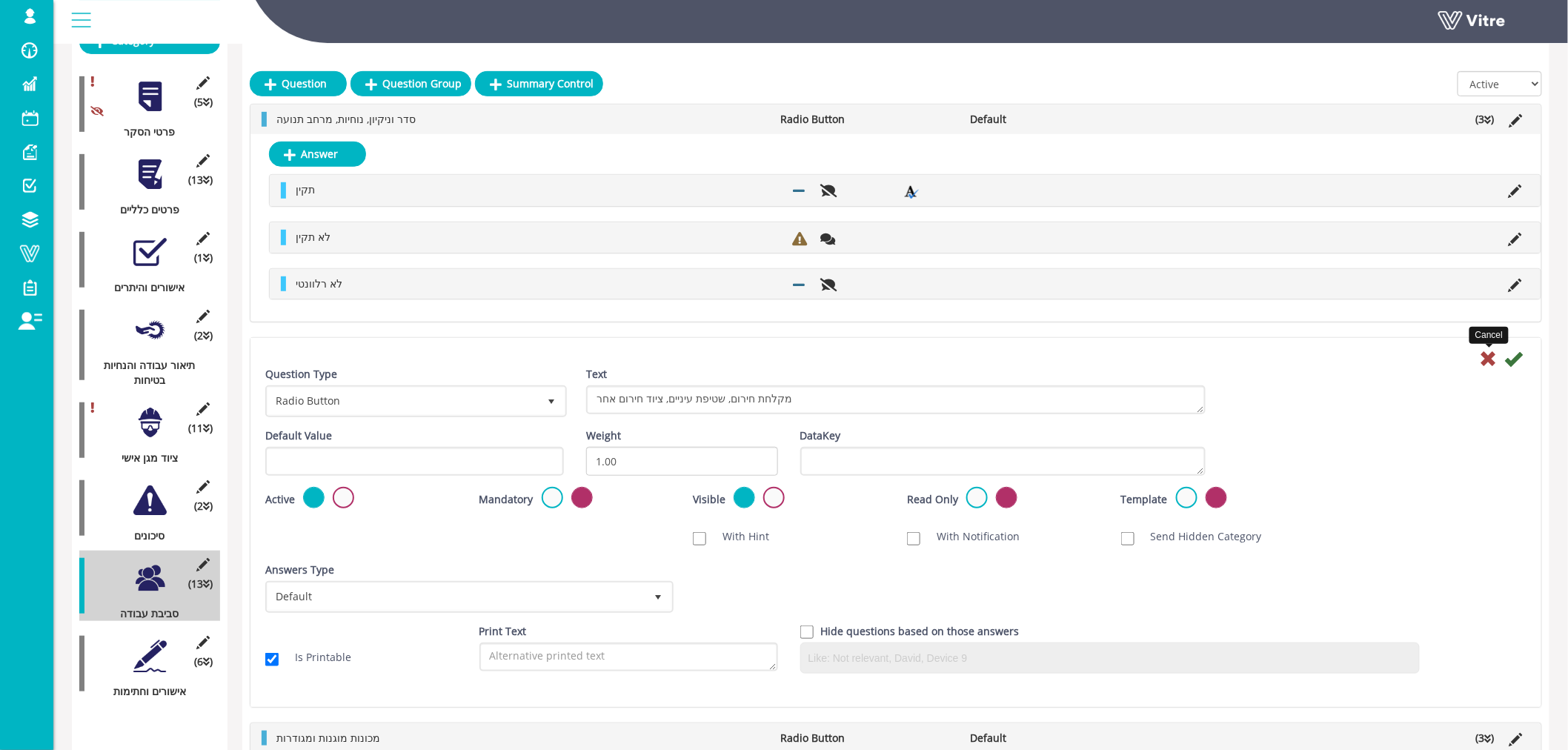
click at [1482, 358] on icon at bounding box center [1488, 358] width 17 height 17
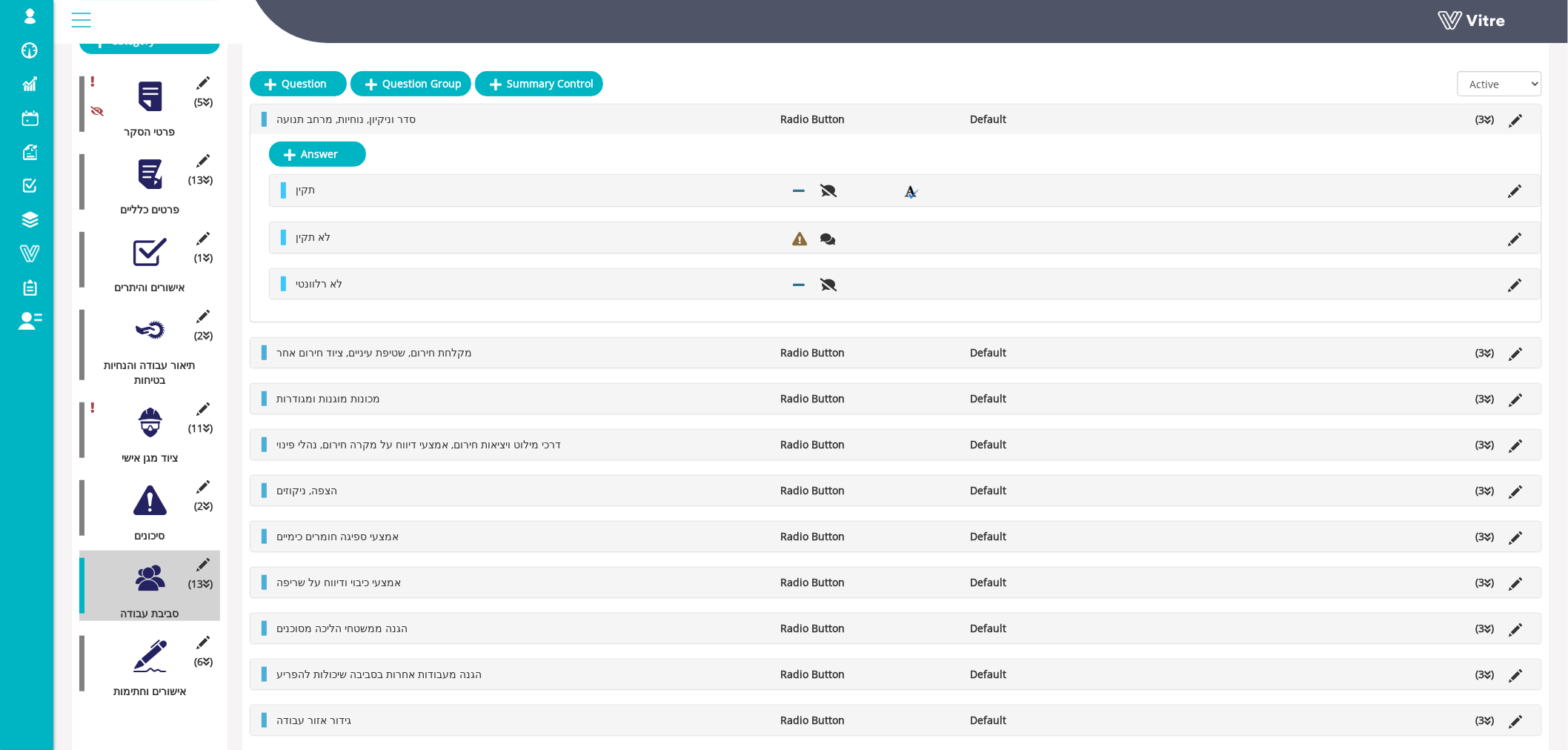
click at [1490, 356] on icon at bounding box center [1489, 353] width 7 height 10
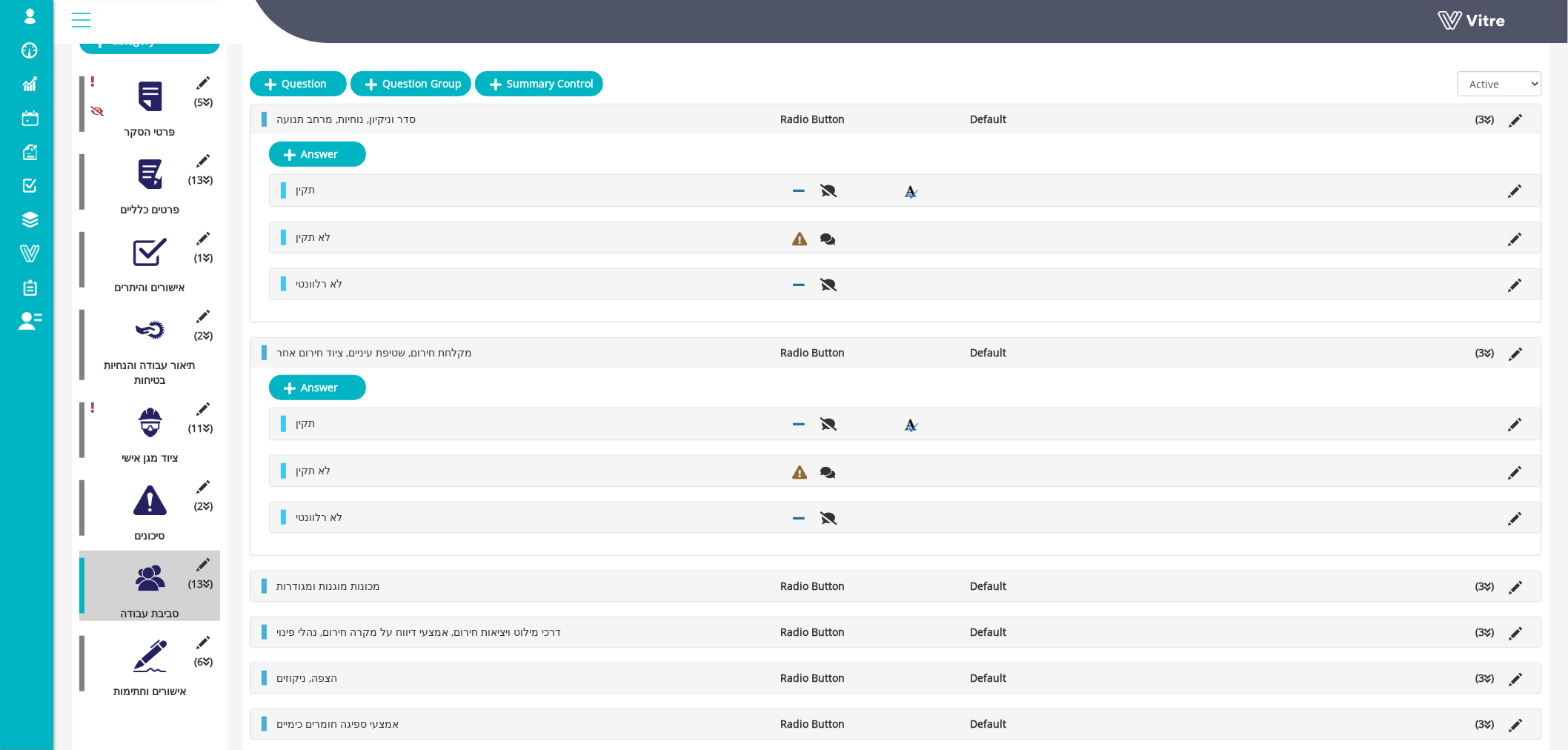
click at [1490, 584] on icon at bounding box center [1489, 586] width 7 height 10
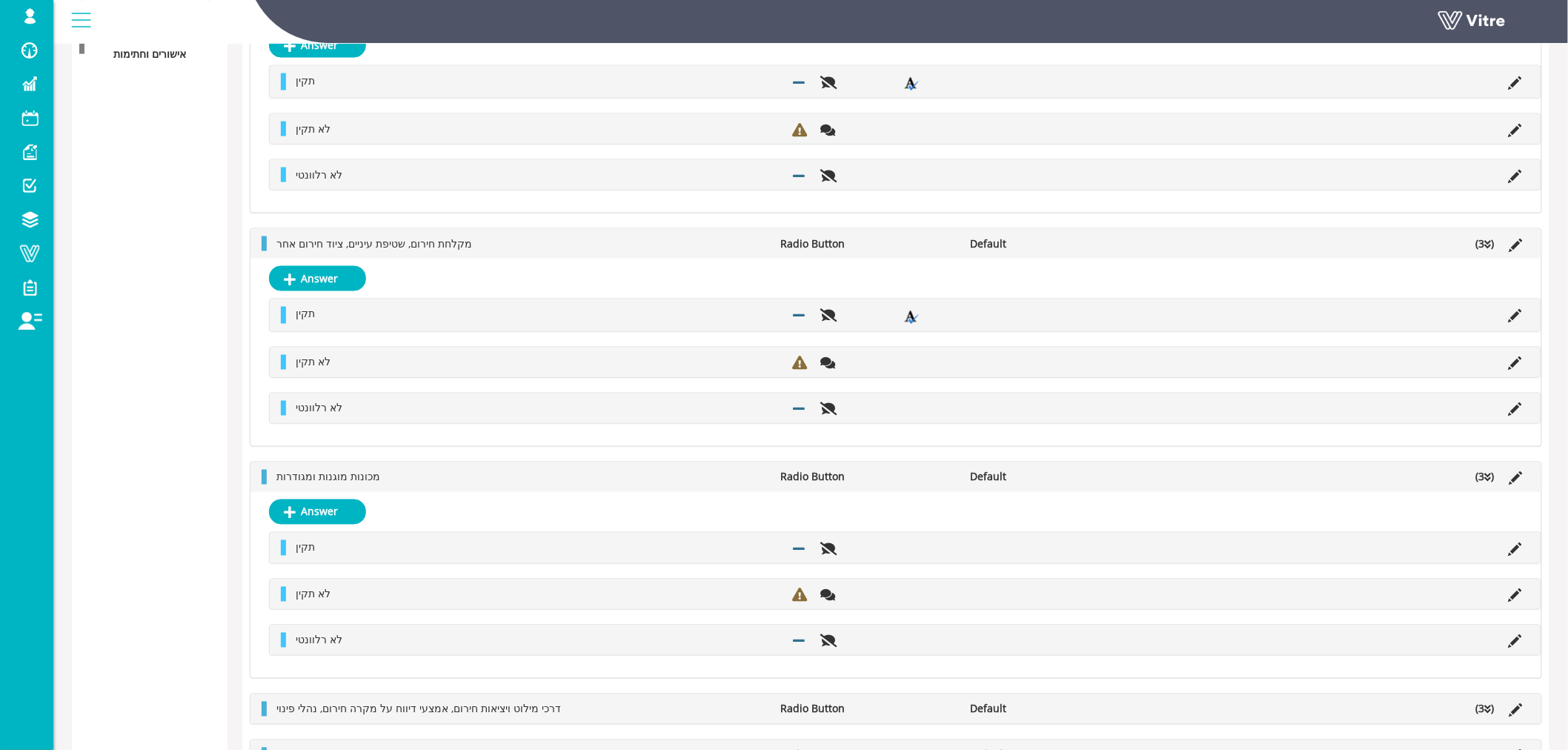
scroll to position [758, 0]
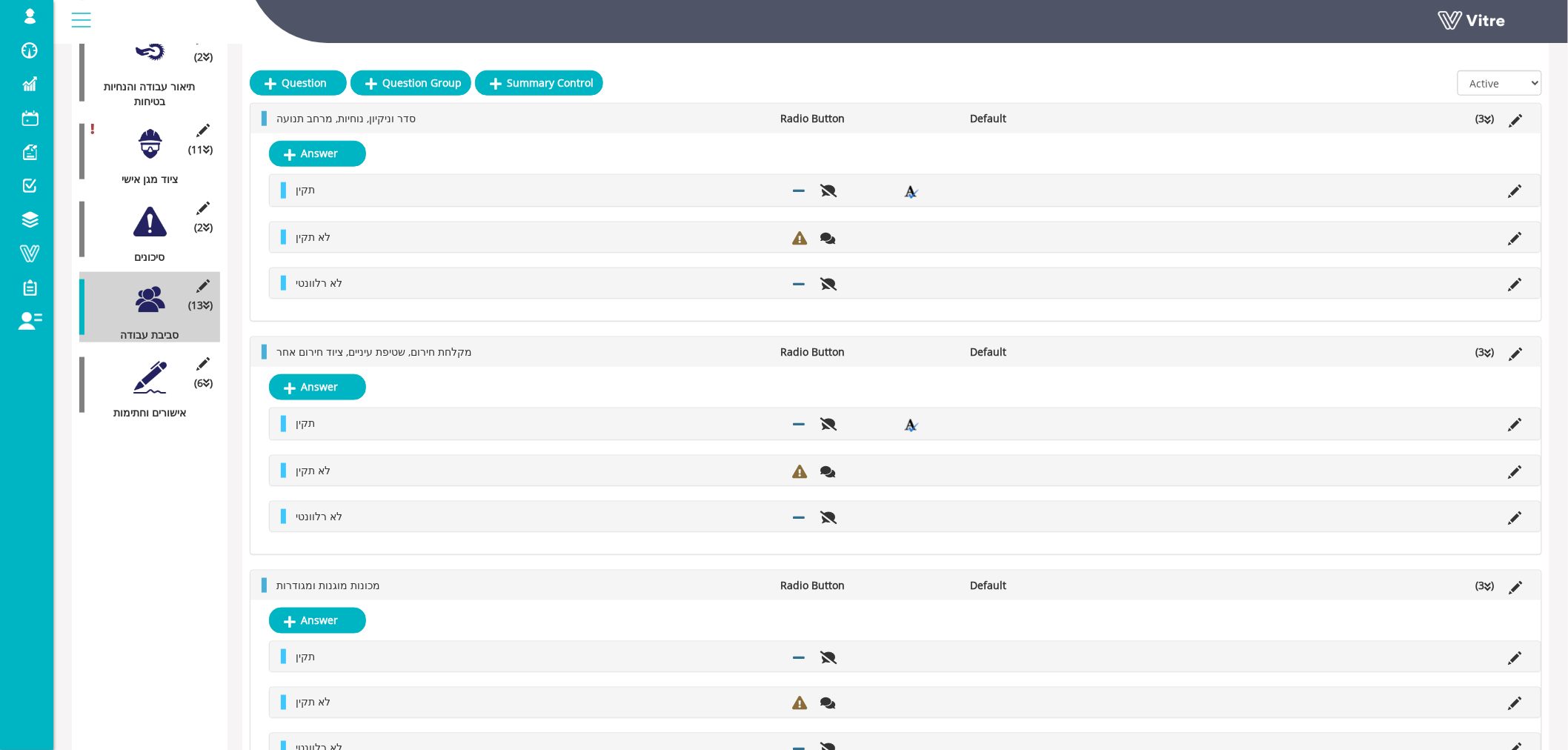
click at [151, 362] on div at bounding box center [150, 377] width 33 height 33
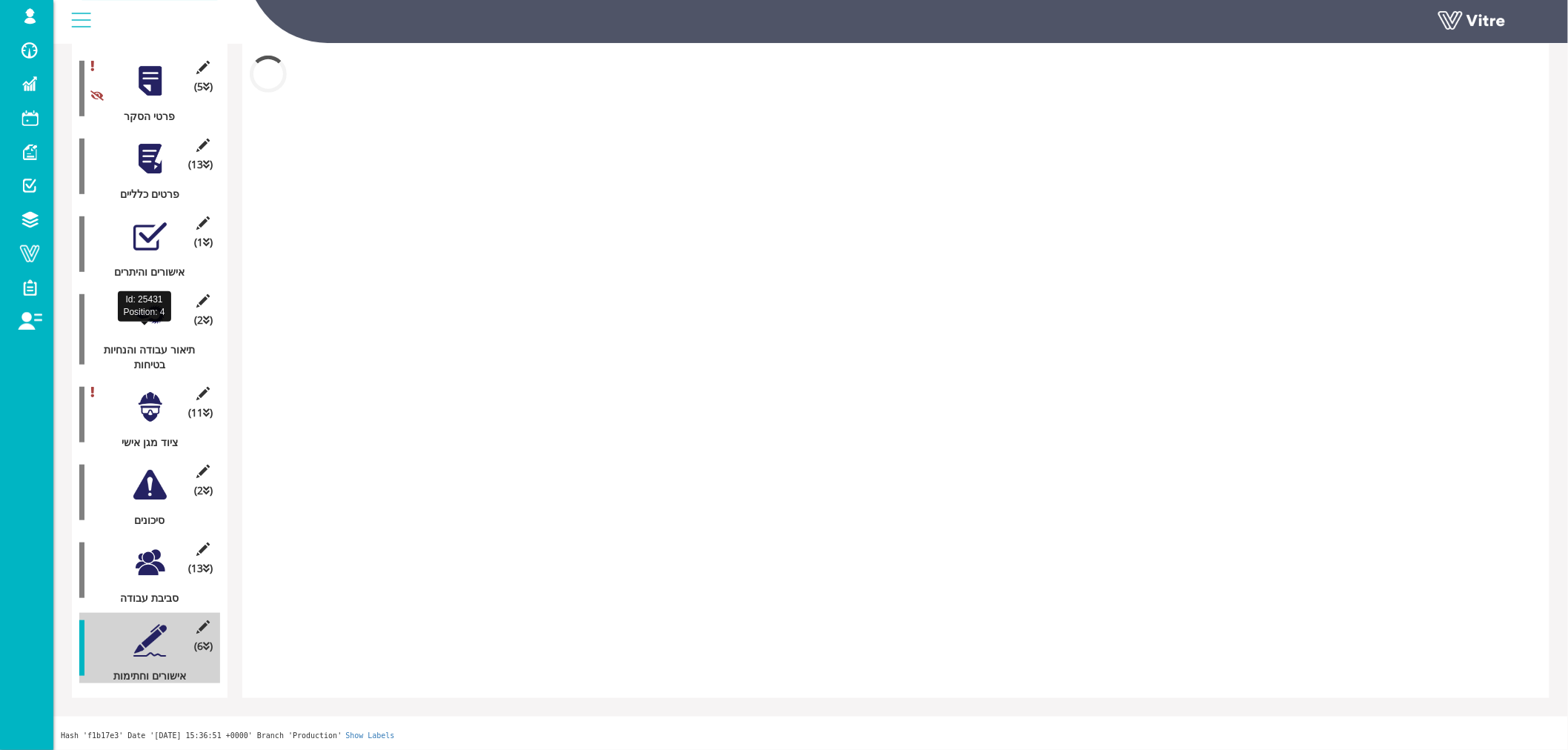
scroll to position [233, 0]
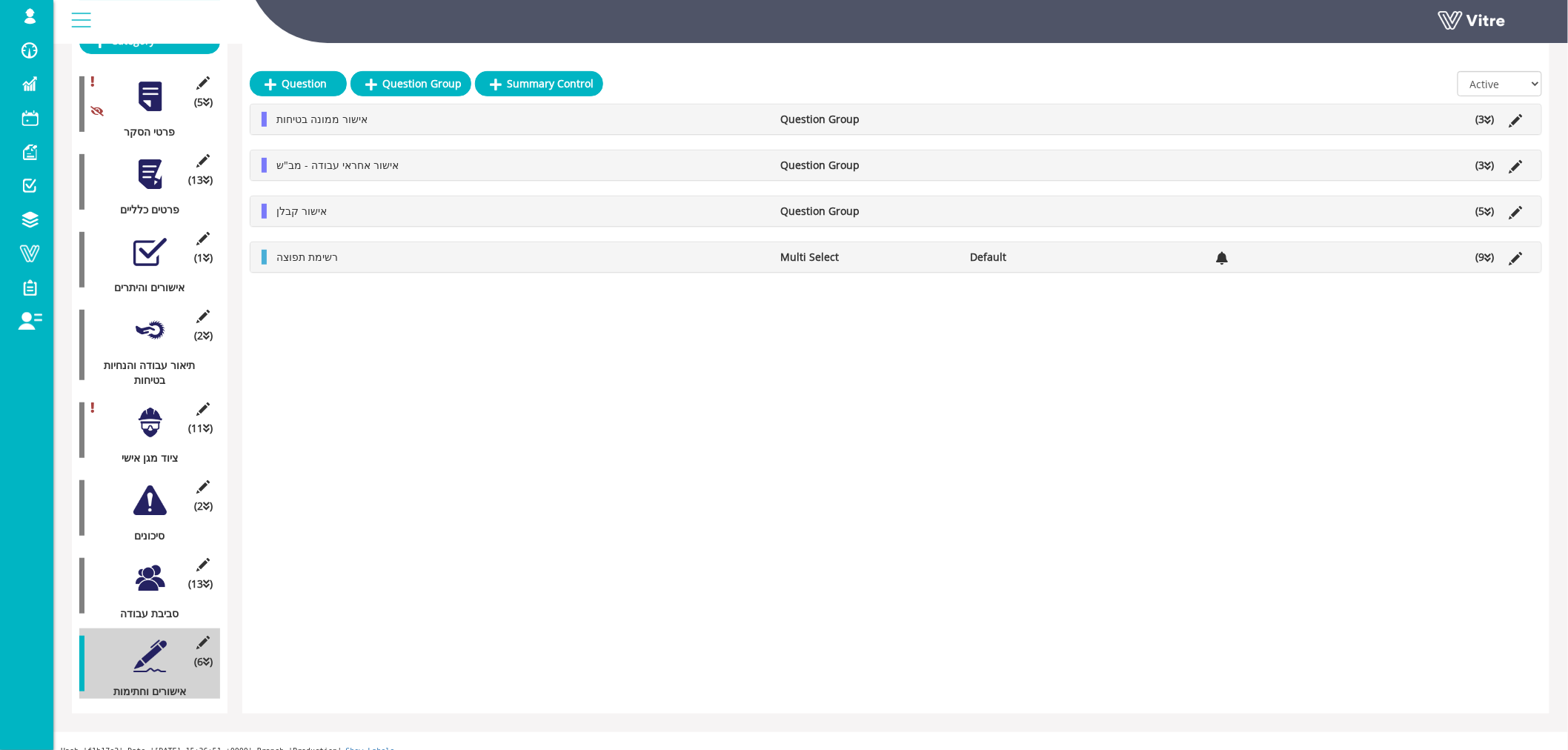
click at [1491, 121] on icon at bounding box center [1489, 120] width 7 height 10
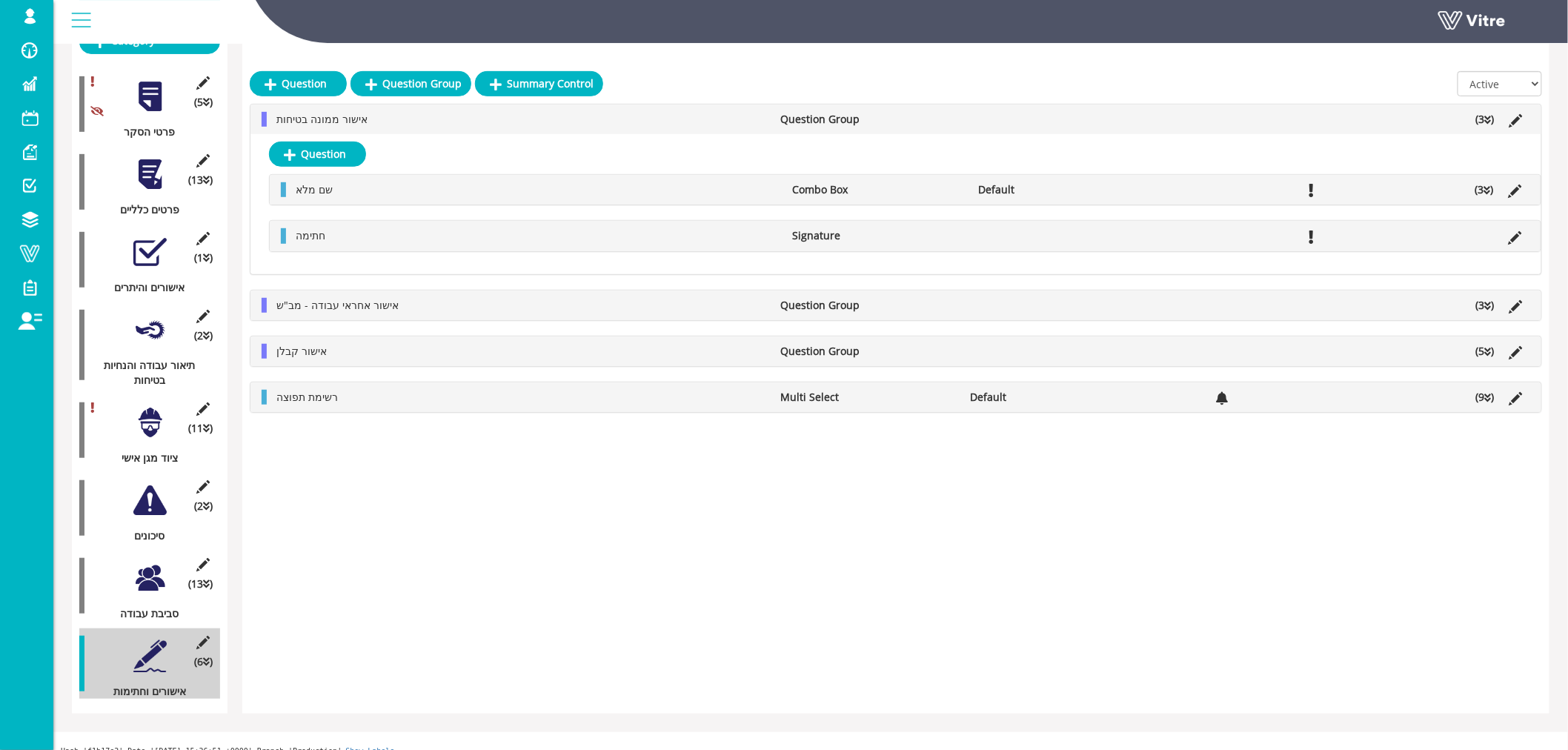
click at [1490, 304] on icon at bounding box center [1489, 306] width 7 height 10
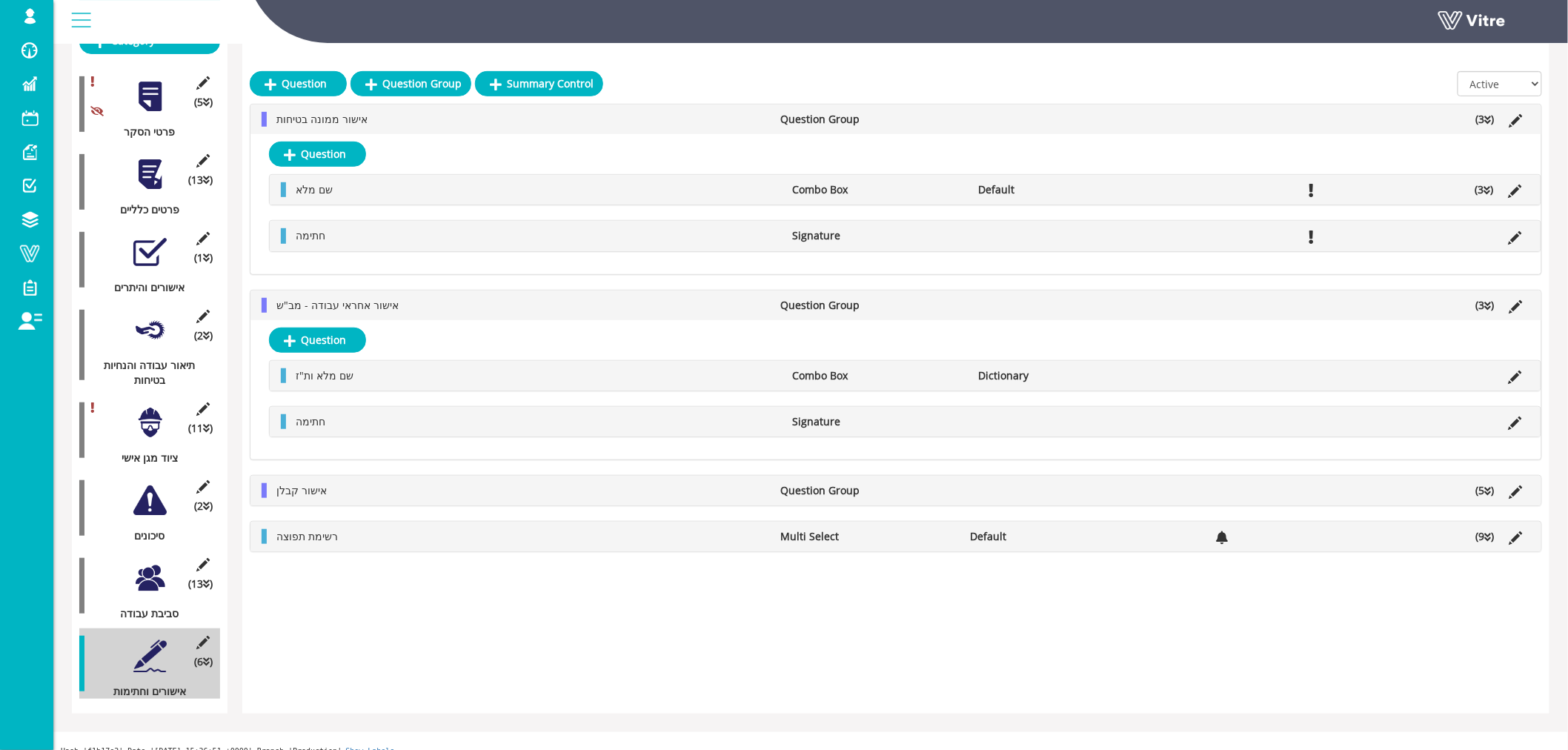
click at [1488, 491] on icon at bounding box center [1489, 491] width 7 height 10
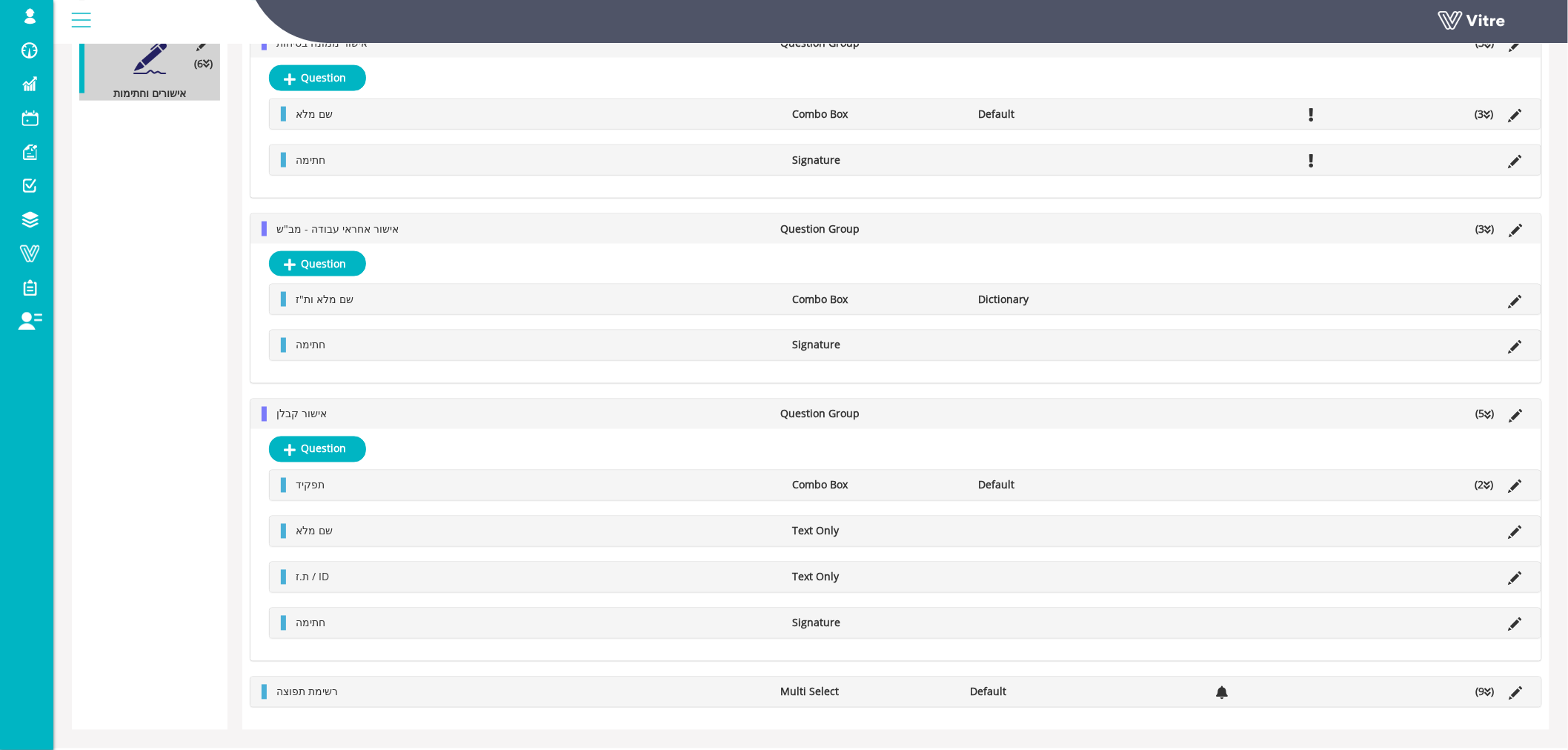
scroll to position [863, 0]
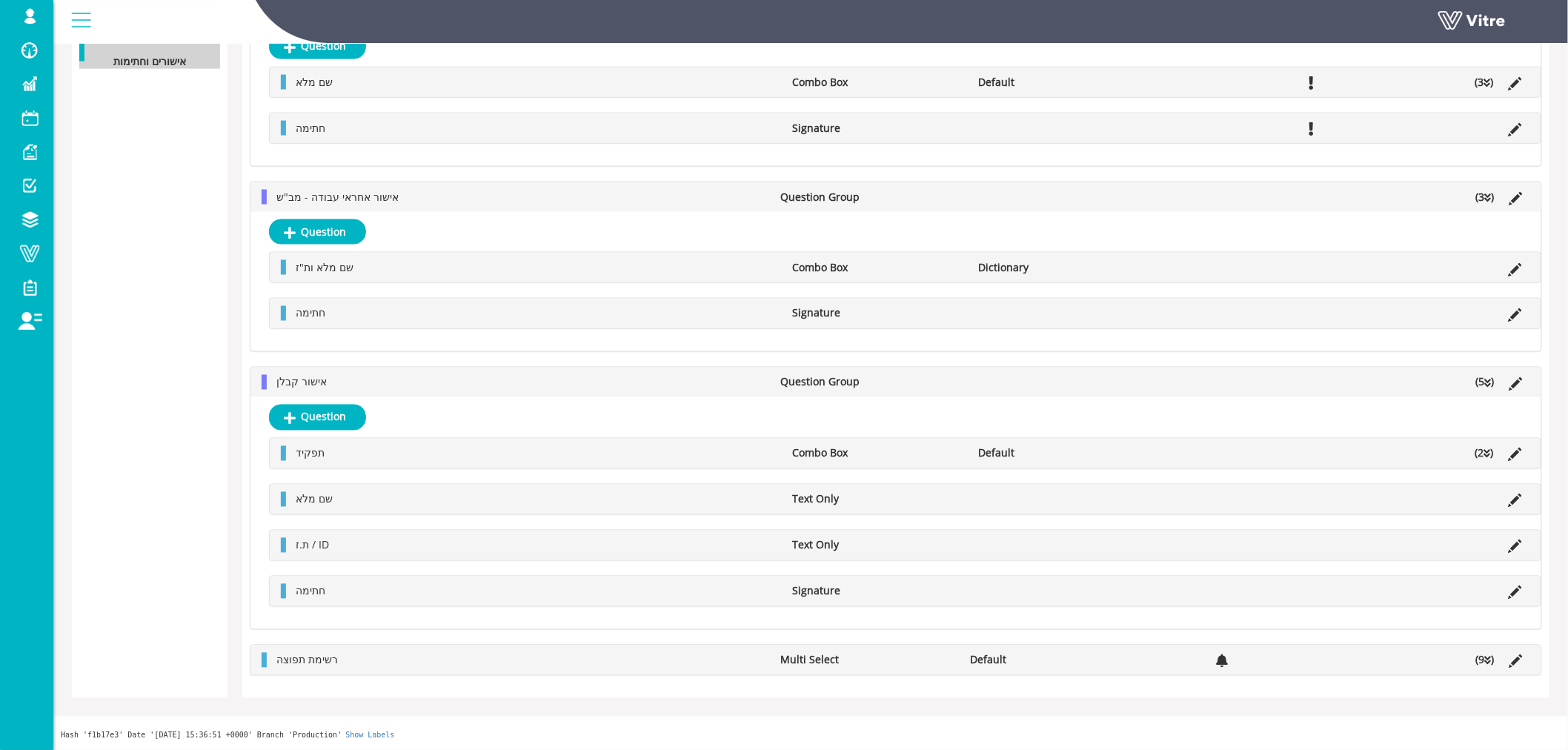
click at [1487, 660] on icon at bounding box center [1489, 661] width 7 height 10
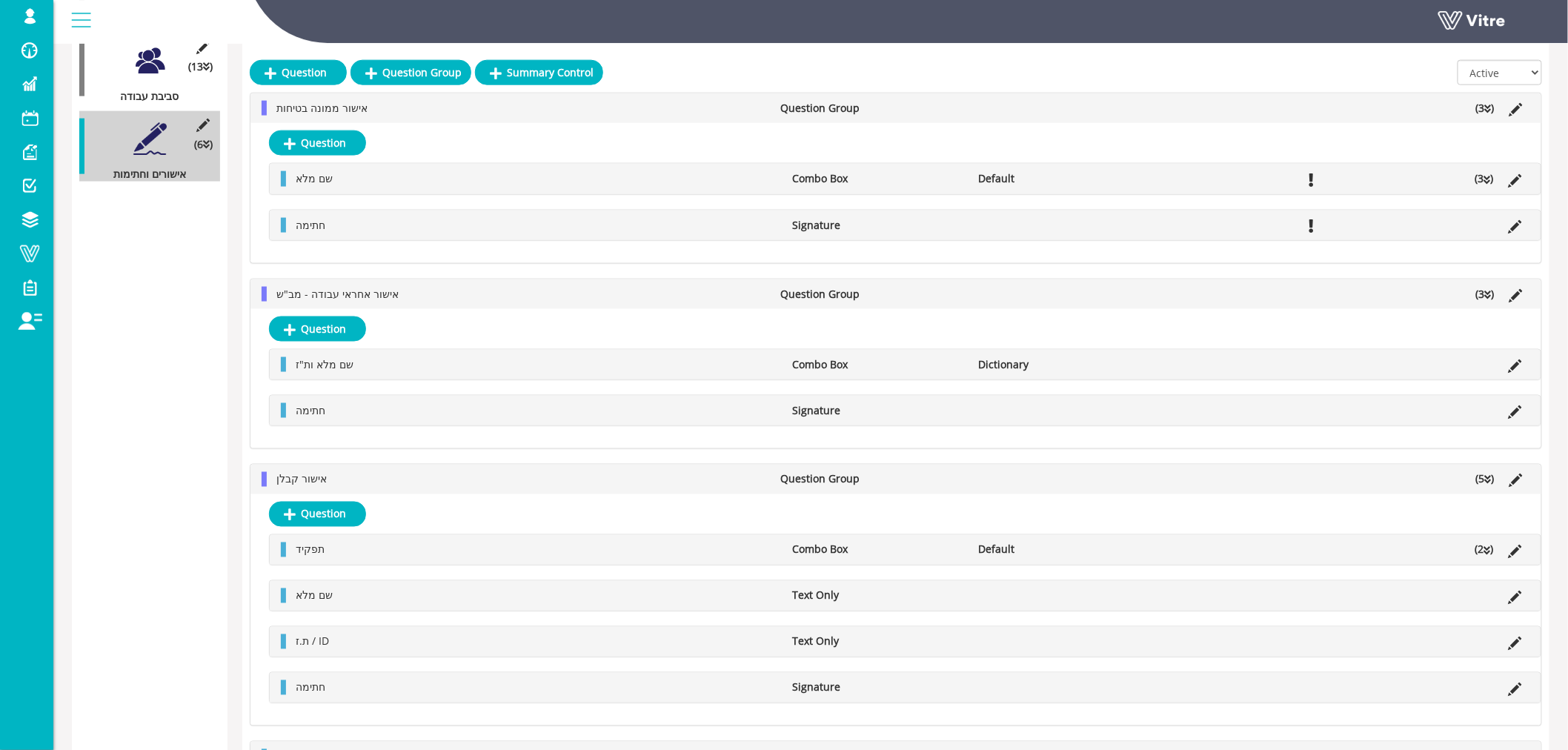
scroll to position [668, 0]
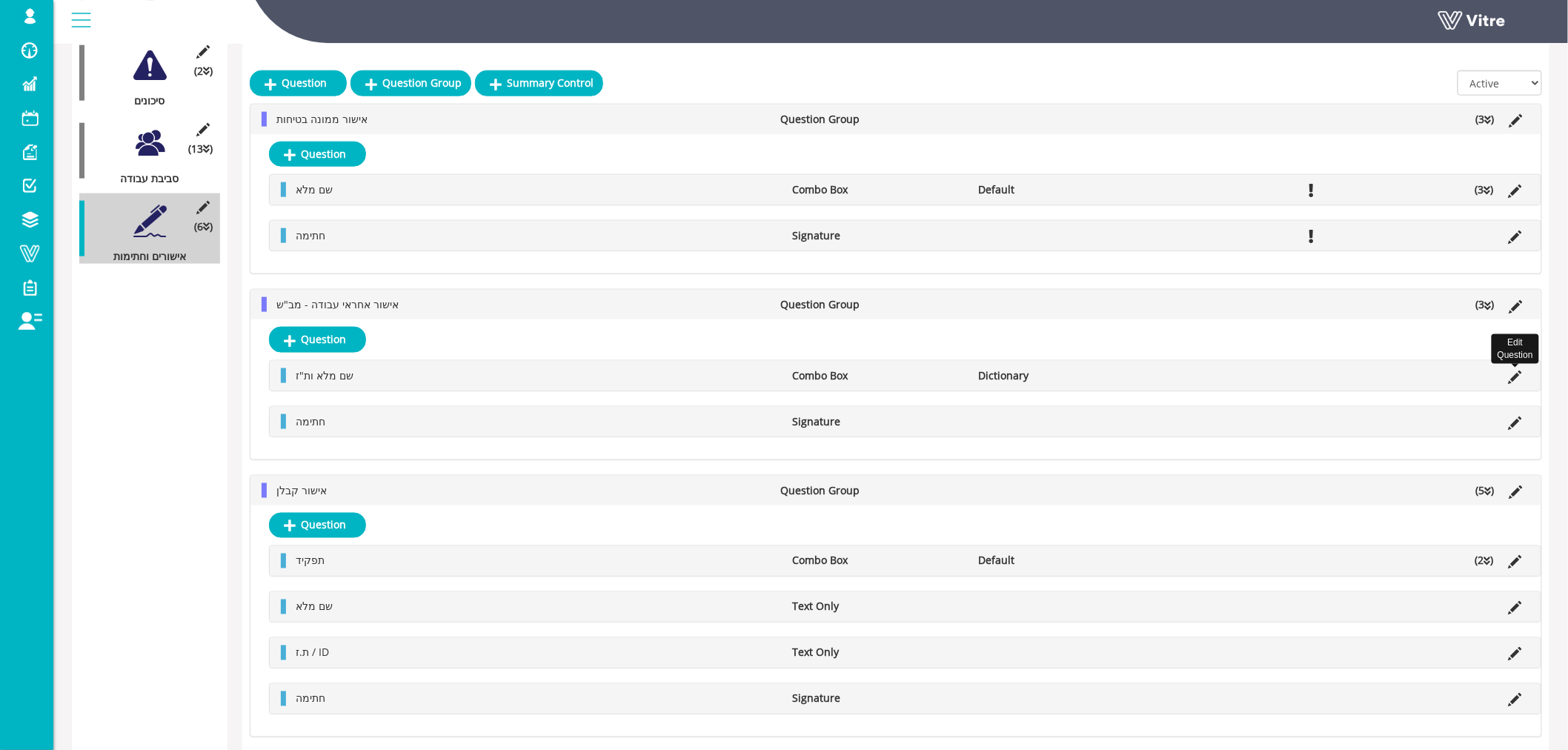
click at [1516, 377] on icon at bounding box center [1516, 377] width 13 height 13
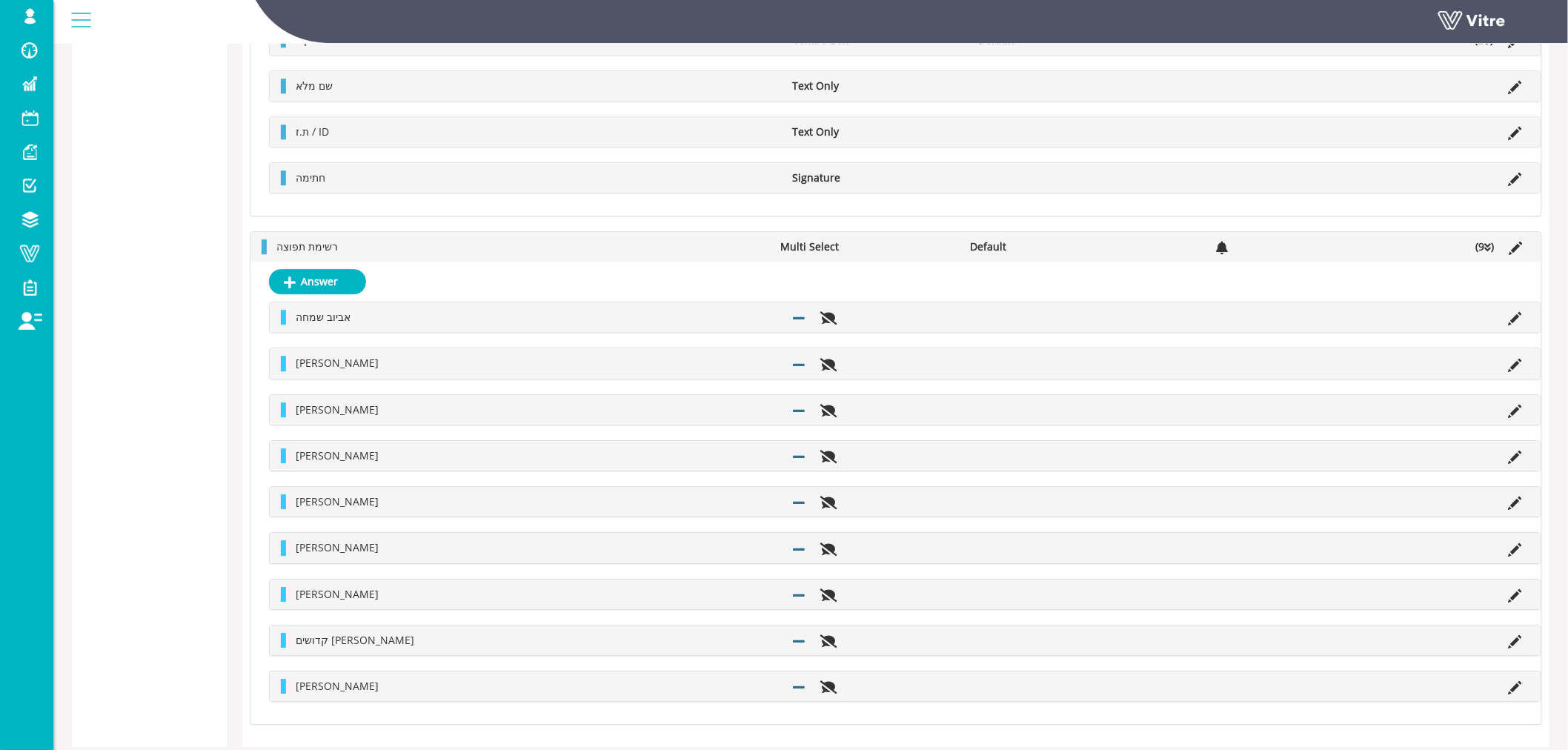
scroll to position [1663, 0]
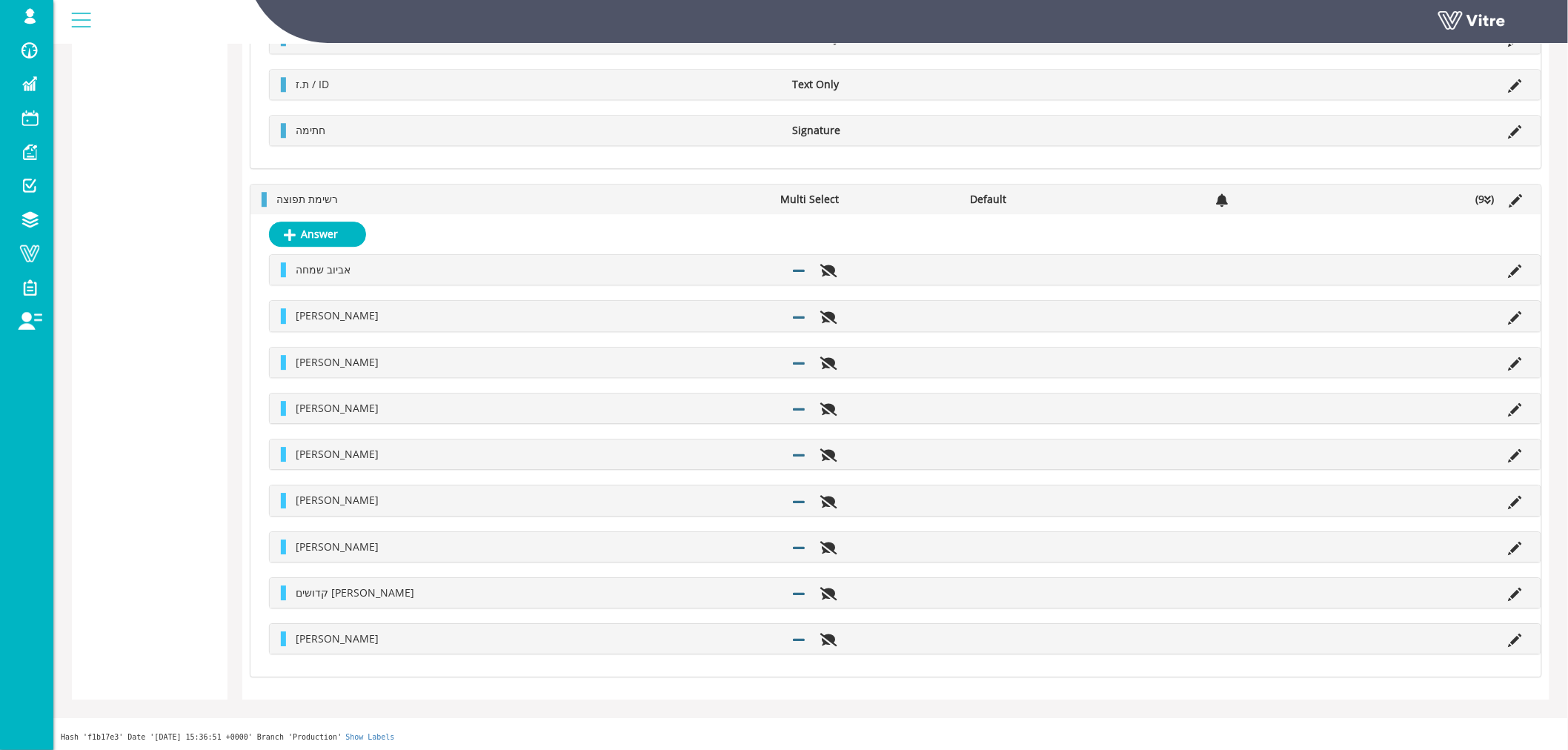
click at [1486, 197] on icon at bounding box center [1489, 200] width 7 height 10
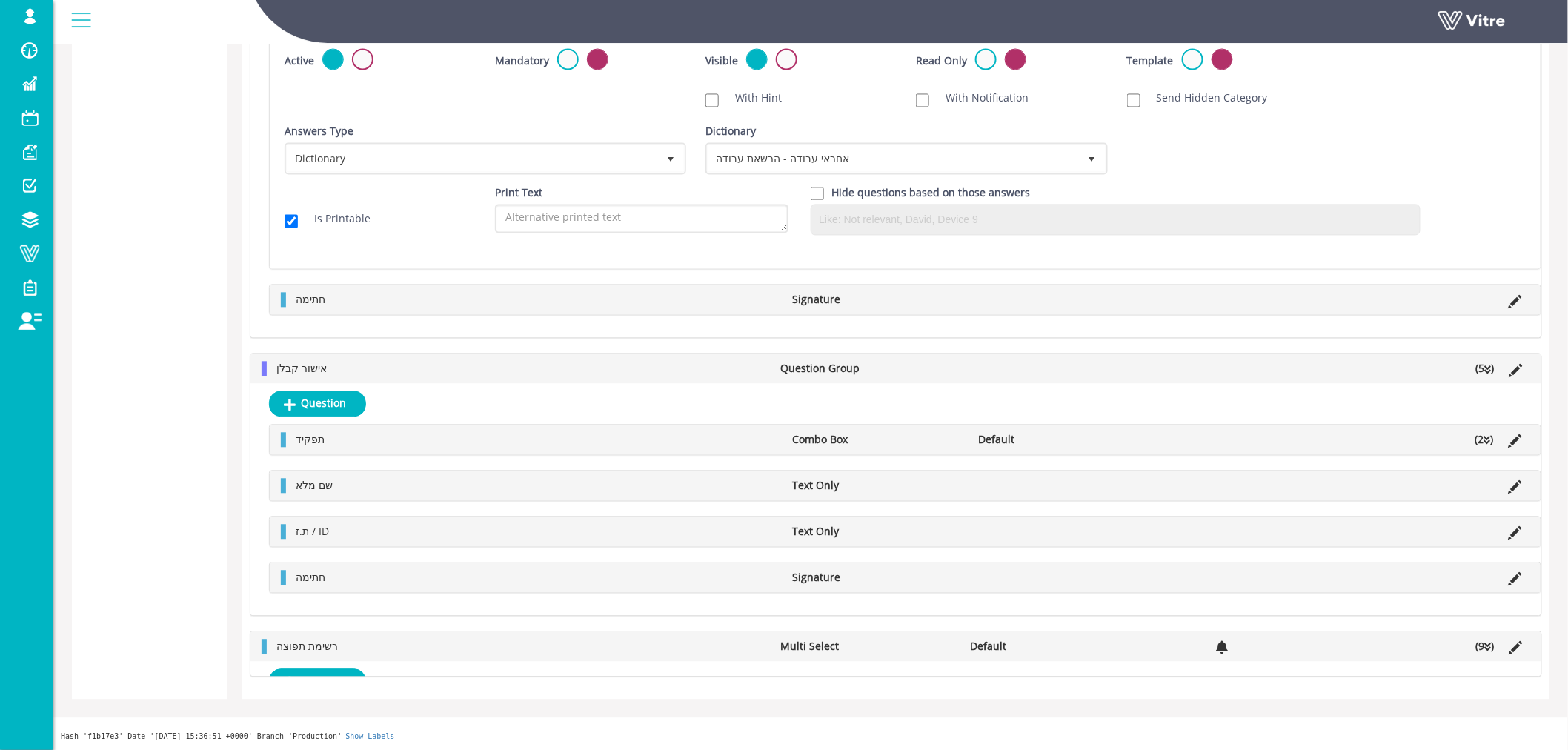
scroll to position [1201, 0]
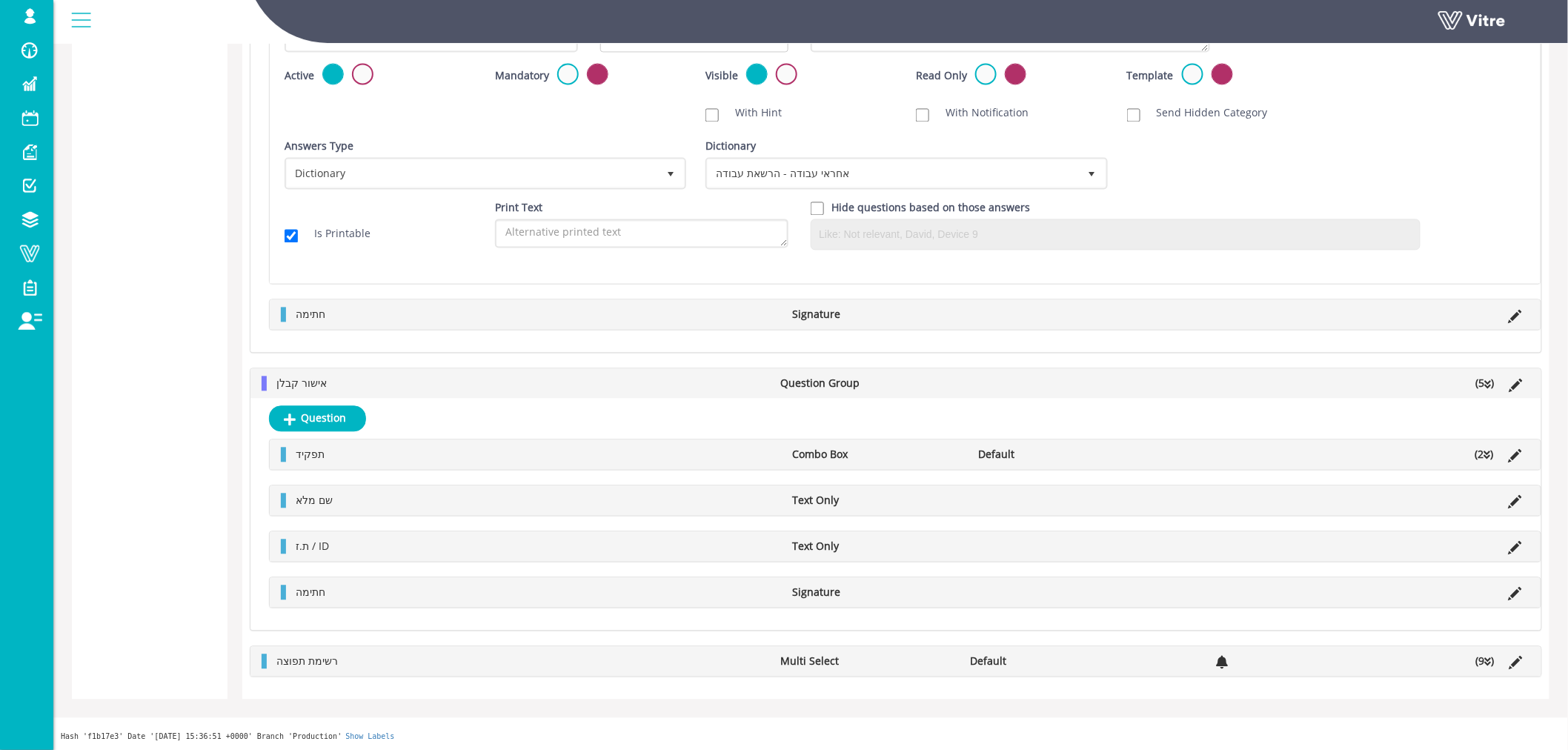
click at [1486, 660] on icon at bounding box center [1489, 661] width 7 height 10
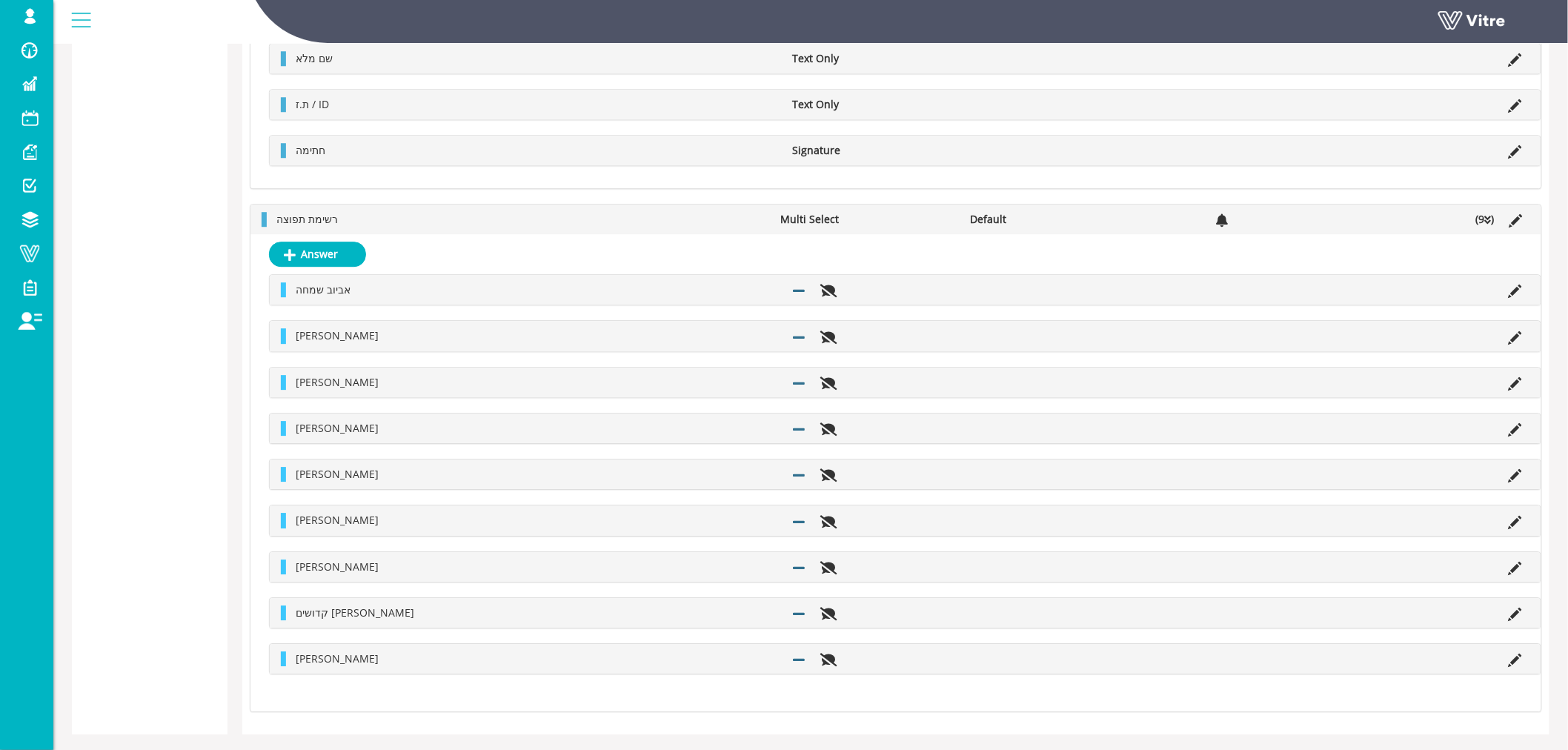
scroll to position [1663, 0]
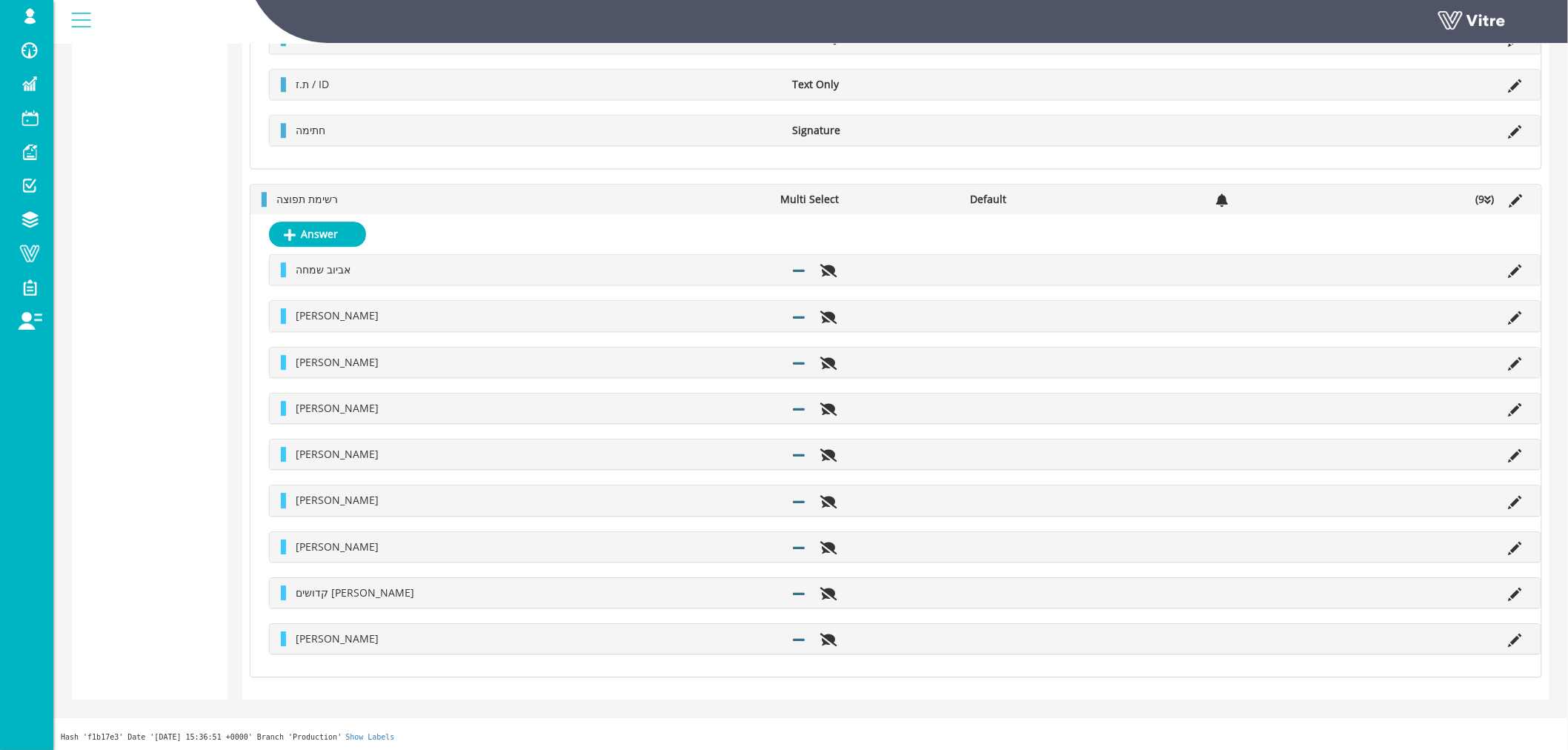
click at [1486, 198] on icon at bounding box center [1489, 200] width 7 height 10
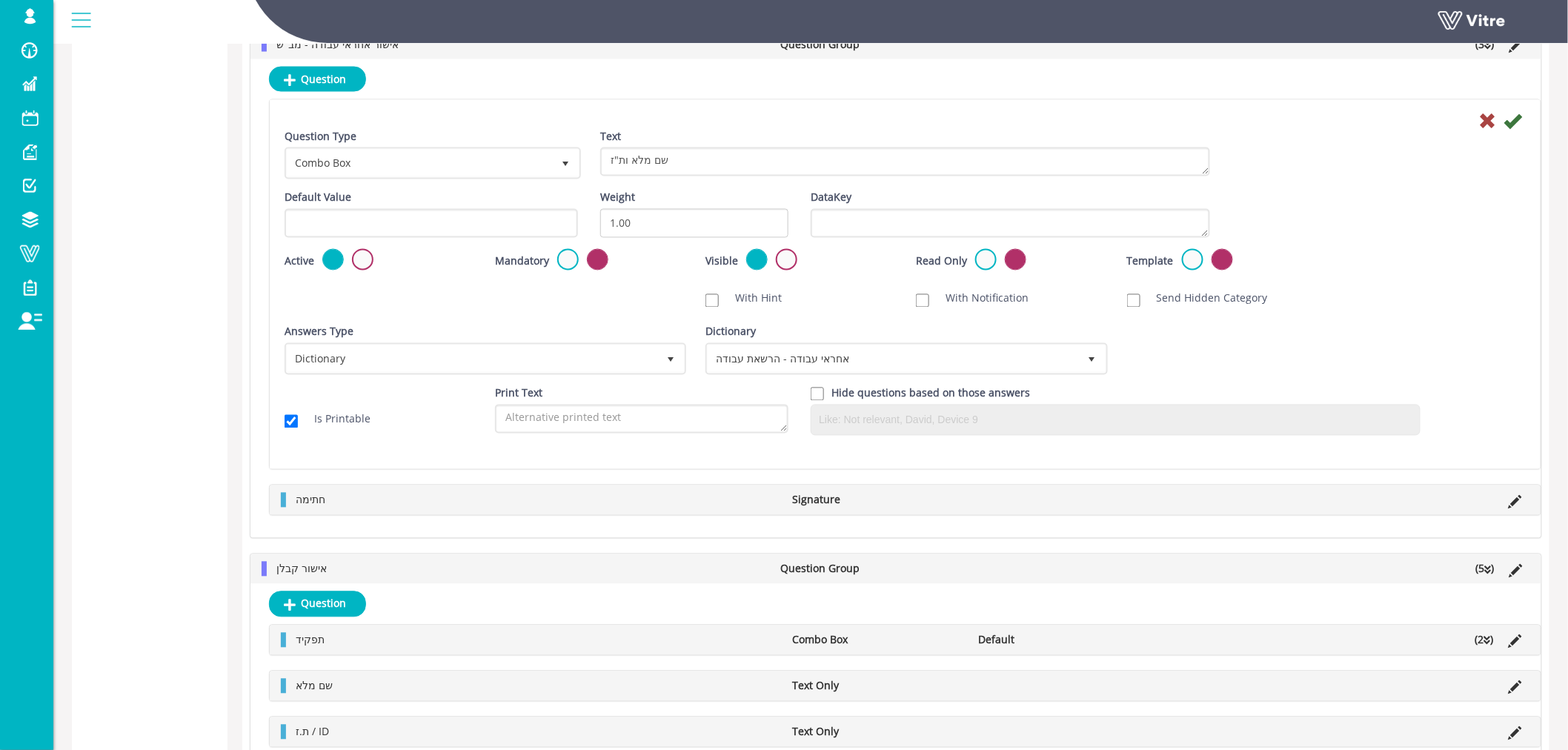
scroll to position [954, 0]
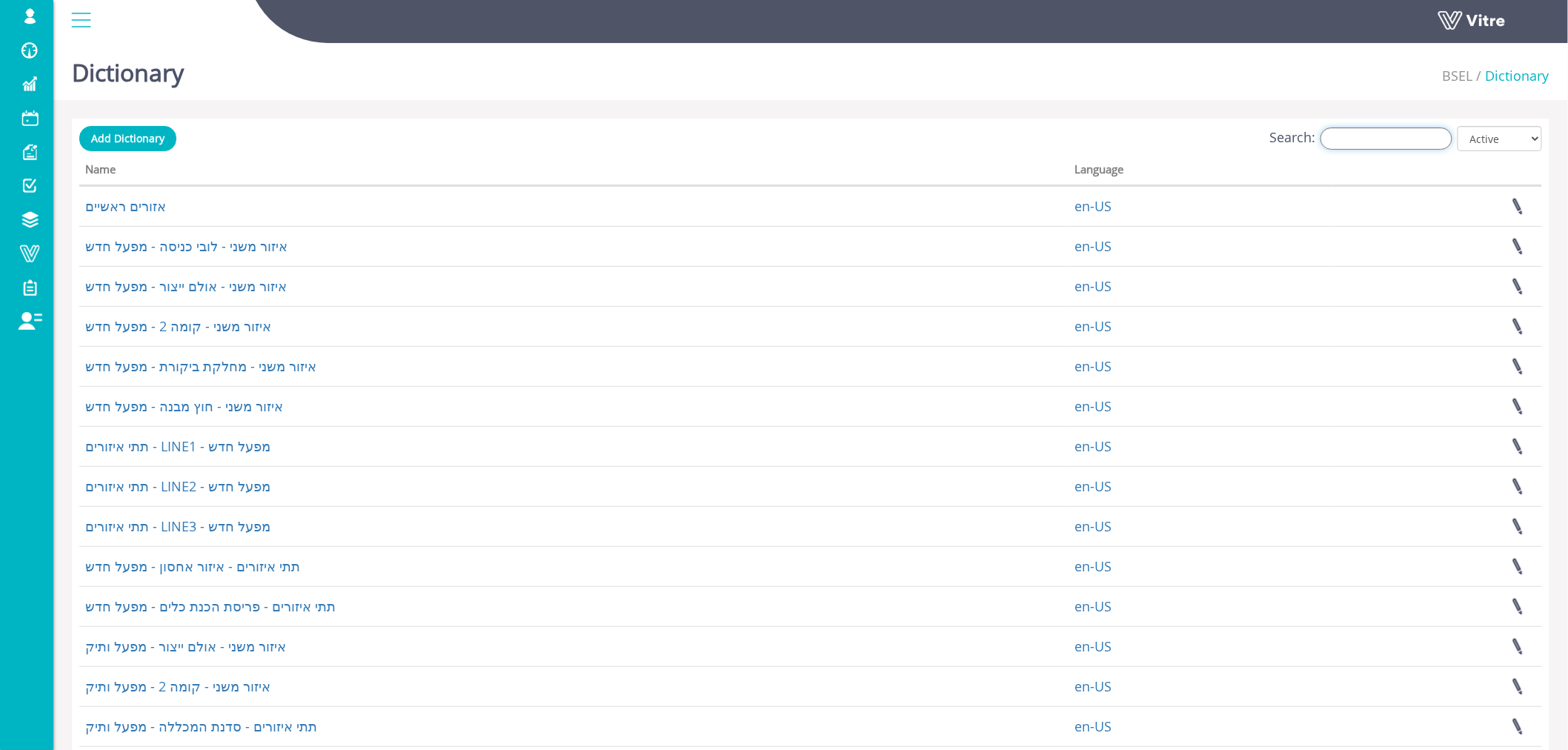
click at [1391, 143] on input "Search:" at bounding box center [1387, 138] width 132 height 22
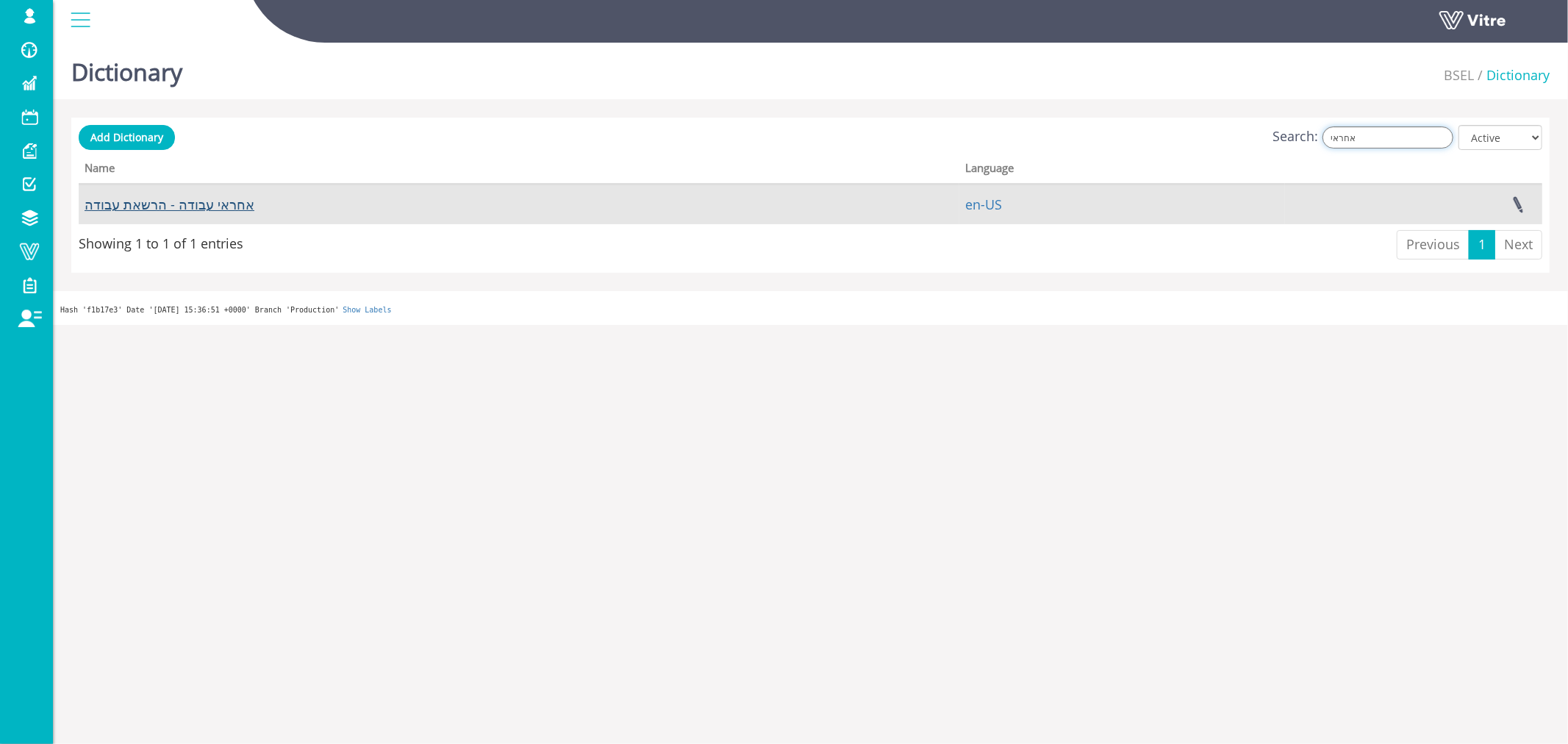
type input "אחראי"
click at [209, 206] on link "אחראי עבודה - הרשאת עבודה" at bounding box center [169, 204] width 170 height 17
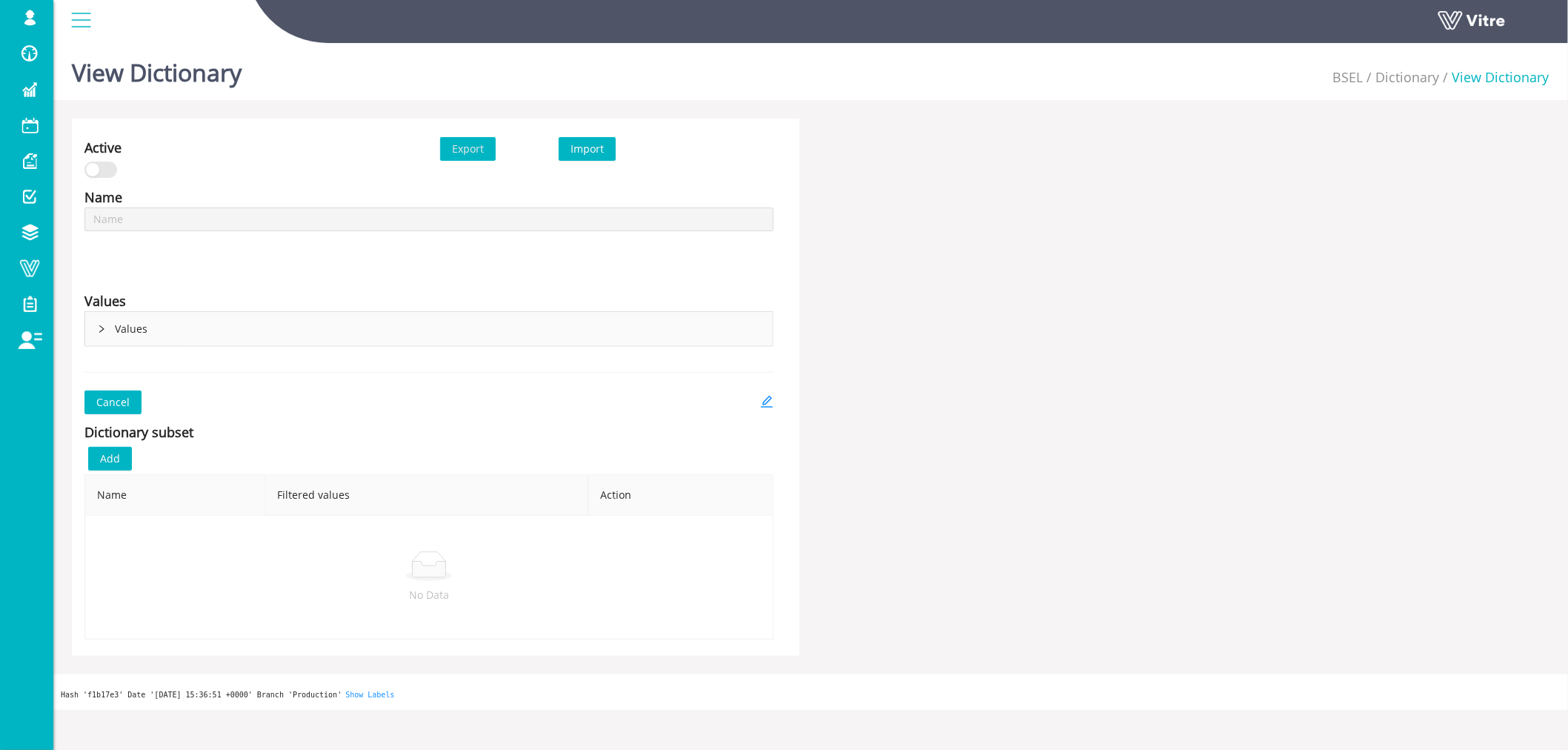
click at [106, 330] on icon "right" at bounding box center [101, 328] width 9 height 9
type input "אחראי עבודה - הרשאת עבודה"
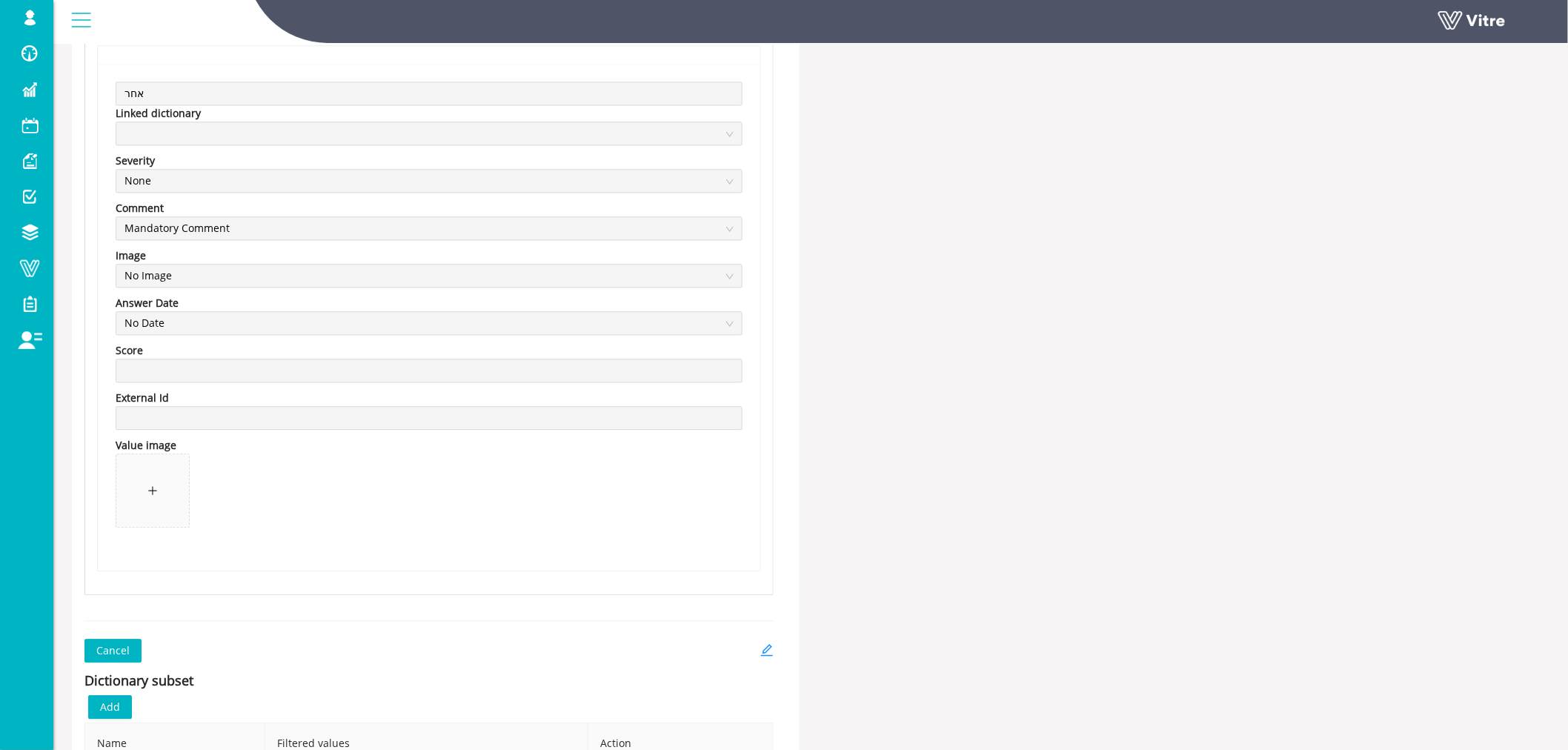
scroll to position [1608, 0]
